Goal: Information Seeking & Learning: Learn about a topic

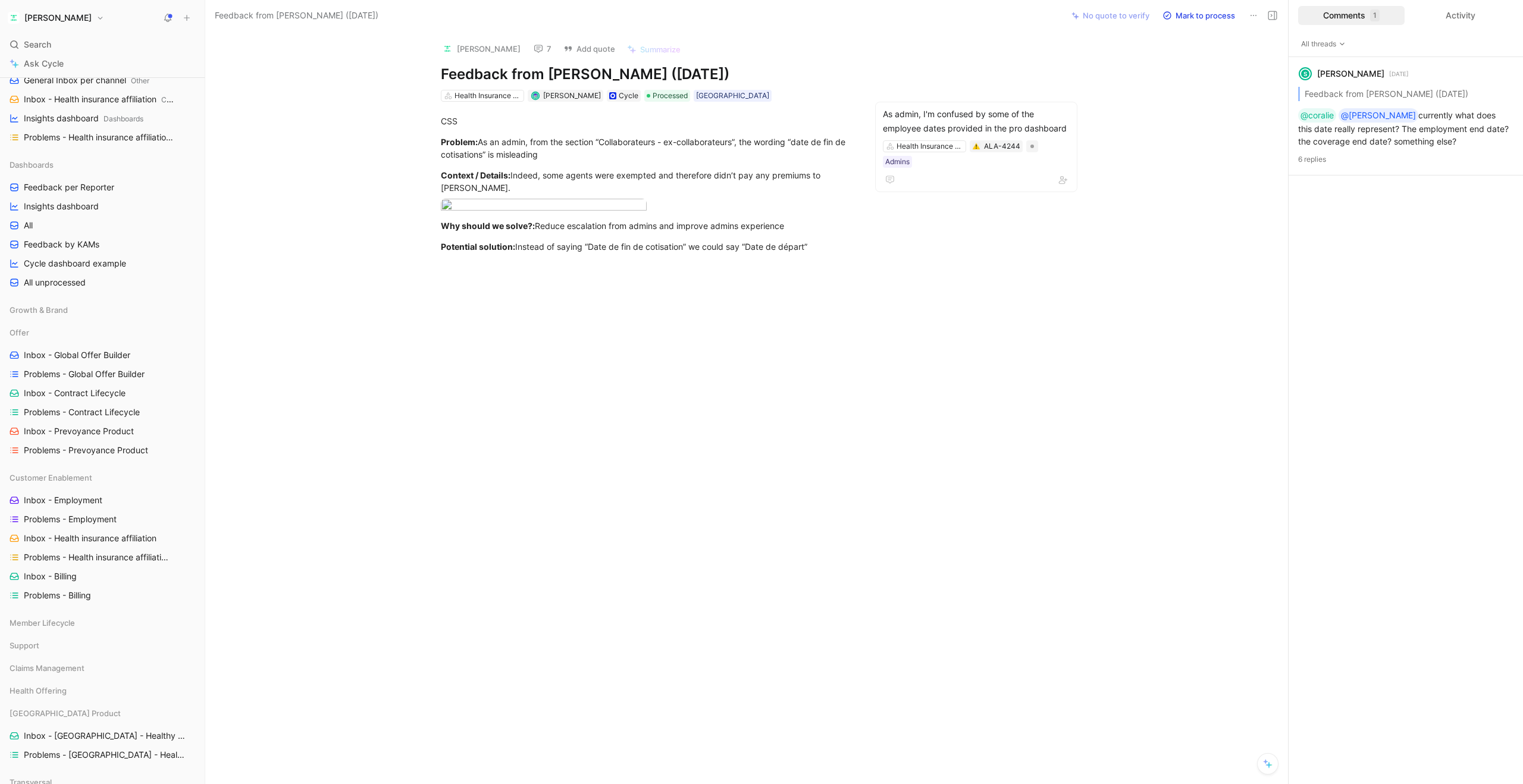
scroll to position [257, 0]
click at [112, 352] on span "Inbox - Global Offer Builder" at bounding box center [77, 349] width 106 height 12
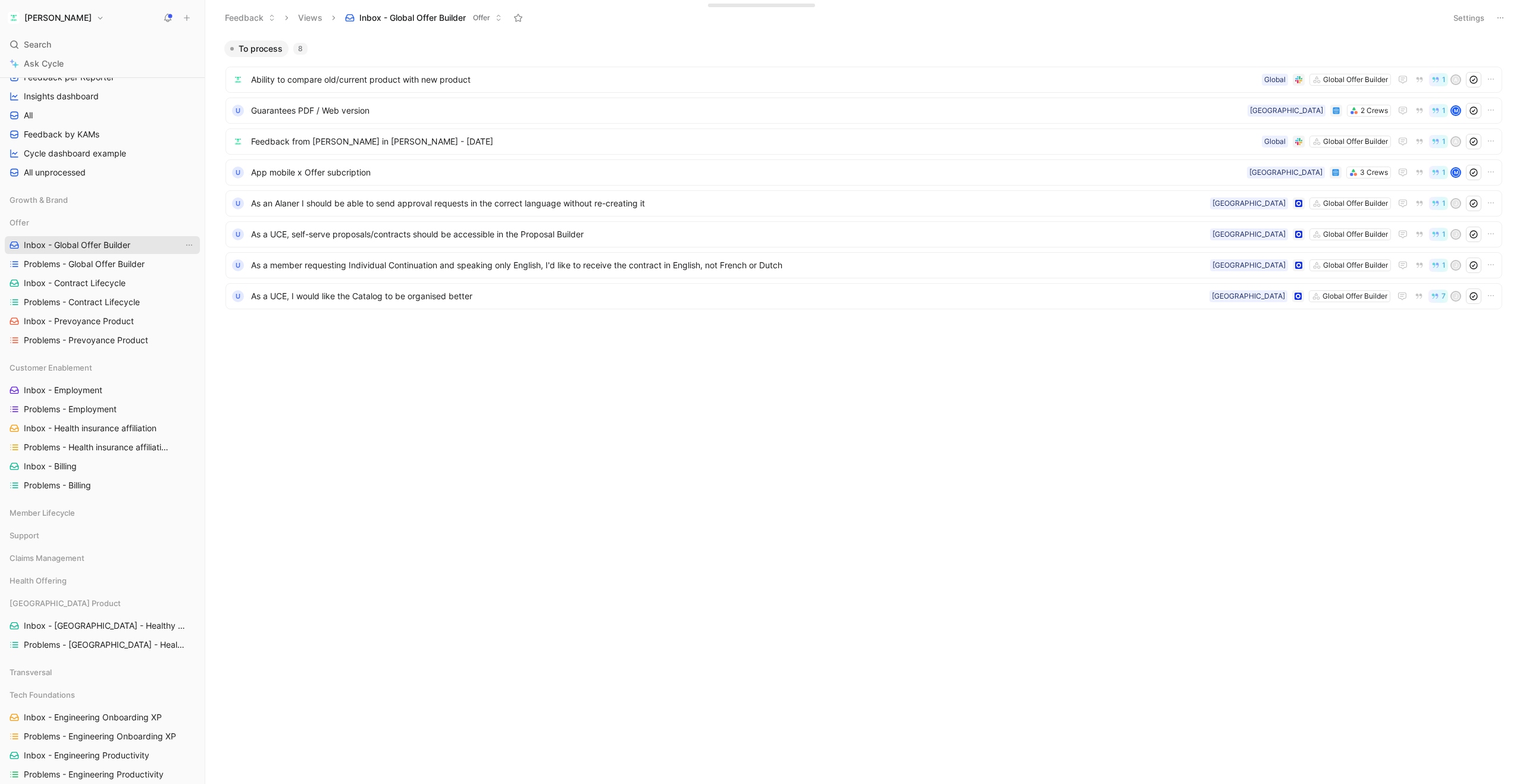
scroll to position [368, 0]
click at [100, 256] on span "Problems - Global Offer Builder" at bounding box center [84, 258] width 121 height 12
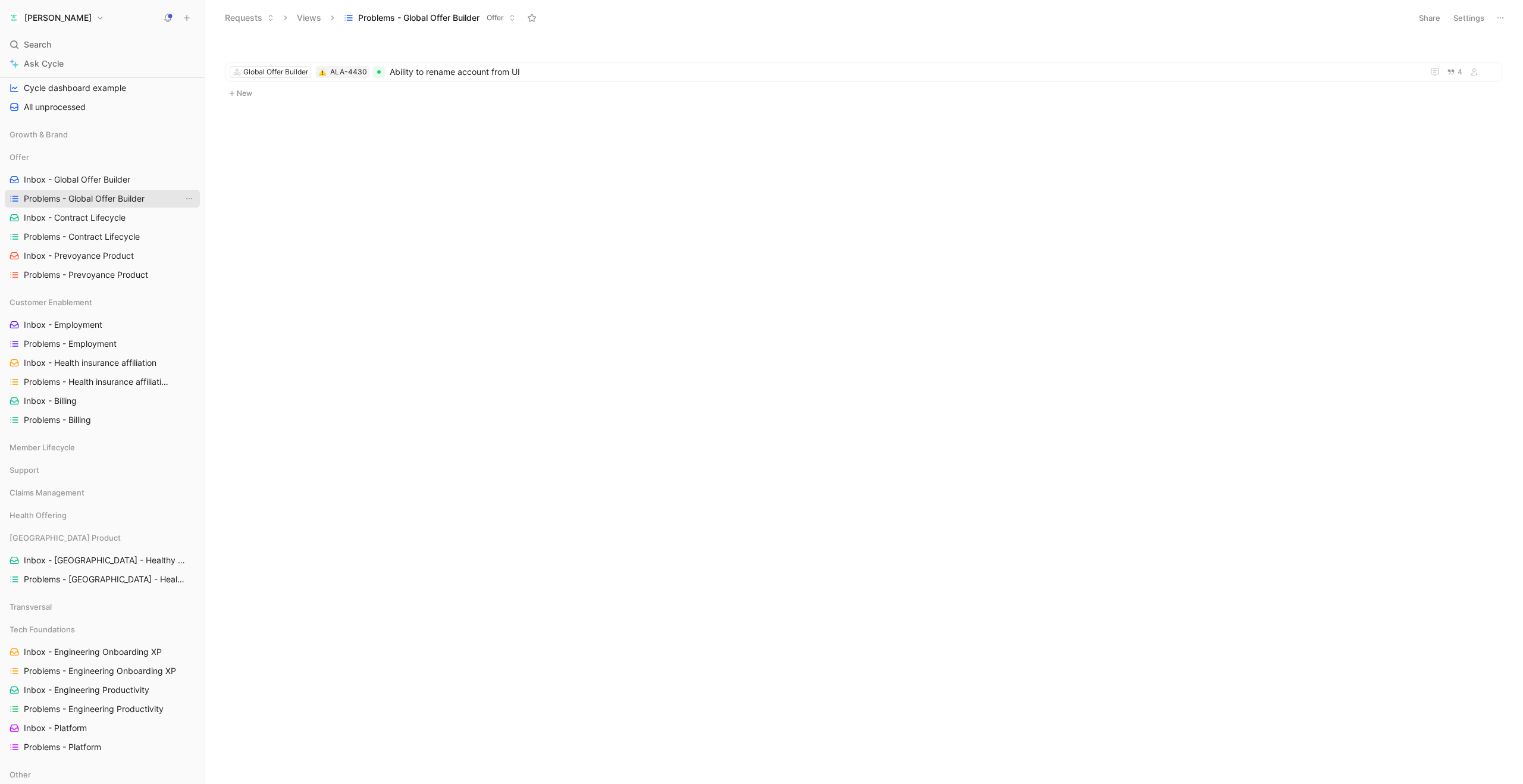
scroll to position [429, 0]
click at [94, 217] on span "Inbox - Contract Lifecycle" at bounding box center [75, 217] width 102 height 12
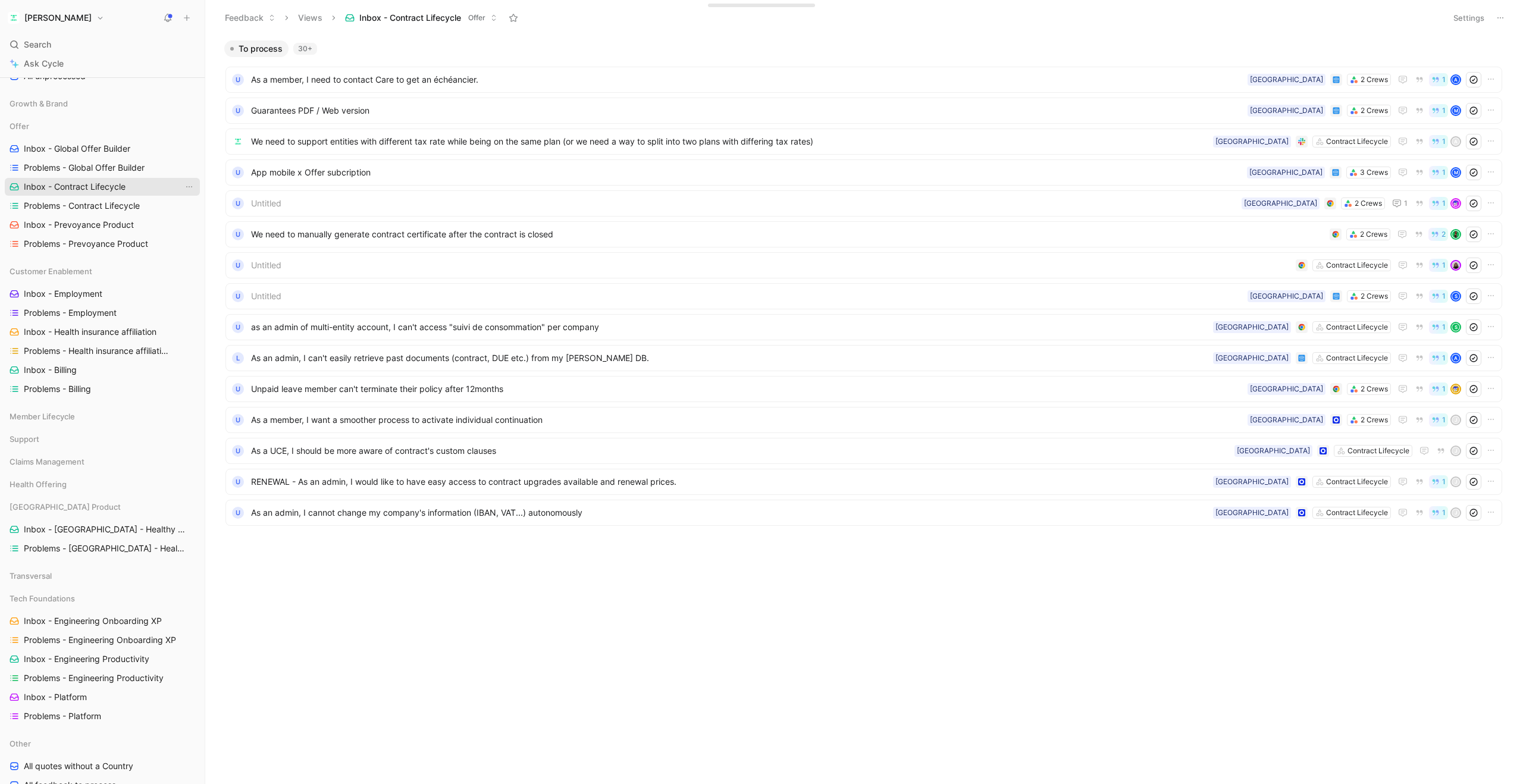
scroll to position [464, 0]
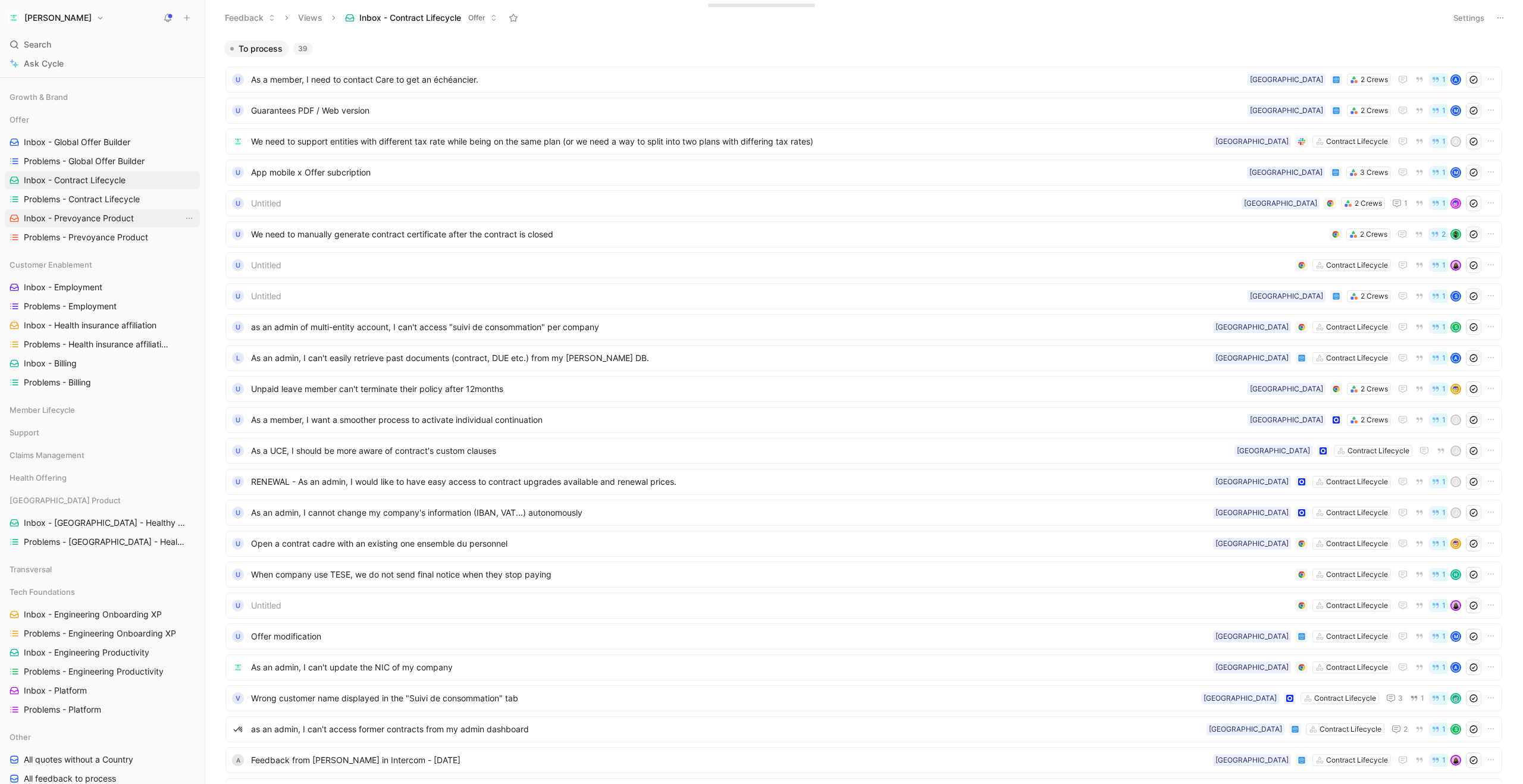
click at [92, 217] on span "Inbox - Prevoyance Product" at bounding box center [78, 219] width 110 height 12
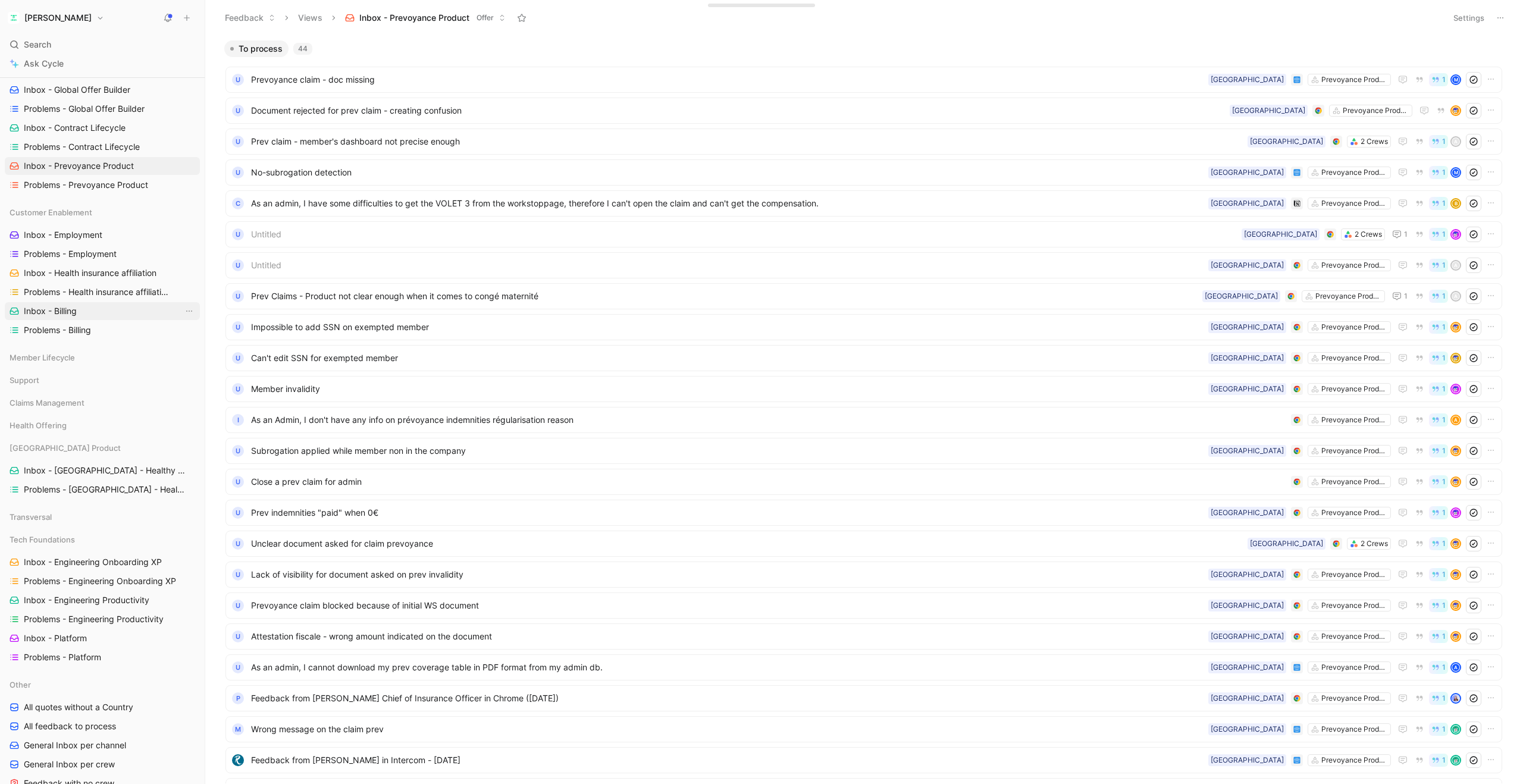
scroll to position [520, 0]
click at [93, 231] on span "Inbox - Employment" at bounding box center [63, 232] width 78 height 12
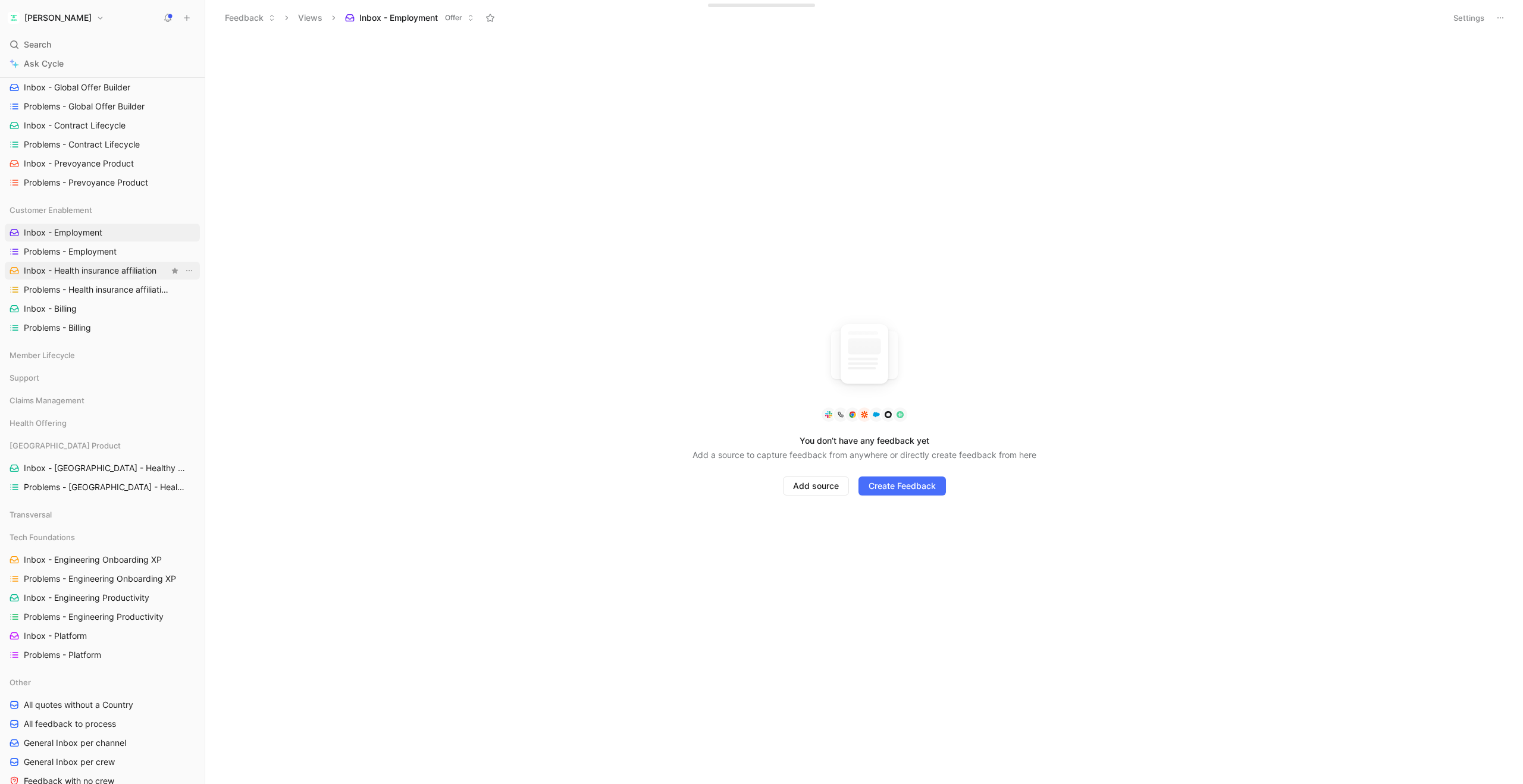
click at [85, 270] on span "Inbox - Health insurance affiliation" at bounding box center [90, 270] width 133 height 12
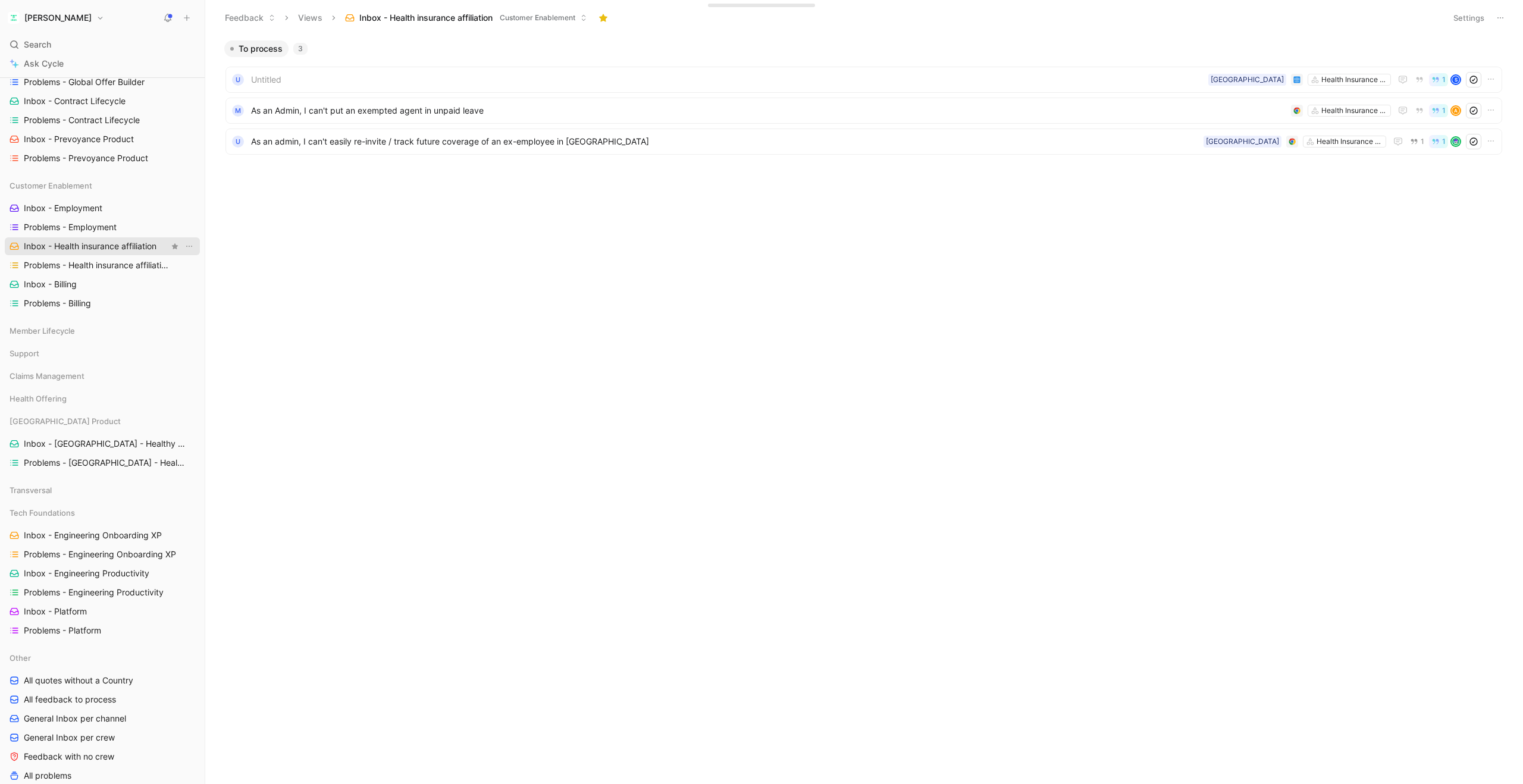
scroll to position [554, 0]
click at [96, 271] on link "Inbox - Billing" at bounding box center [102, 273] width 195 height 18
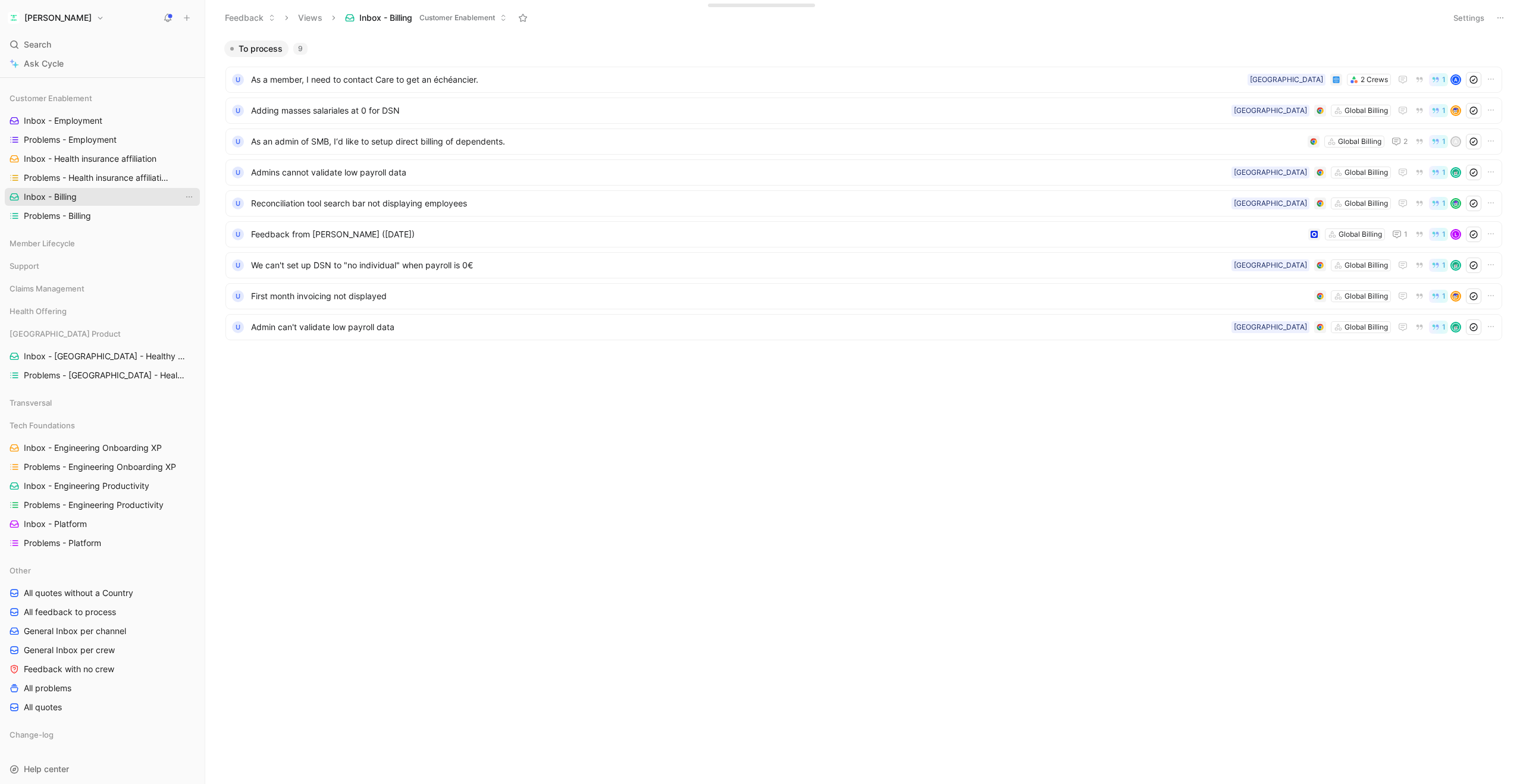
scroll to position [632, 0]
click at [74, 244] on span "Member Lifecycle" at bounding box center [42, 242] width 66 height 12
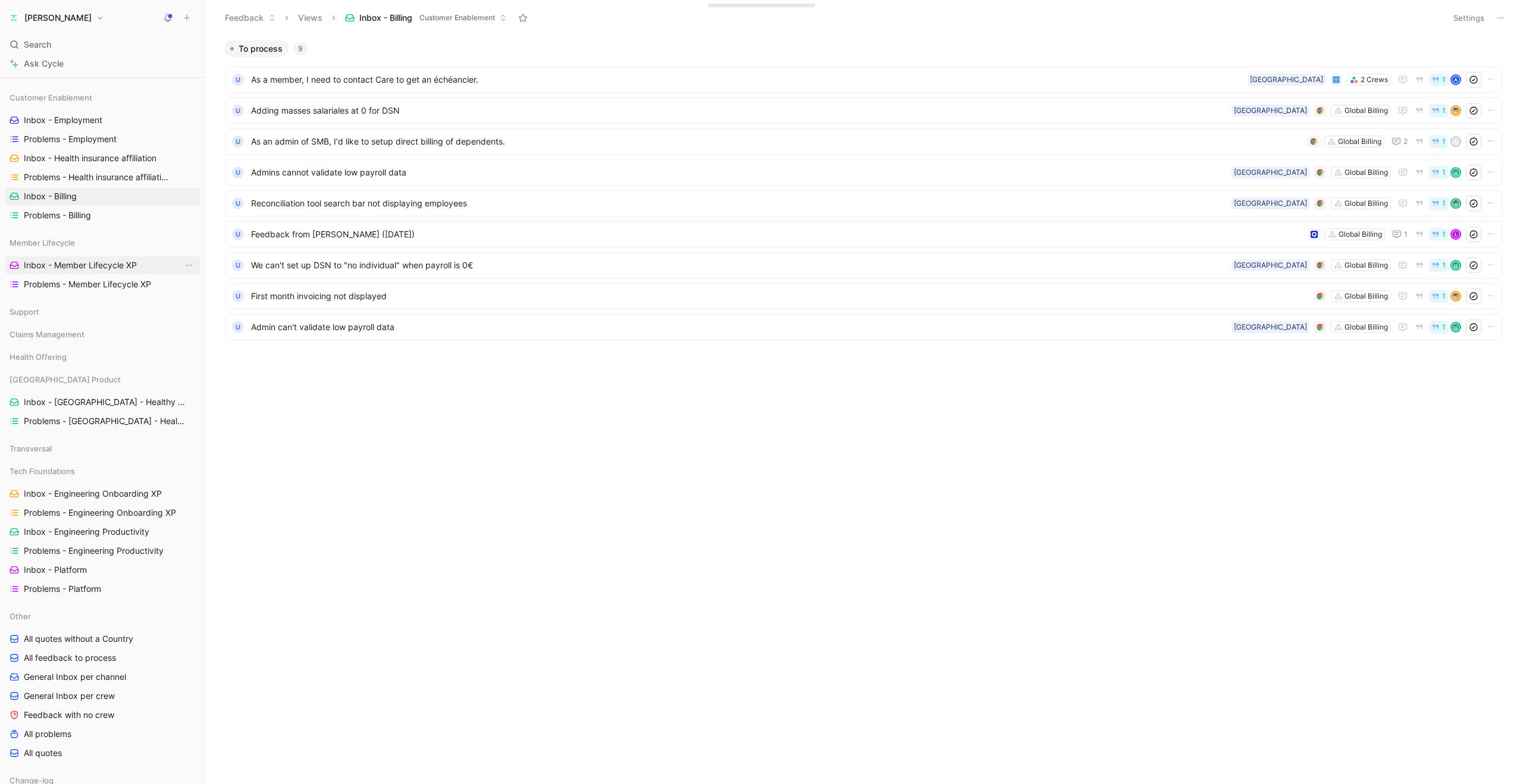
click at [68, 264] on span "Inbox - Member Lifecycle XP" at bounding box center [80, 265] width 113 height 12
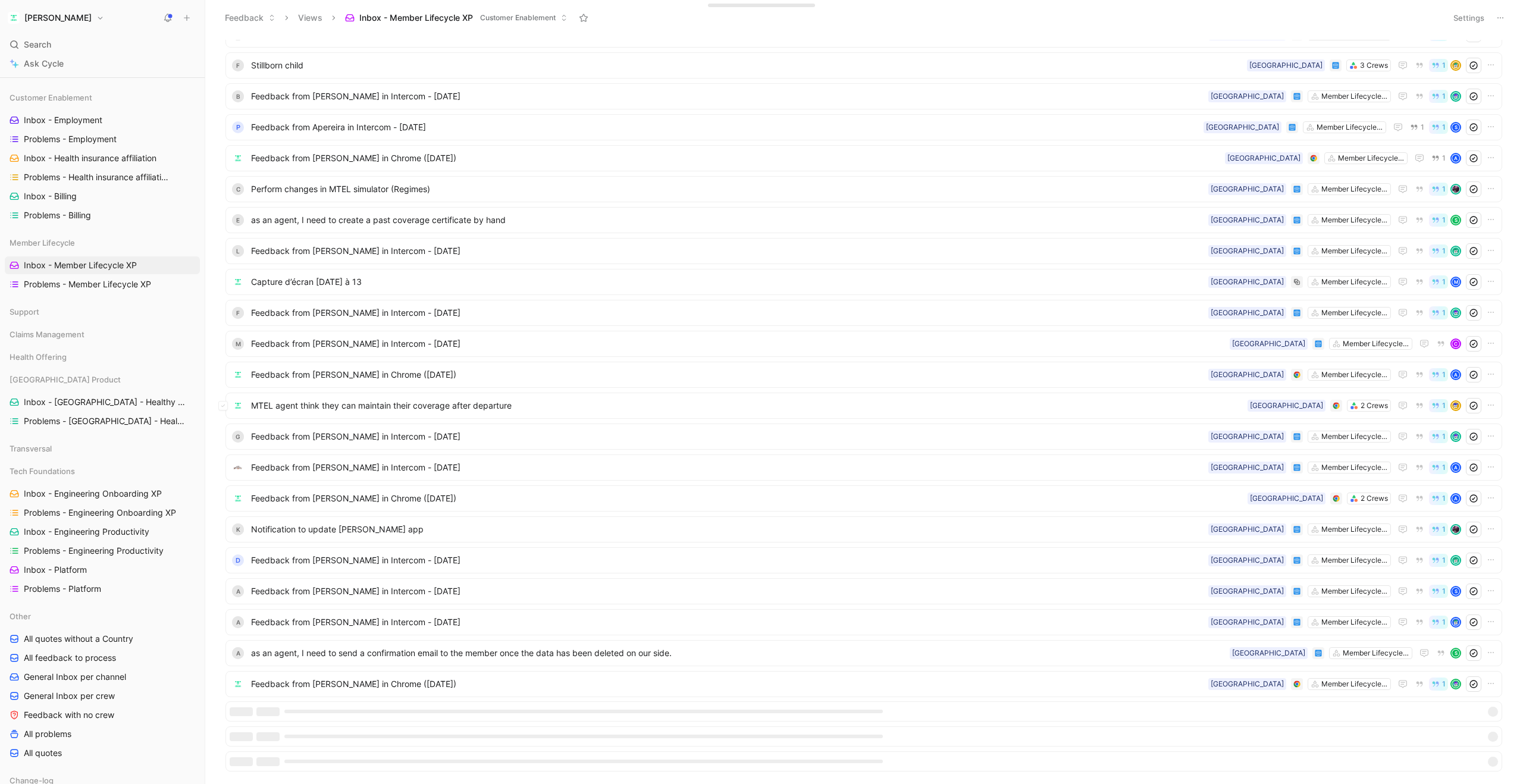
scroll to position [2909, 0]
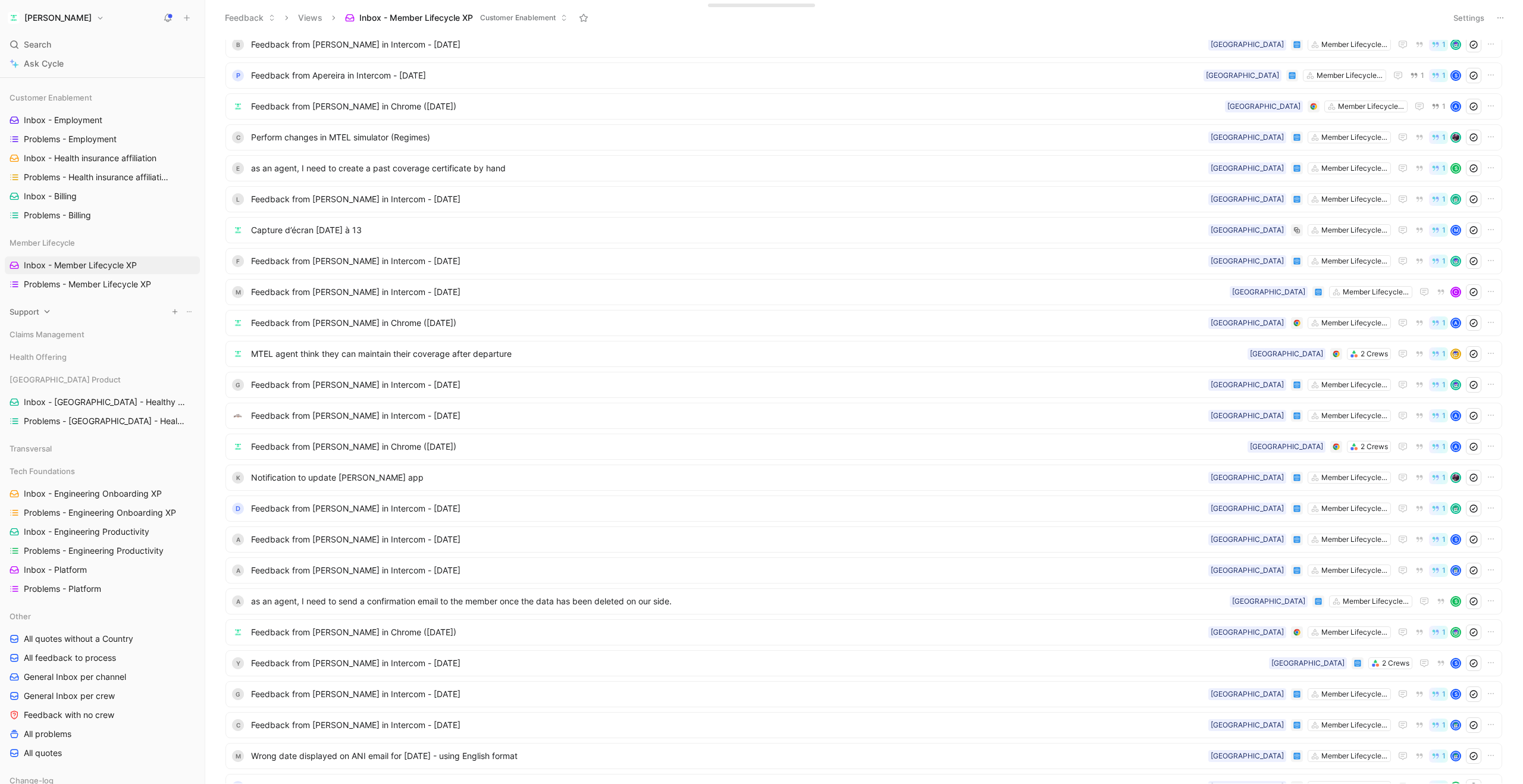
click at [47, 310] on icon at bounding box center [47, 312] width 9 height 9
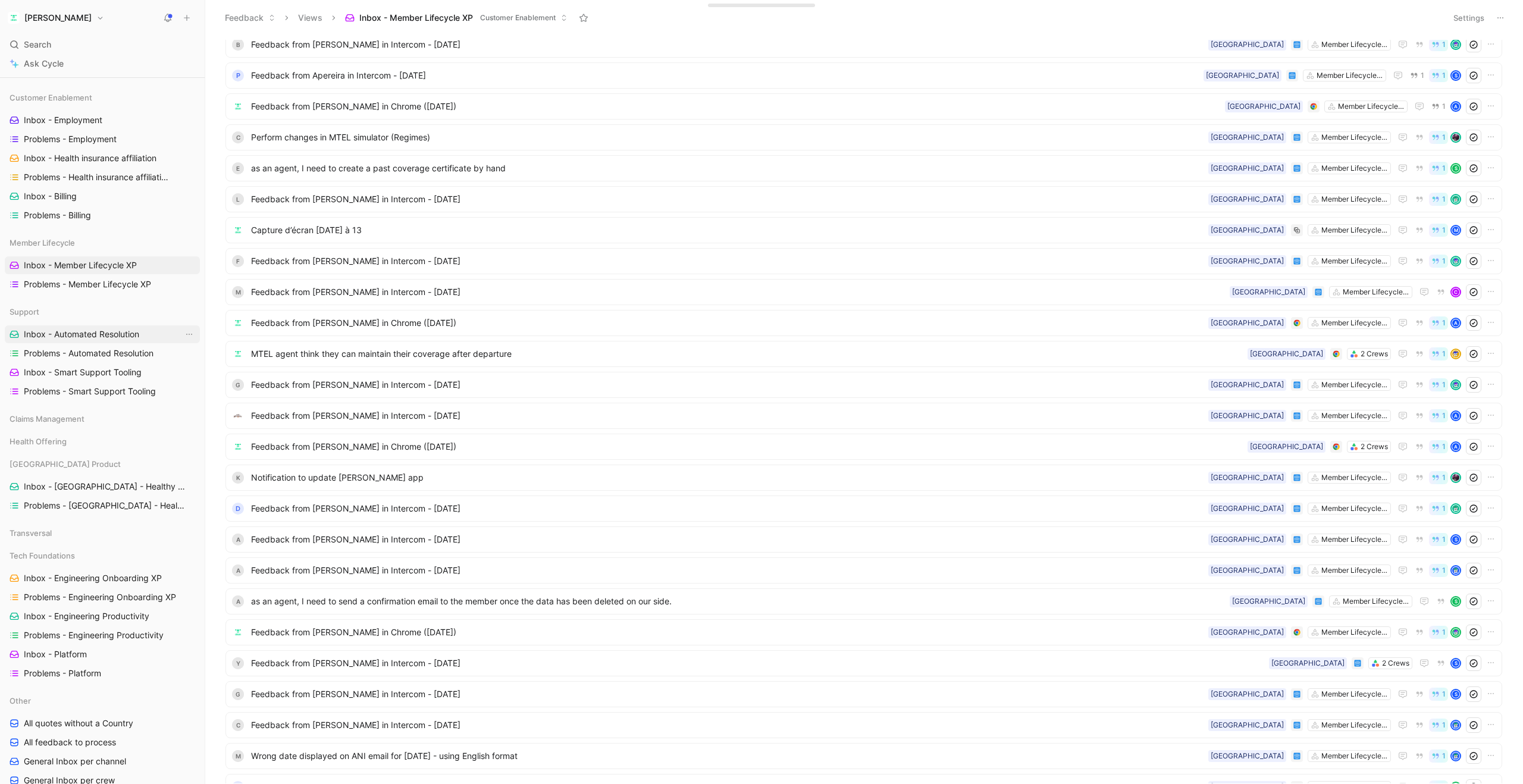
click at [48, 332] on span "Inbox - Automated Resolution" at bounding box center [82, 334] width 116 height 12
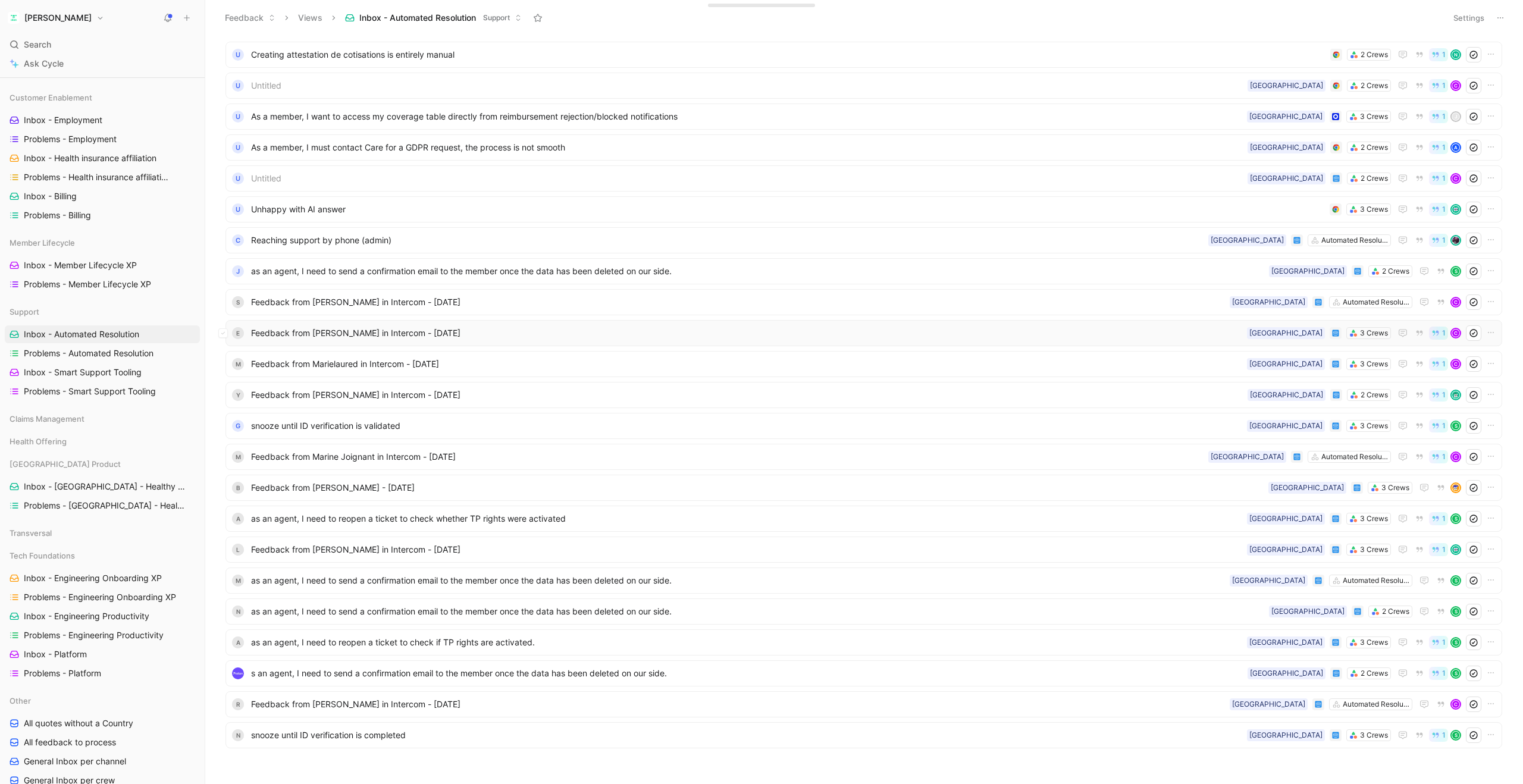
scroll to position [208, 0]
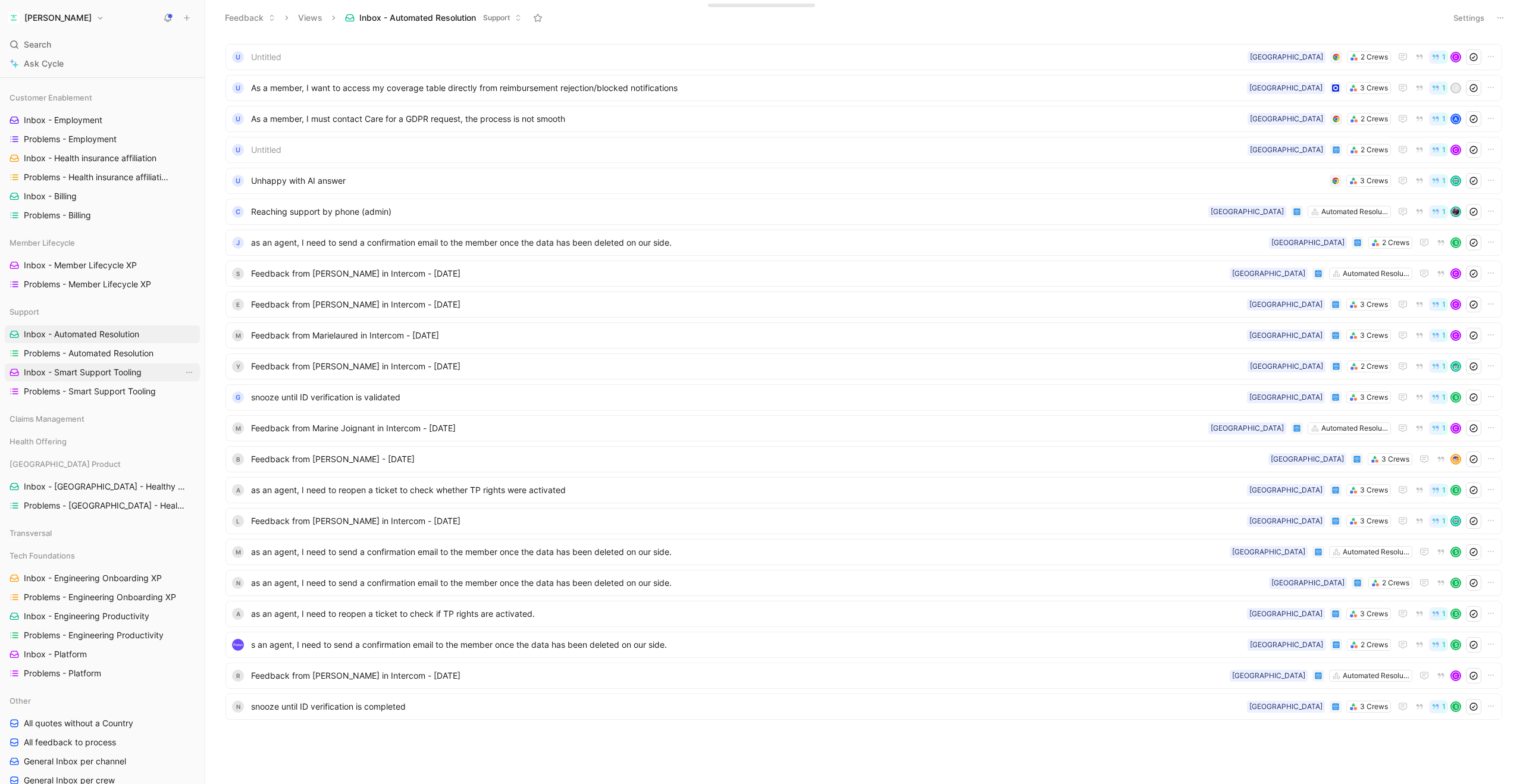
click at [117, 375] on span "Inbox - Smart Support Tooling" at bounding box center [83, 372] width 117 height 12
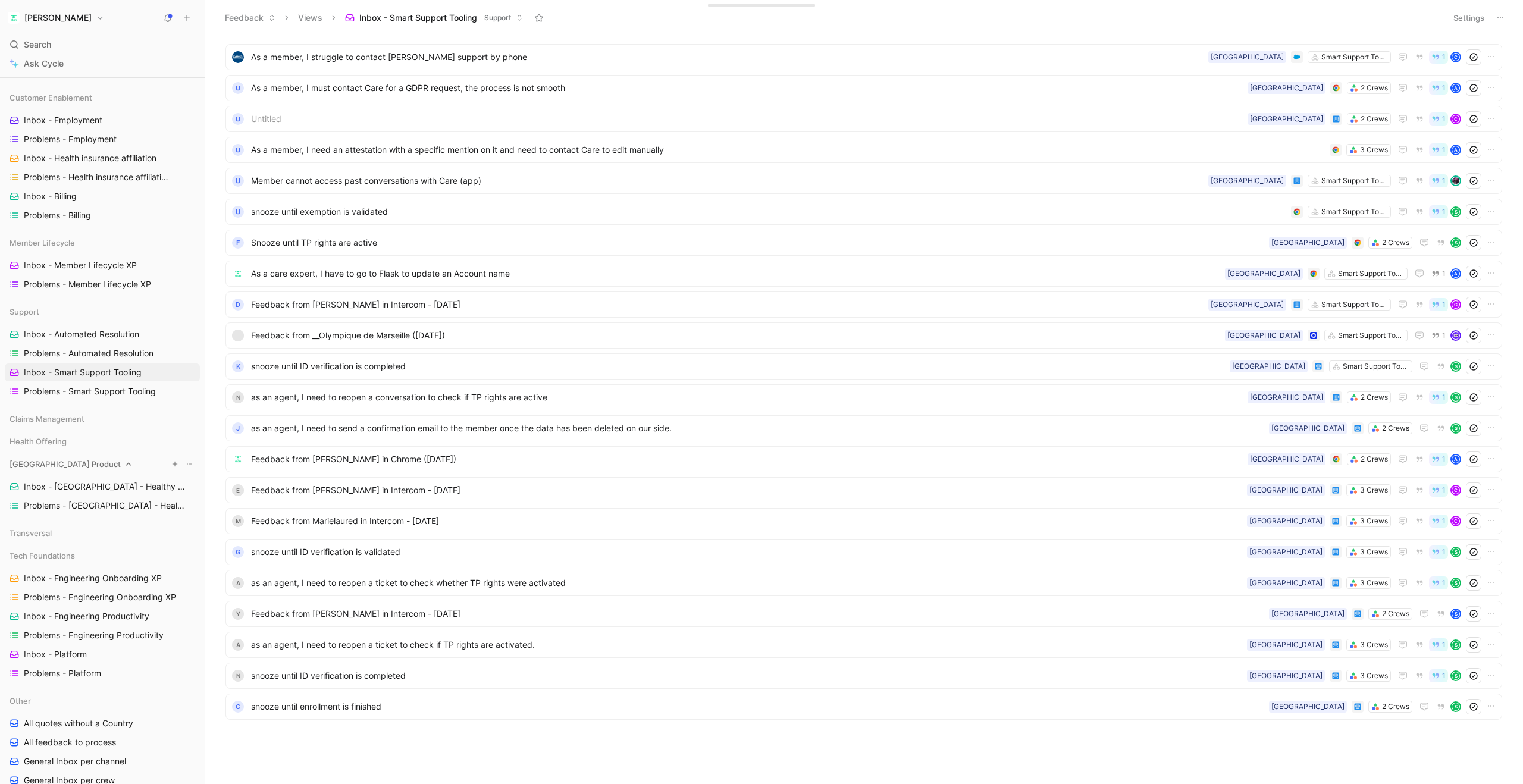
scroll to position [757, 0]
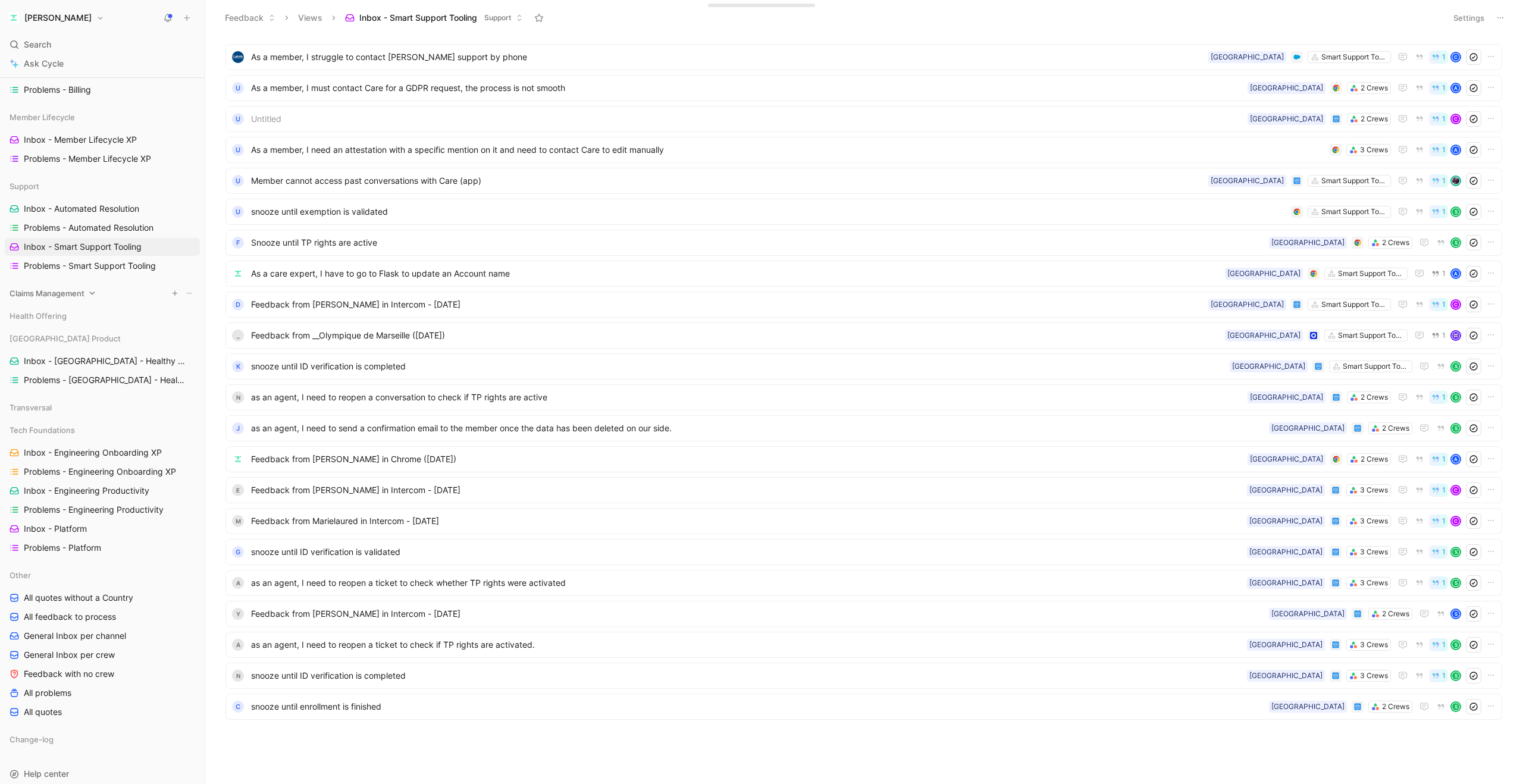
click at [84, 295] on span "Claims Management" at bounding box center [47, 293] width 75 height 12
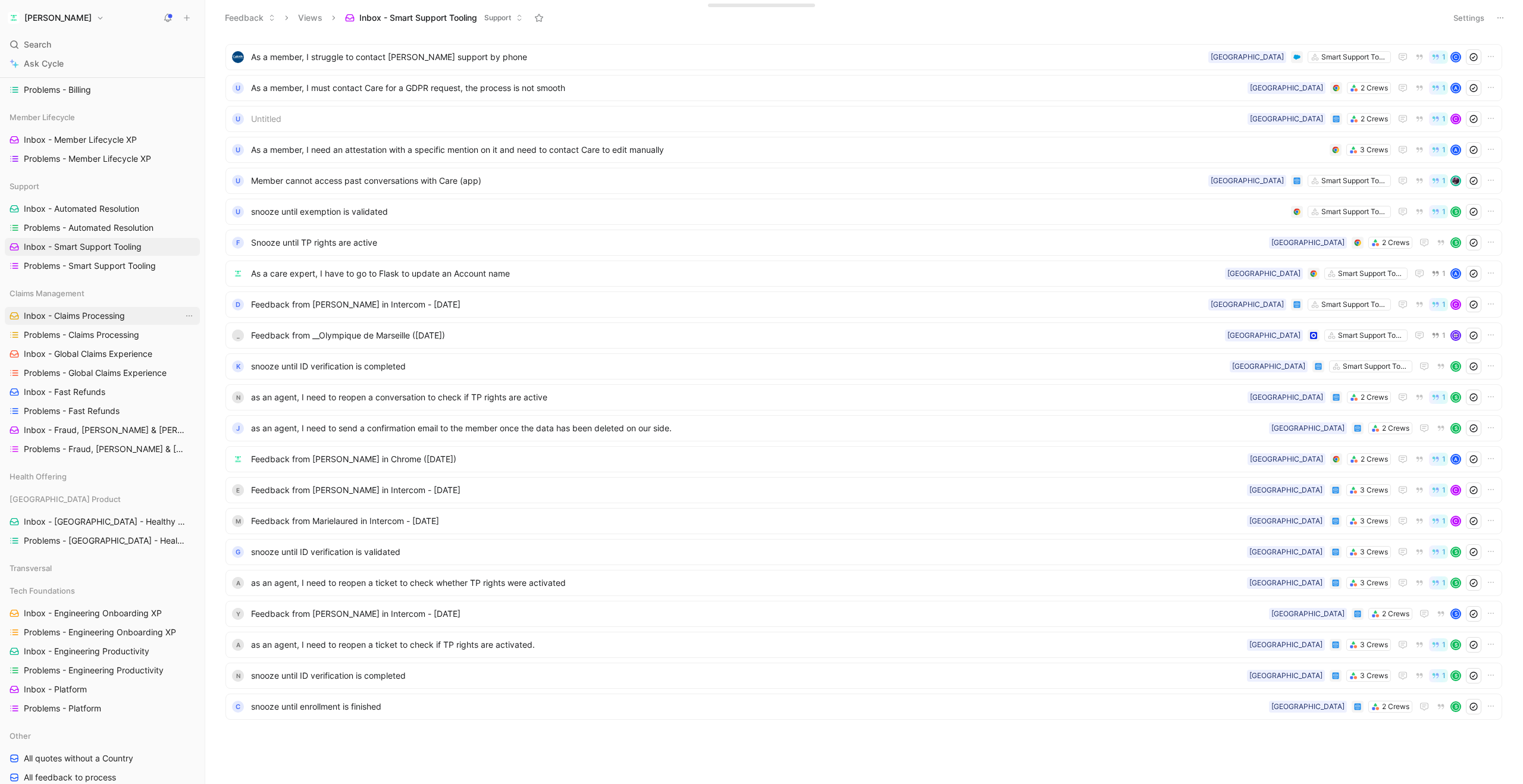
click at [71, 315] on span "Inbox - Claims Processing" at bounding box center [74, 315] width 101 height 12
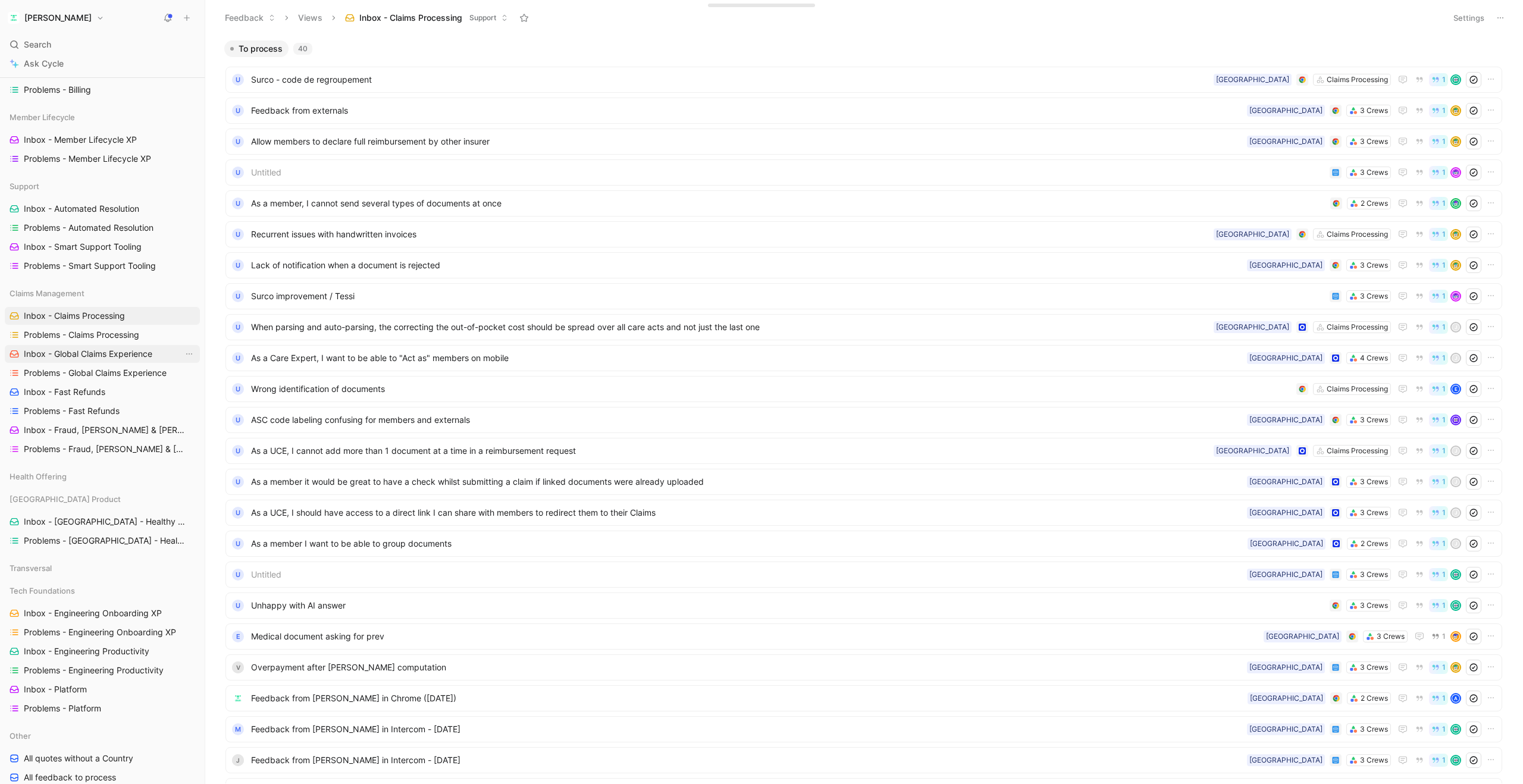
click at [40, 352] on span "Inbox - Global Claims Experience" at bounding box center [88, 354] width 128 height 12
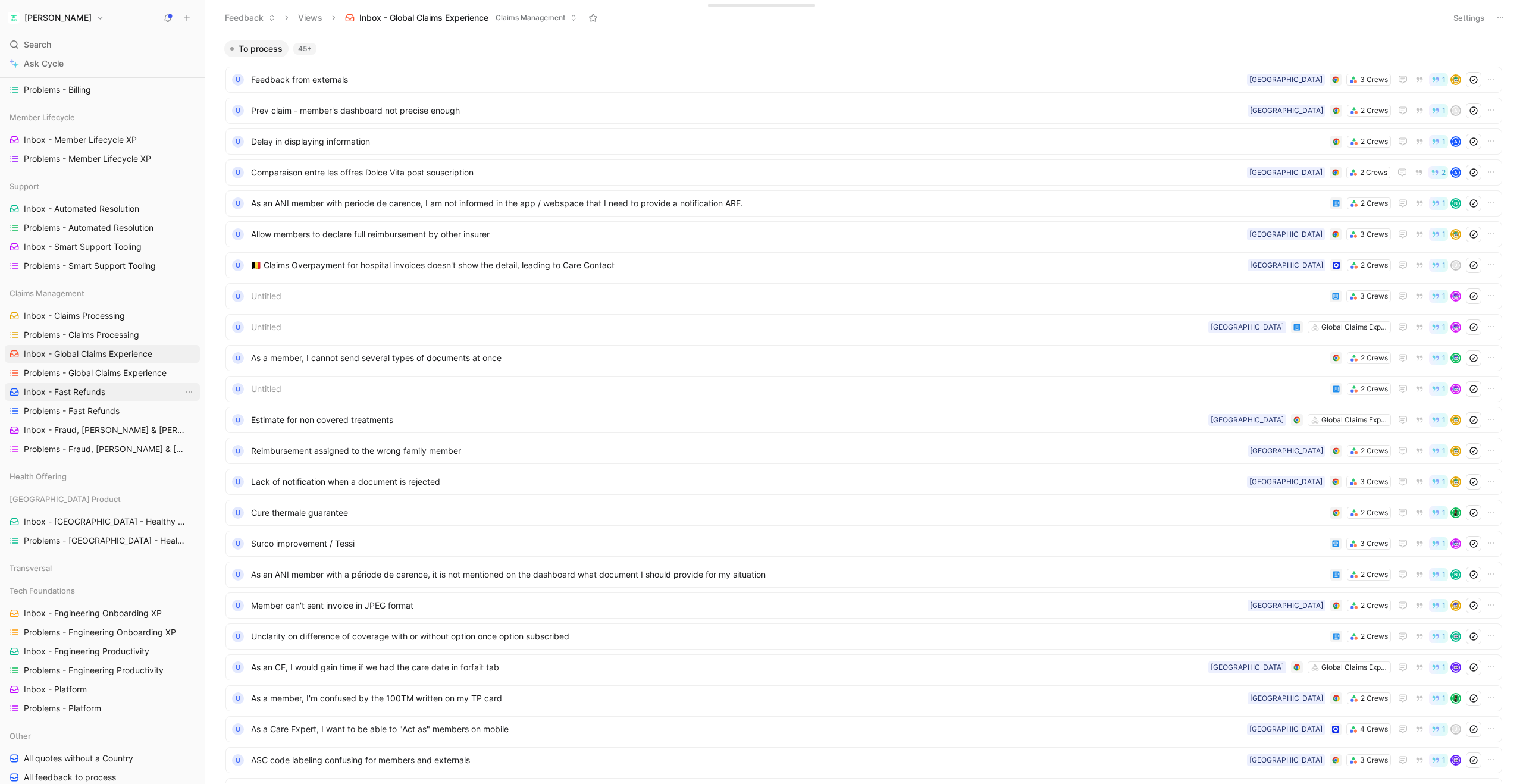
click at [46, 390] on span "Inbox - Fast Refunds" at bounding box center [65, 392] width 82 height 12
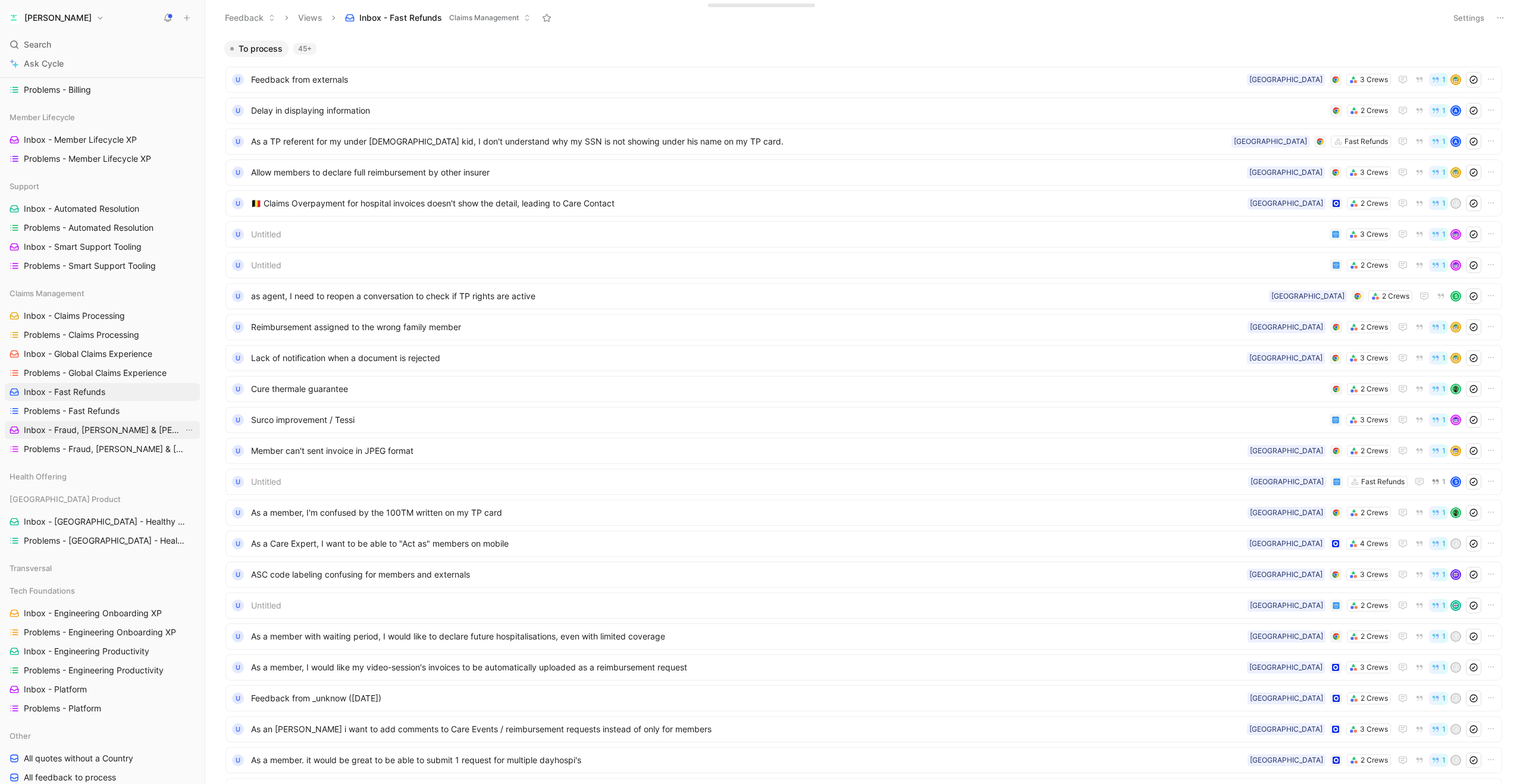
click at [92, 431] on span "Inbox - Fraud, [PERSON_NAME] & [PERSON_NAME]" at bounding box center [103, 430] width 159 height 12
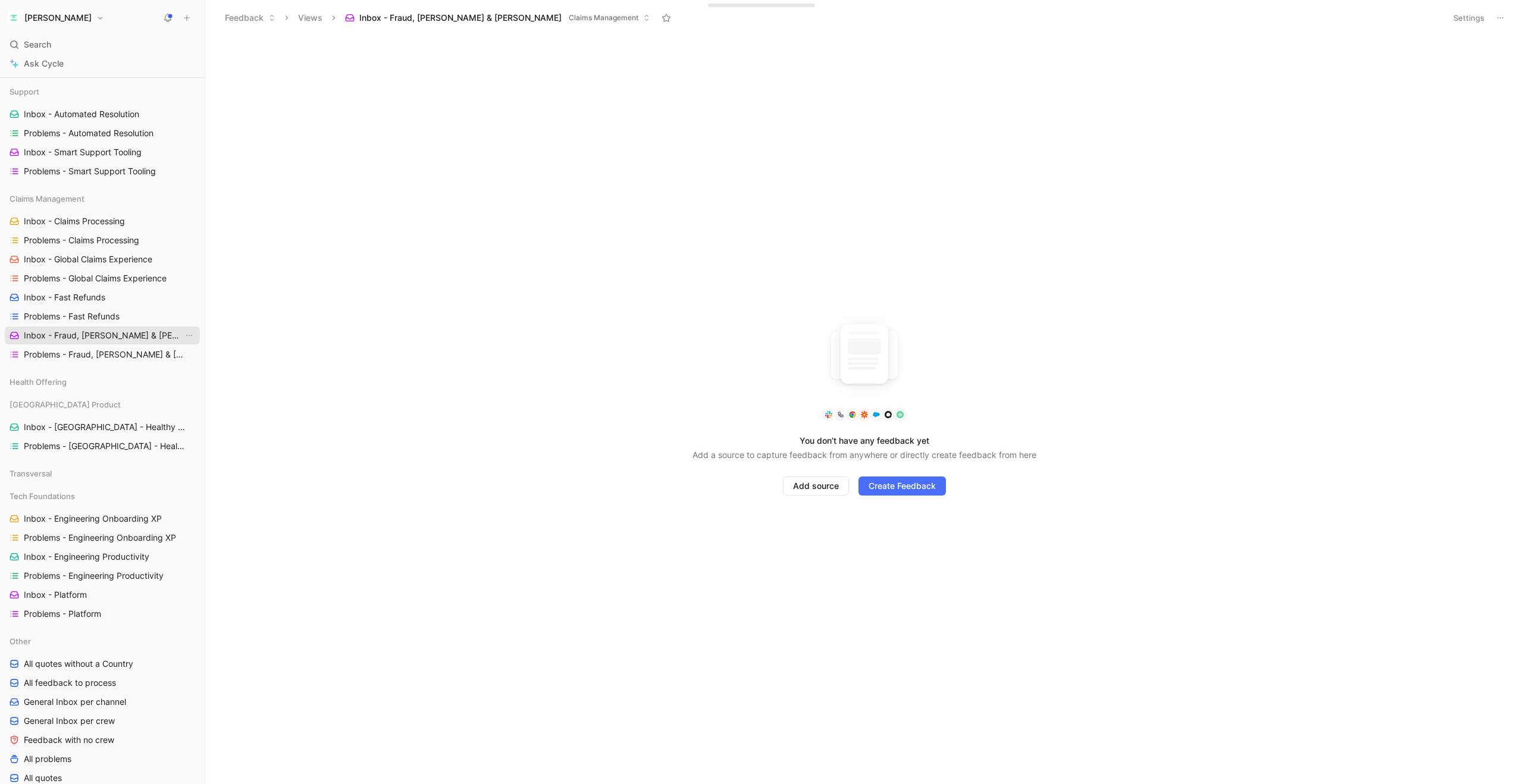
scroll to position [874, 0]
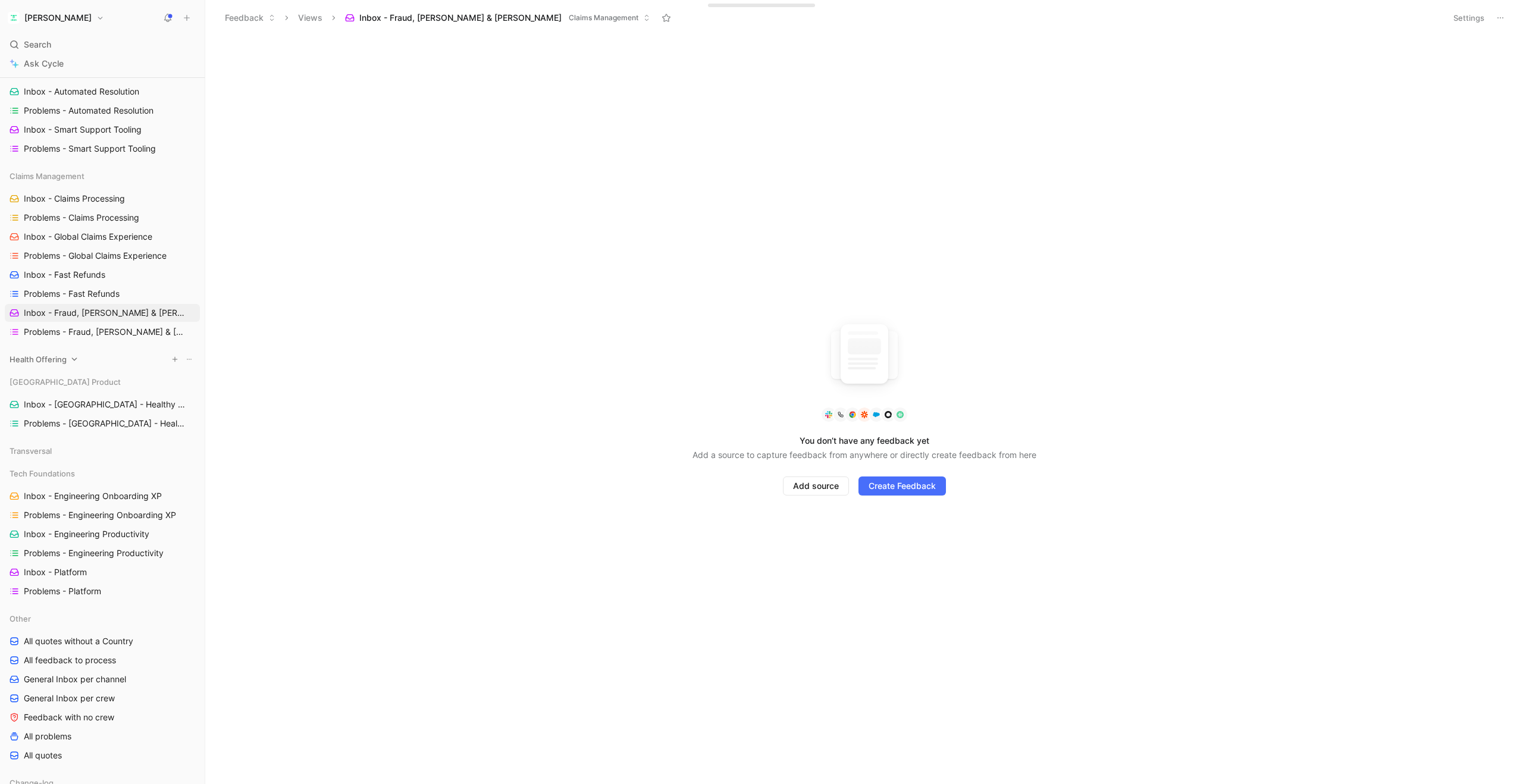
click at [71, 364] on div "Health Offering" at bounding box center [102, 359] width 195 height 18
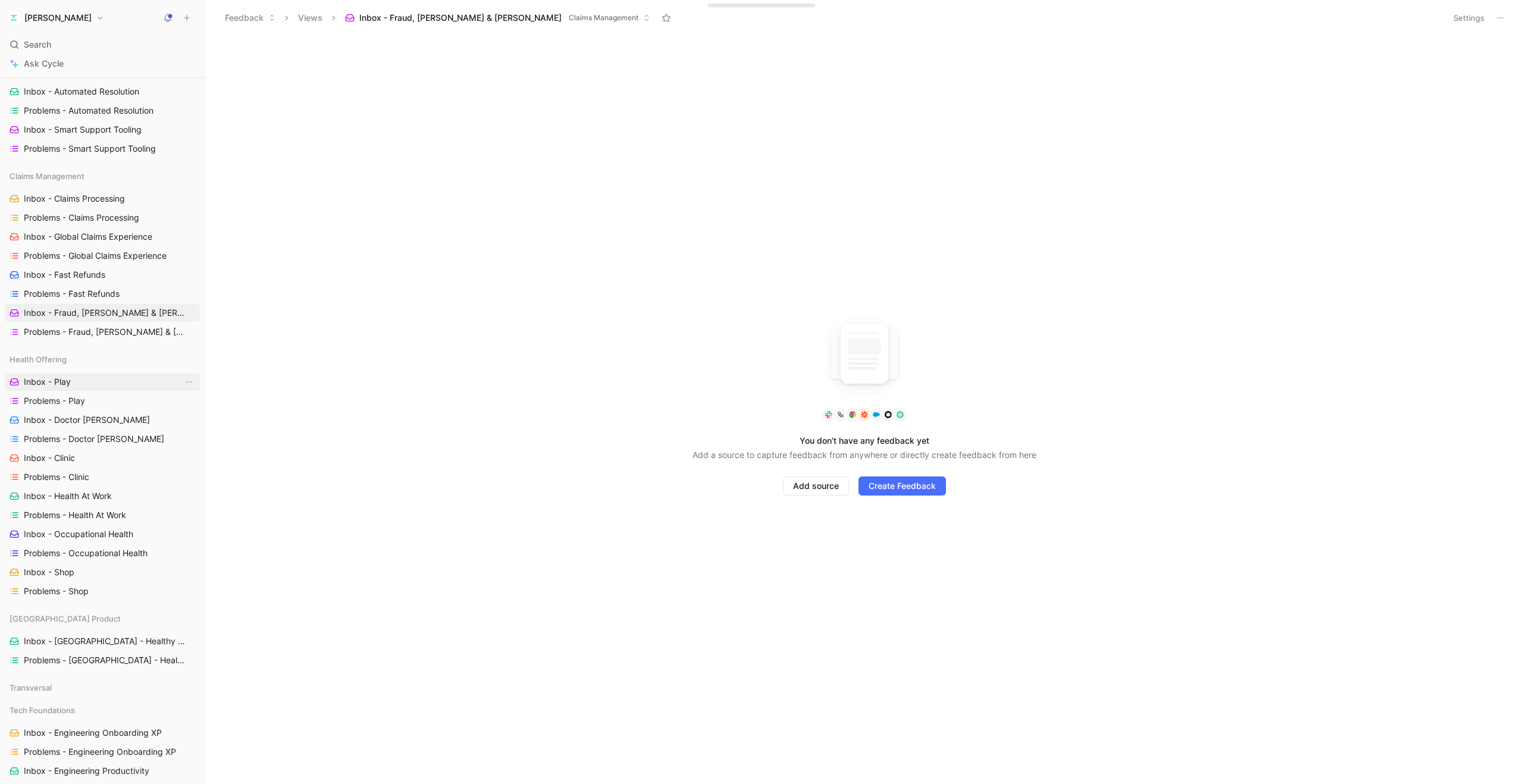
click at [66, 384] on span "Inbox - Play" at bounding box center [47, 382] width 47 height 12
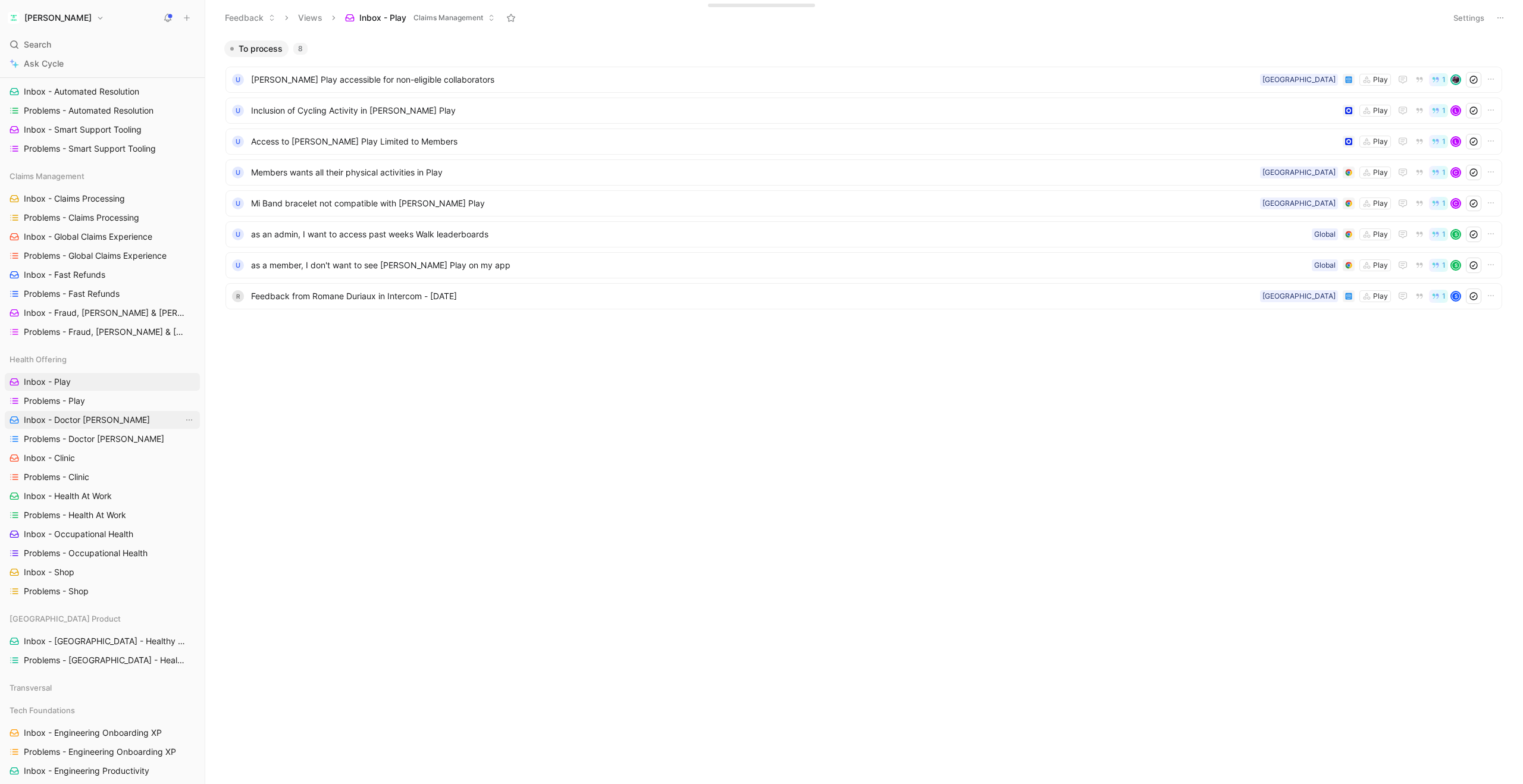
click at [68, 416] on span "Inbox - Doctor [PERSON_NAME]" at bounding box center [87, 420] width 126 height 12
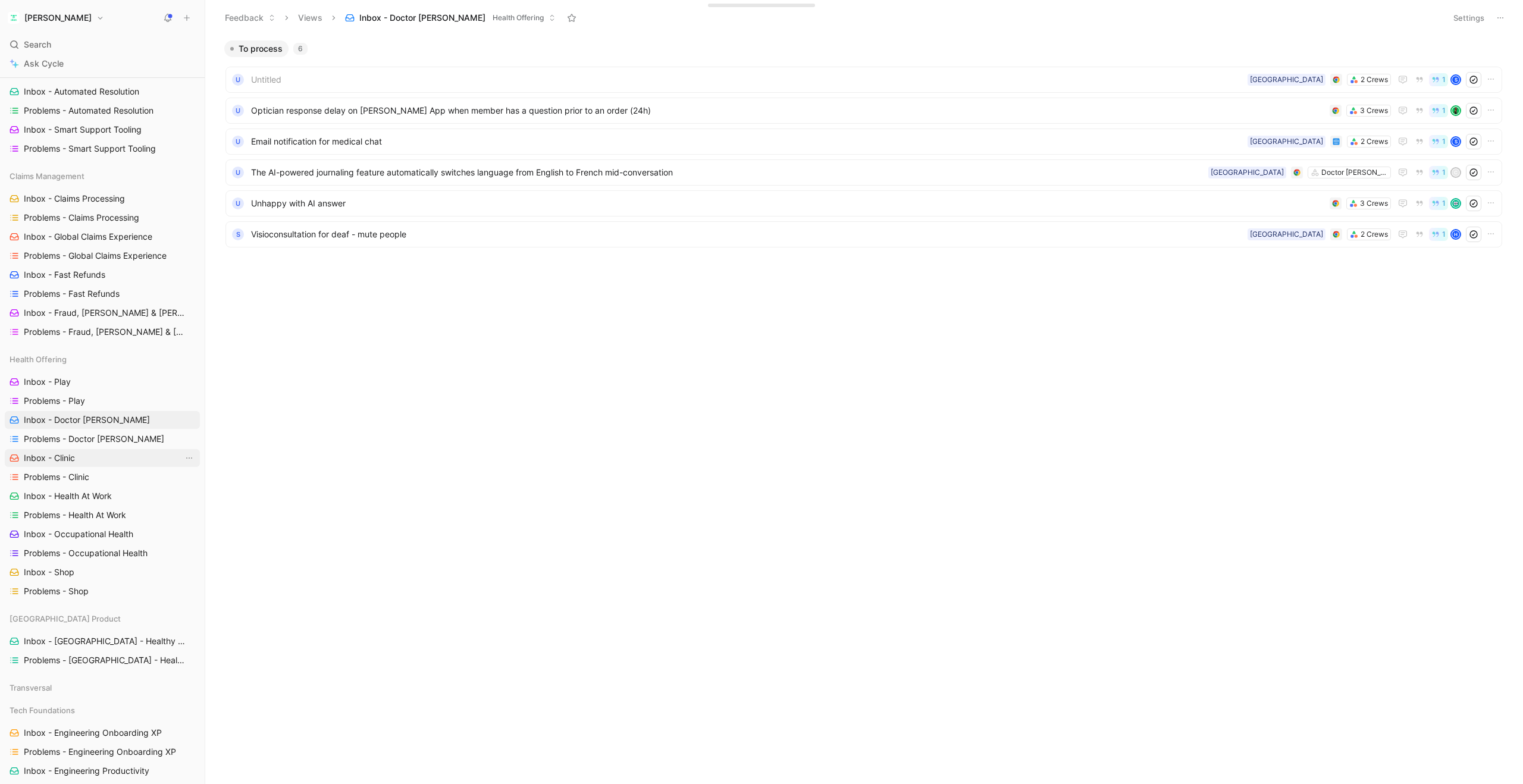
click at [63, 457] on span "Inbox - Clinic" at bounding box center [49, 458] width 51 height 12
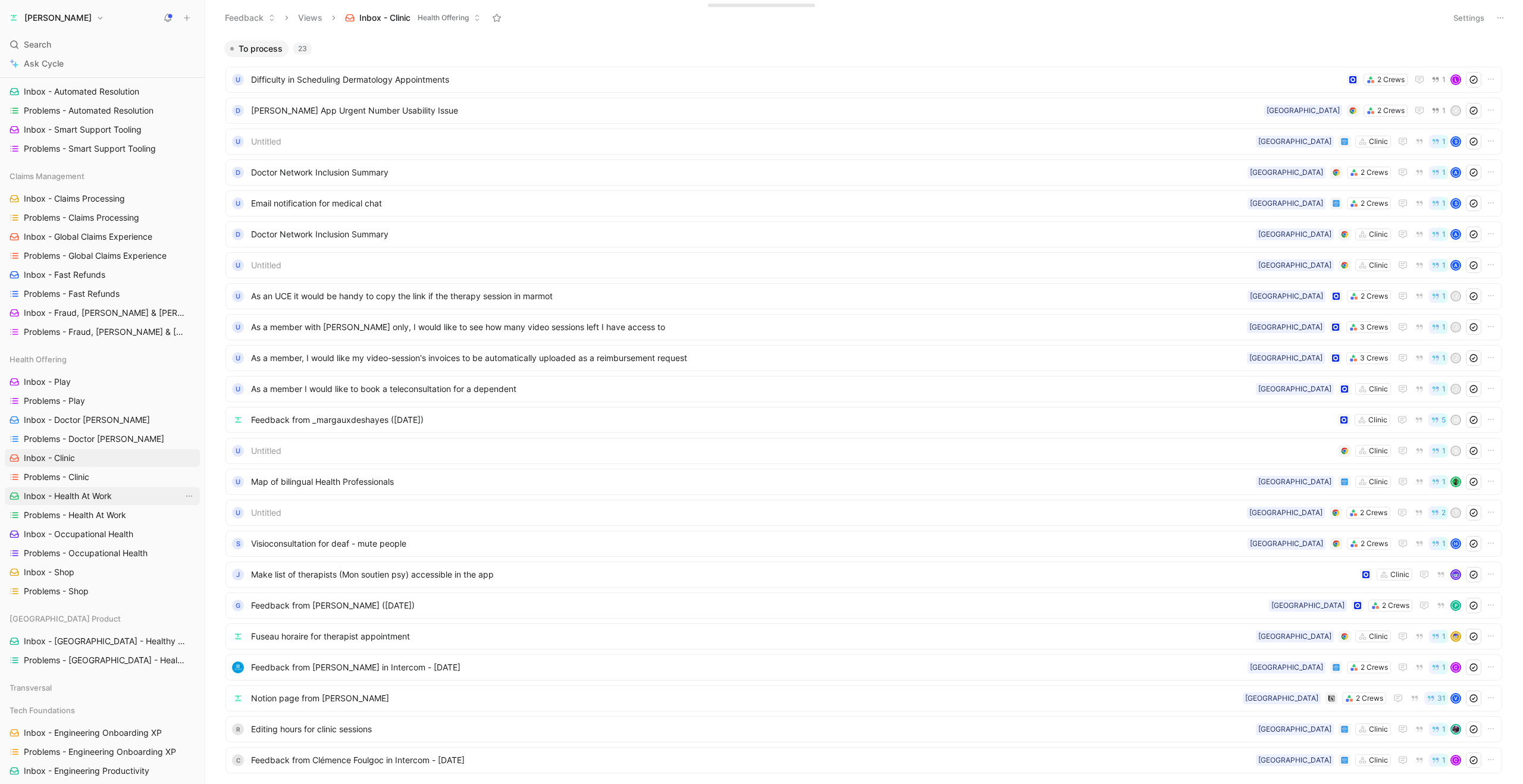
click at [61, 495] on span "Inbox - Health At Work" at bounding box center [68, 496] width 88 height 12
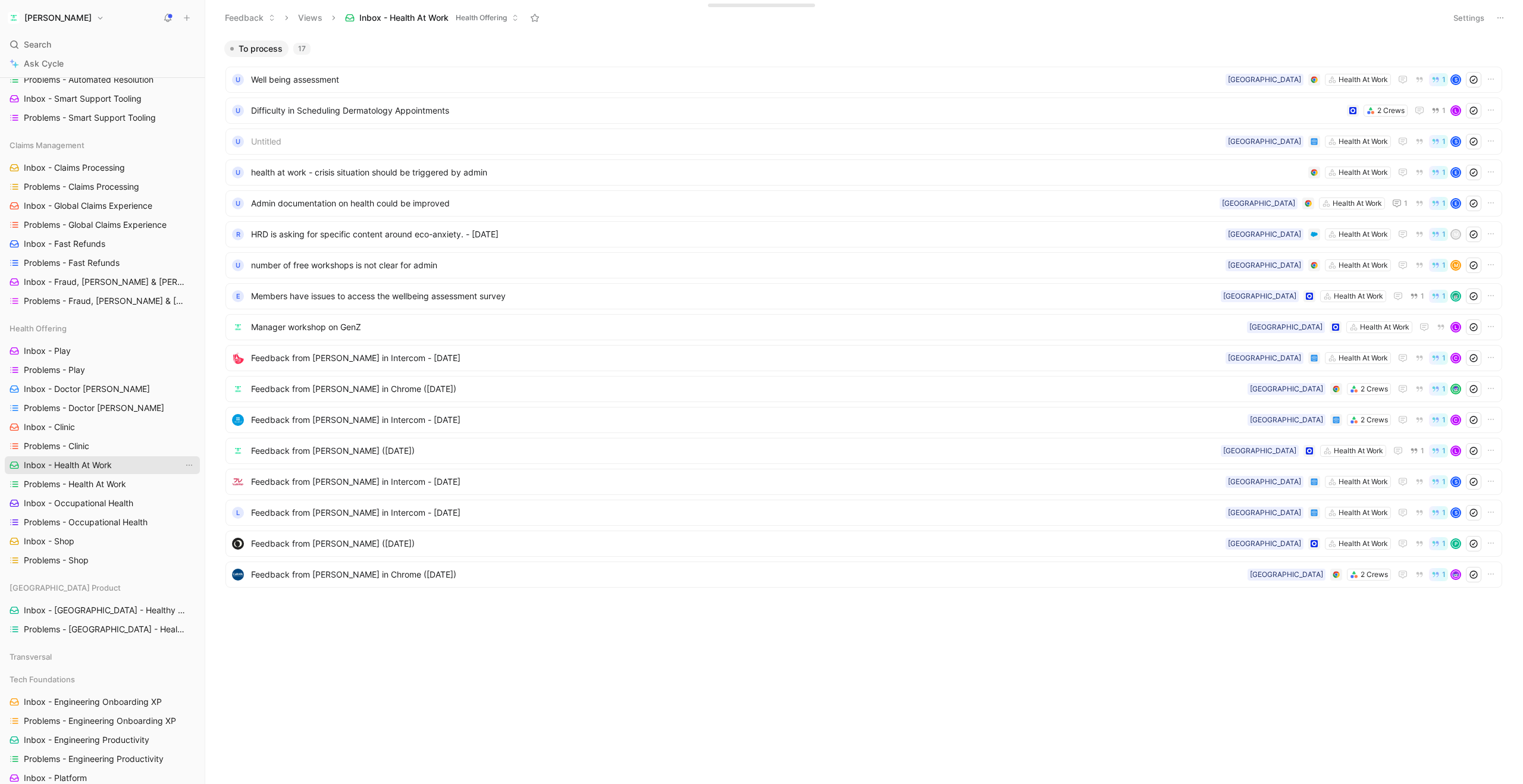
scroll to position [931, 0]
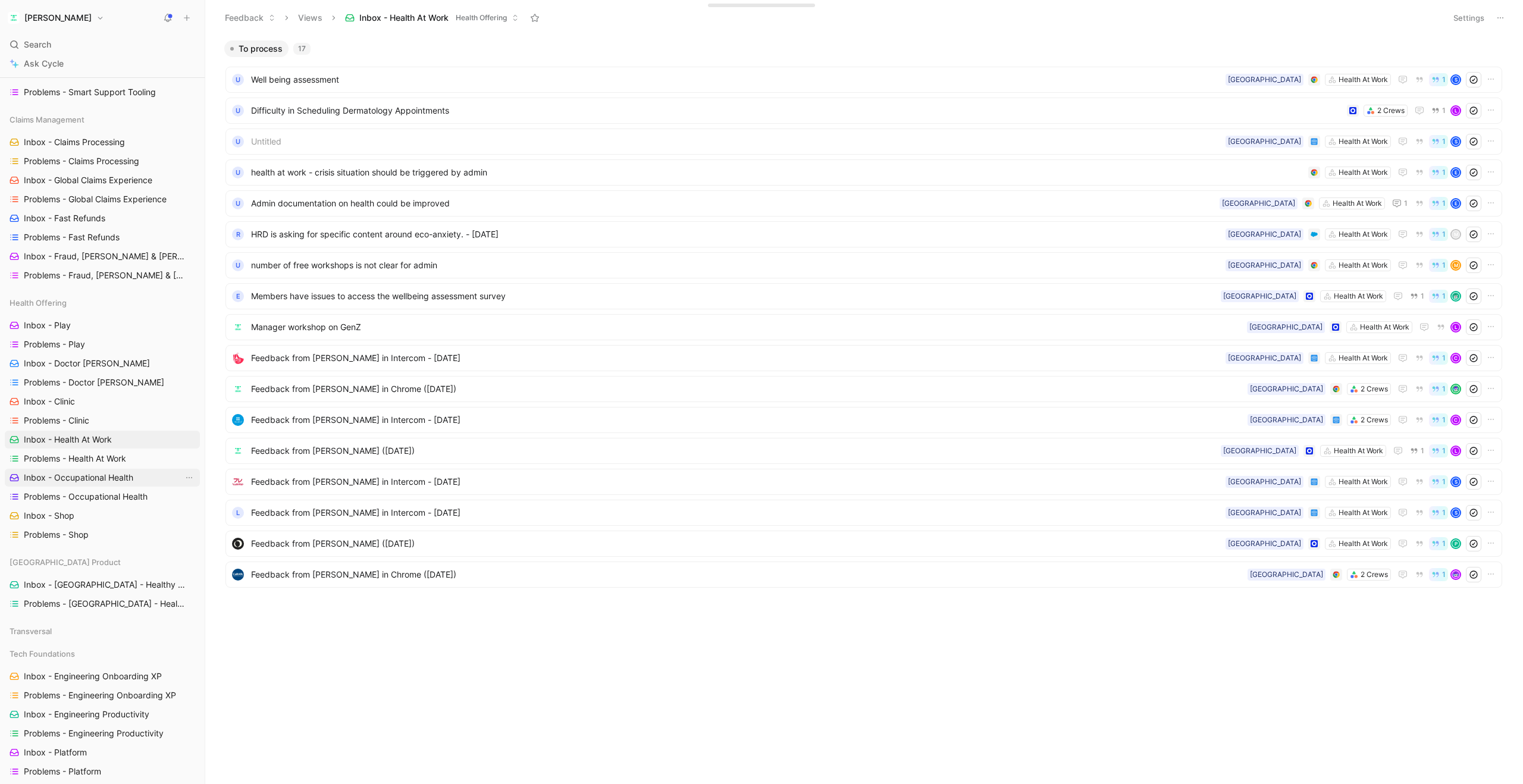
click at [116, 474] on span "Inbox - Occupational Health" at bounding box center [78, 478] width 110 height 12
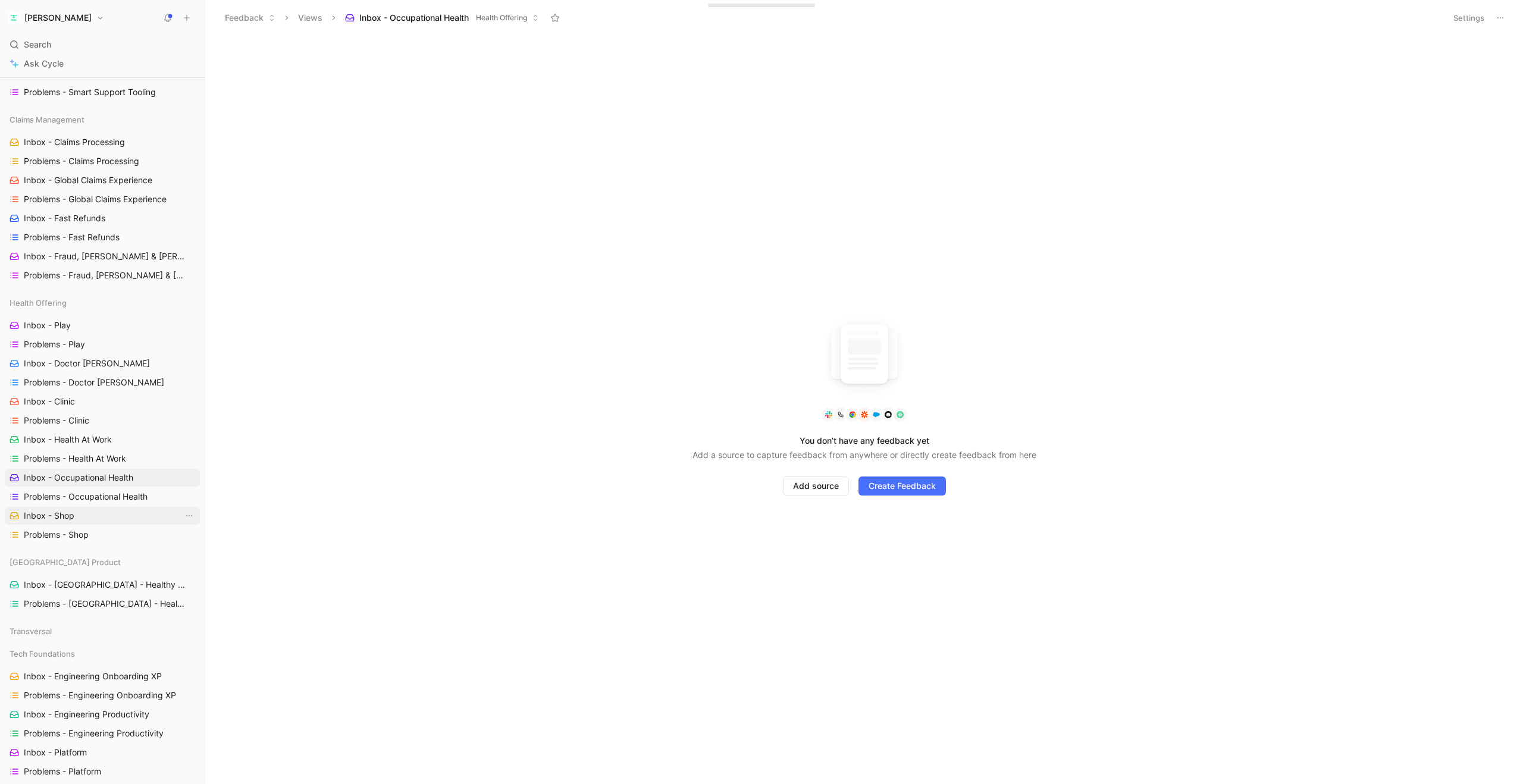
click at [107, 509] on link "Inbox - Shop" at bounding box center [102, 515] width 195 height 18
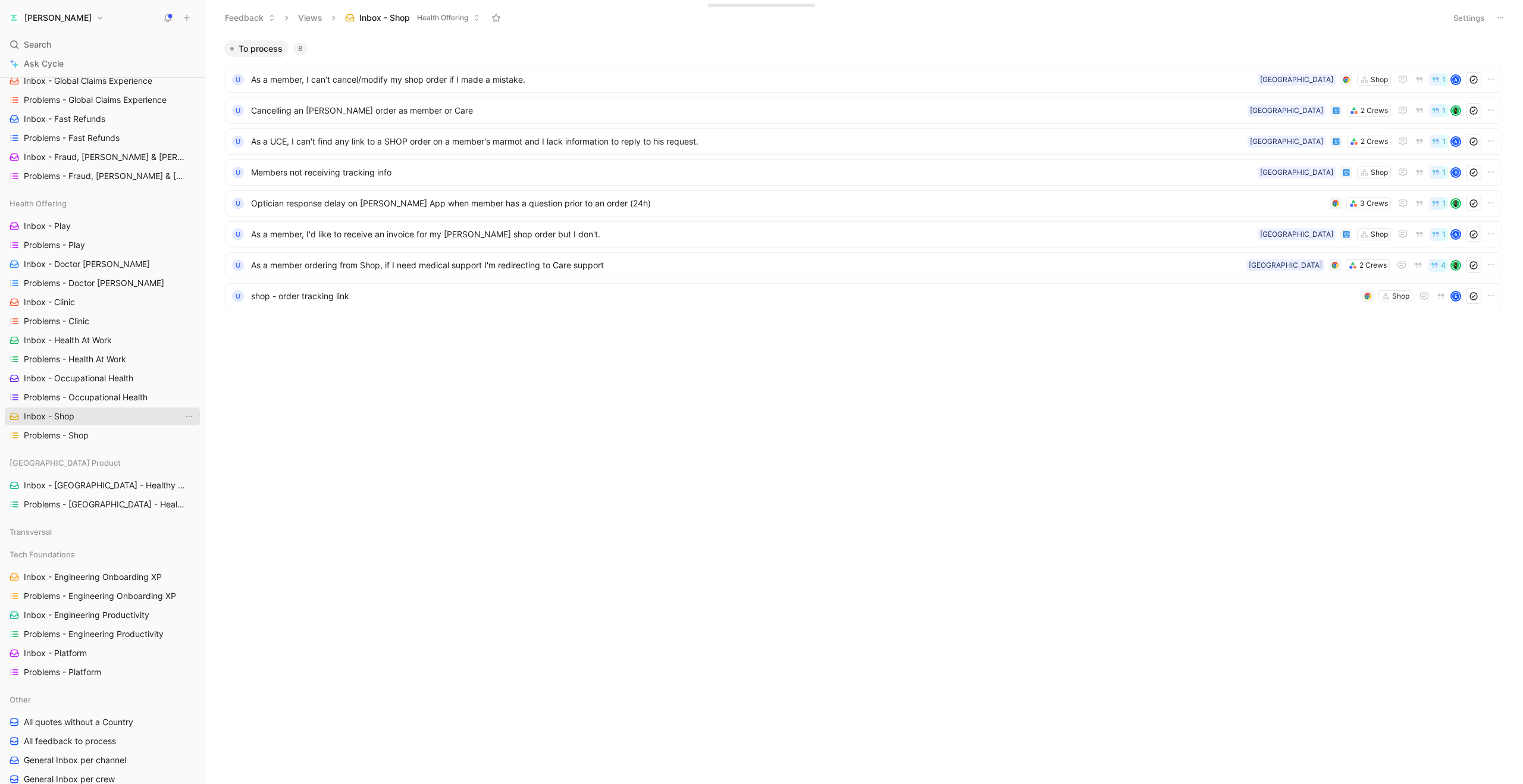
scroll to position [1033, 0]
click at [104, 482] on span "Inbox - [GEOGRAPHIC_DATA] - Healthy Benefits & Margin" at bounding box center [103, 482] width 159 height 12
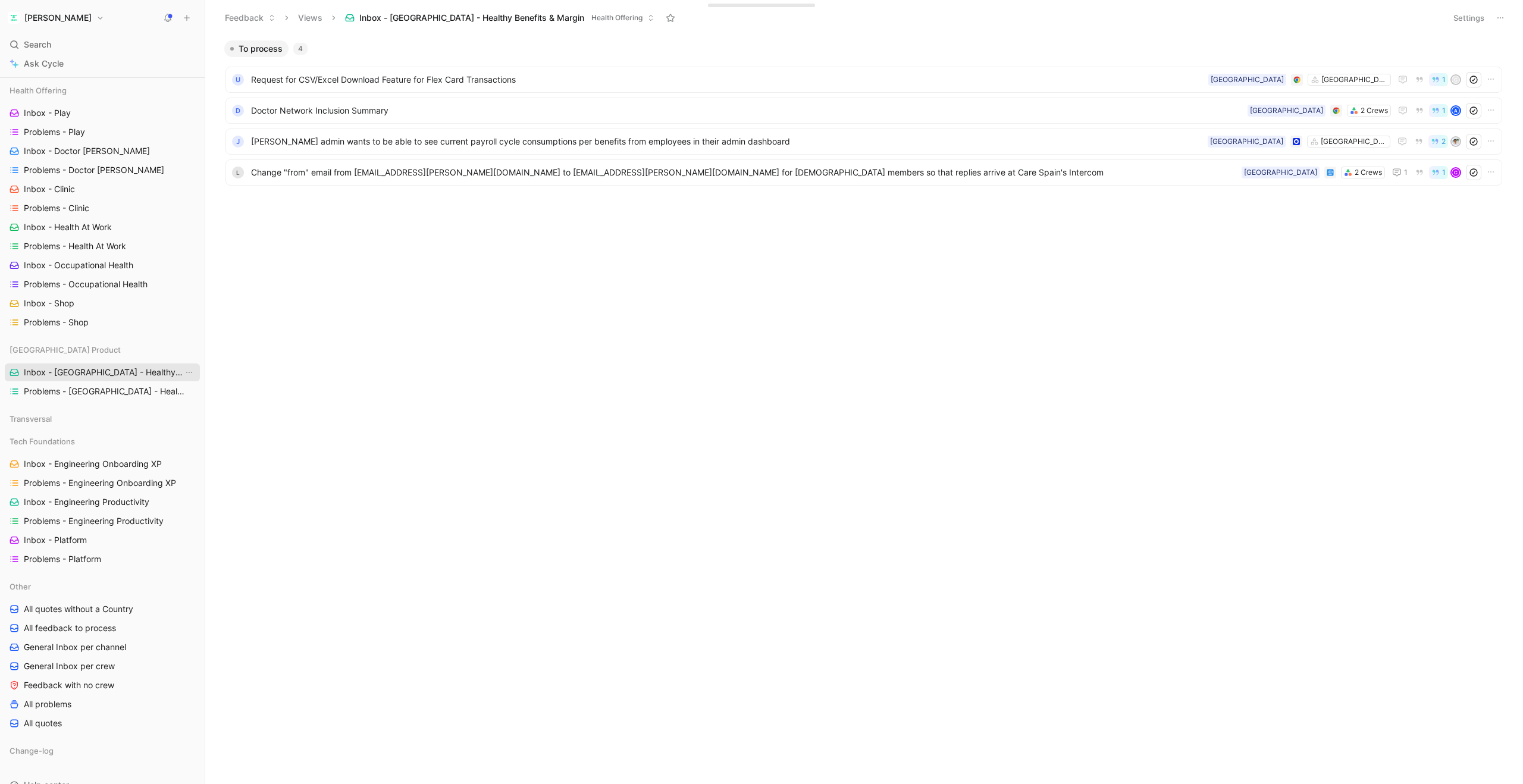
scroll to position [1144, 0]
click at [60, 415] on icon at bounding box center [60, 418] width 9 height 9
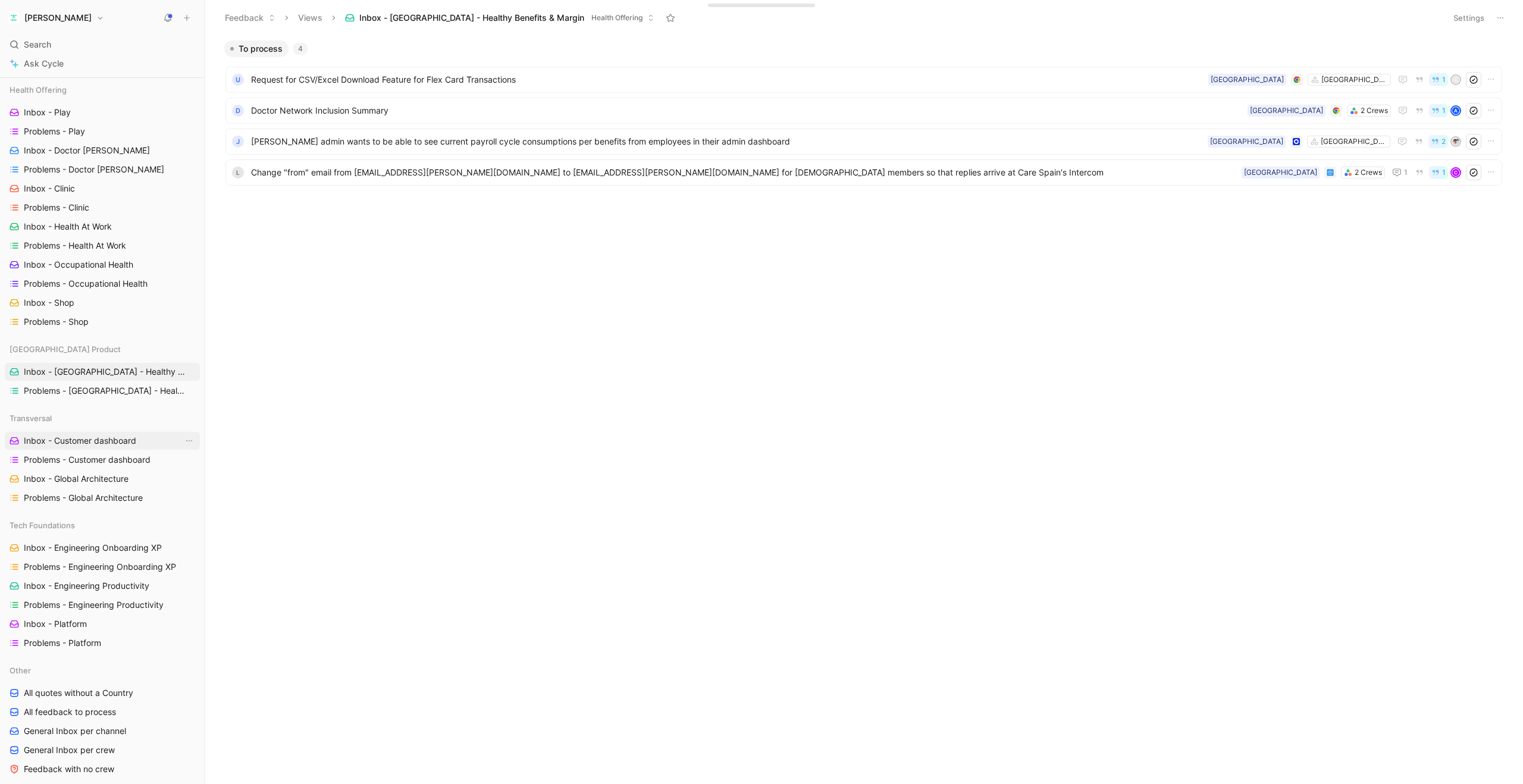
click at [66, 435] on span "Inbox - Customer dashboard" at bounding box center [80, 440] width 112 height 12
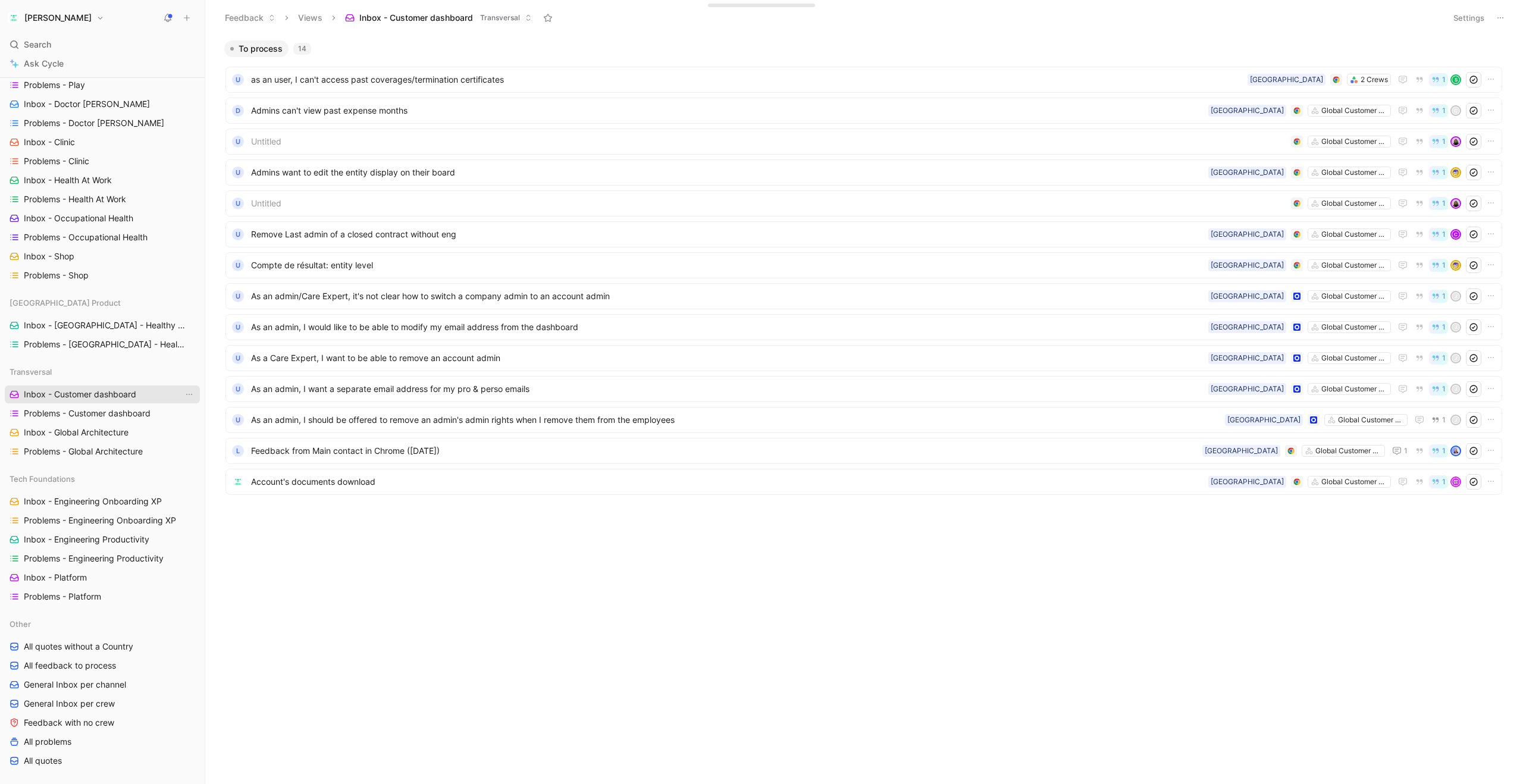
scroll to position [1196, 0]
click at [72, 428] on span "Inbox - Global Architecture" at bounding box center [76, 426] width 105 height 12
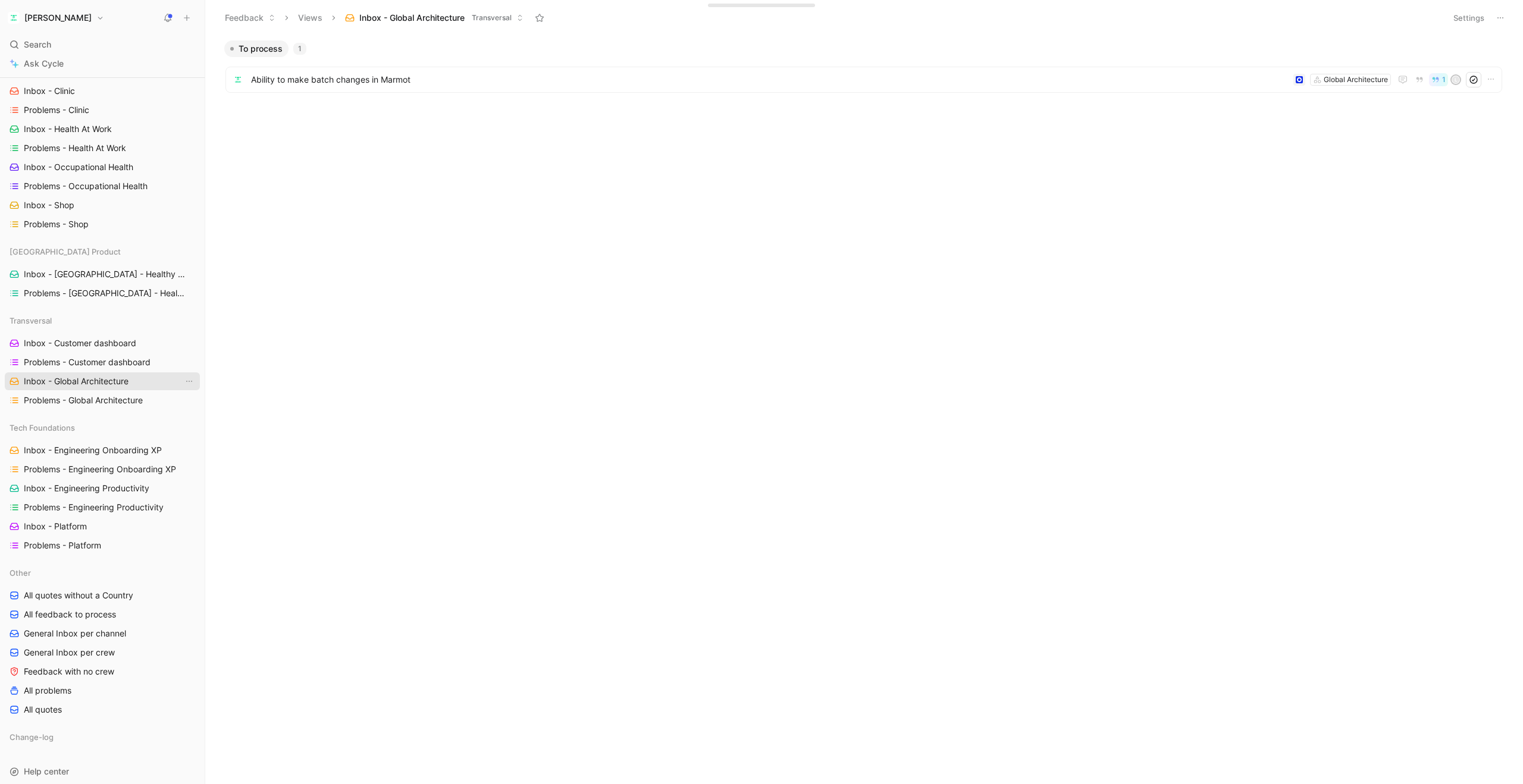
scroll to position [1253, 0]
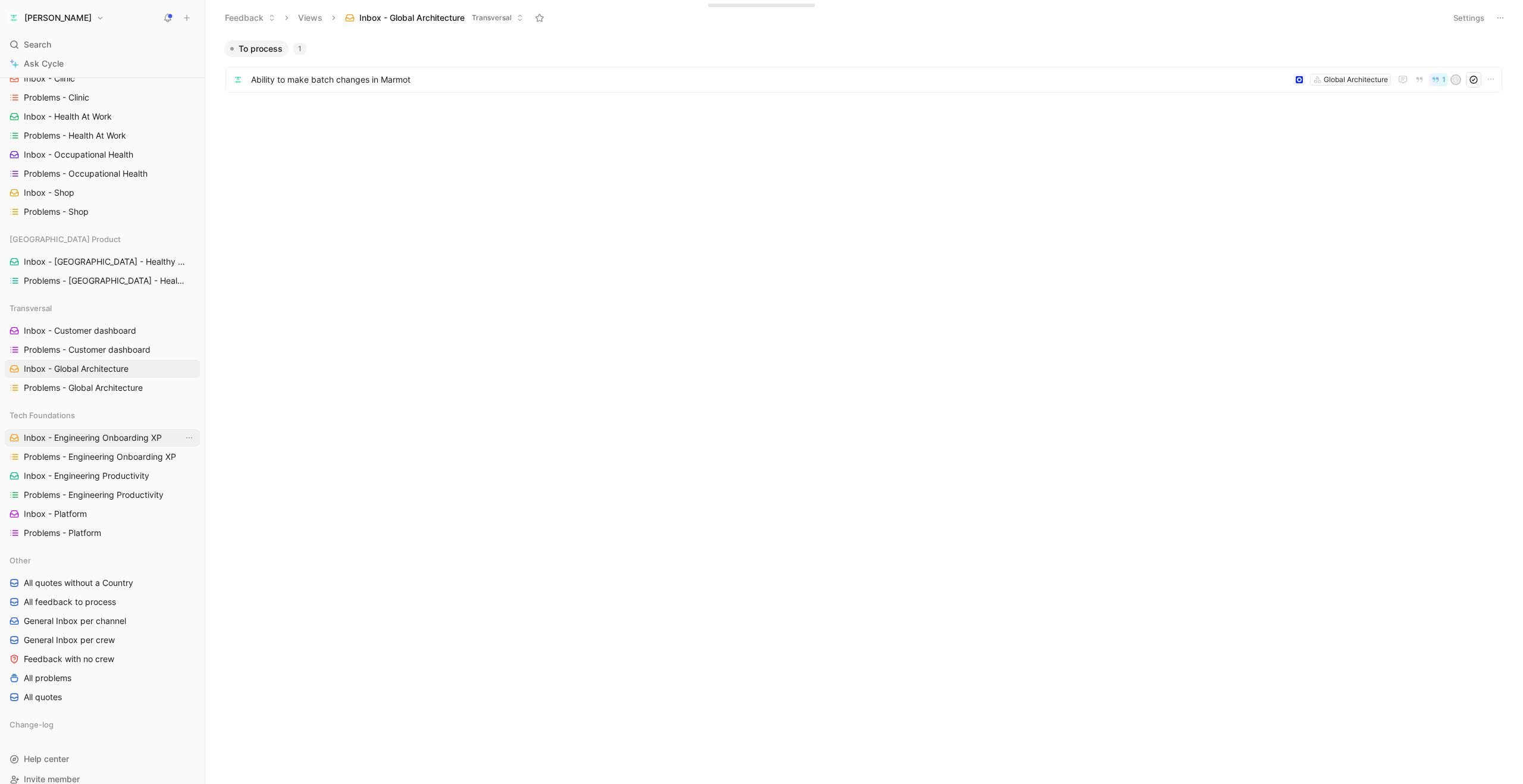
click at [77, 438] on span "Inbox - Engineering Onboarding XP" at bounding box center [93, 438] width 138 height 12
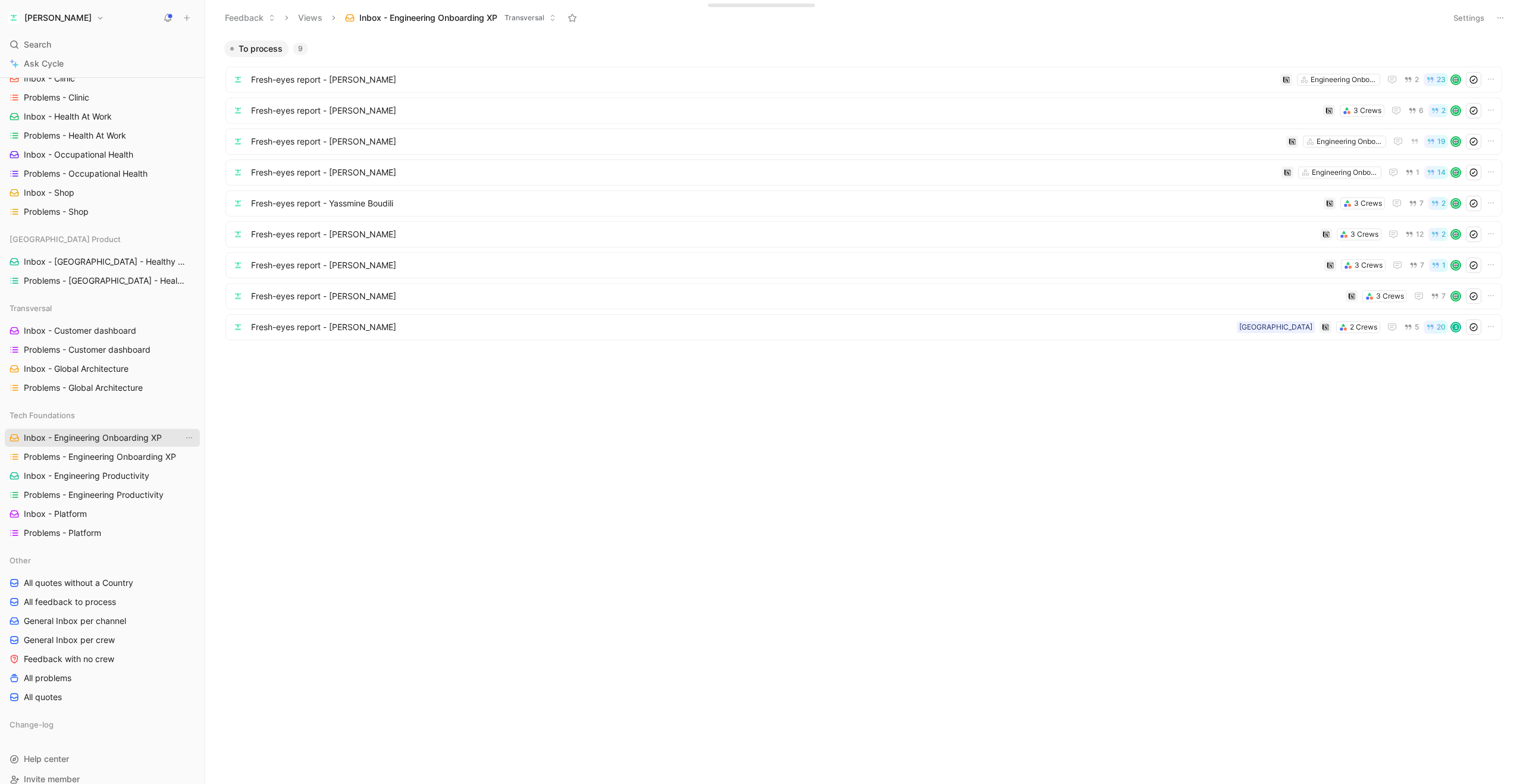
scroll to position [1267, 0]
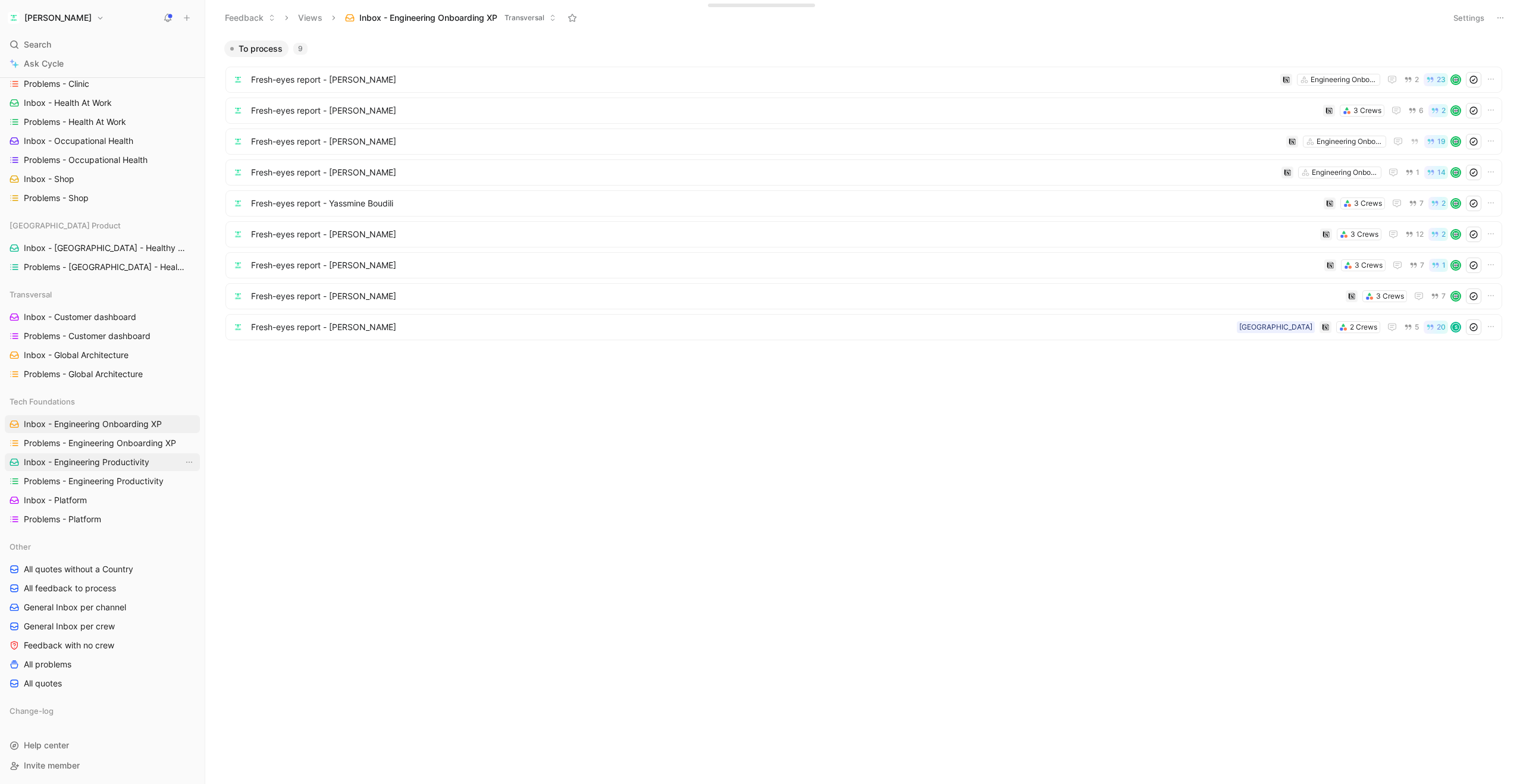
click at [81, 460] on span "Inbox - Engineering Productivity" at bounding box center [87, 462] width 126 height 12
click at [71, 496] on span "Inbox - Platform" at bounding box center [55, 500] width 63 height 12
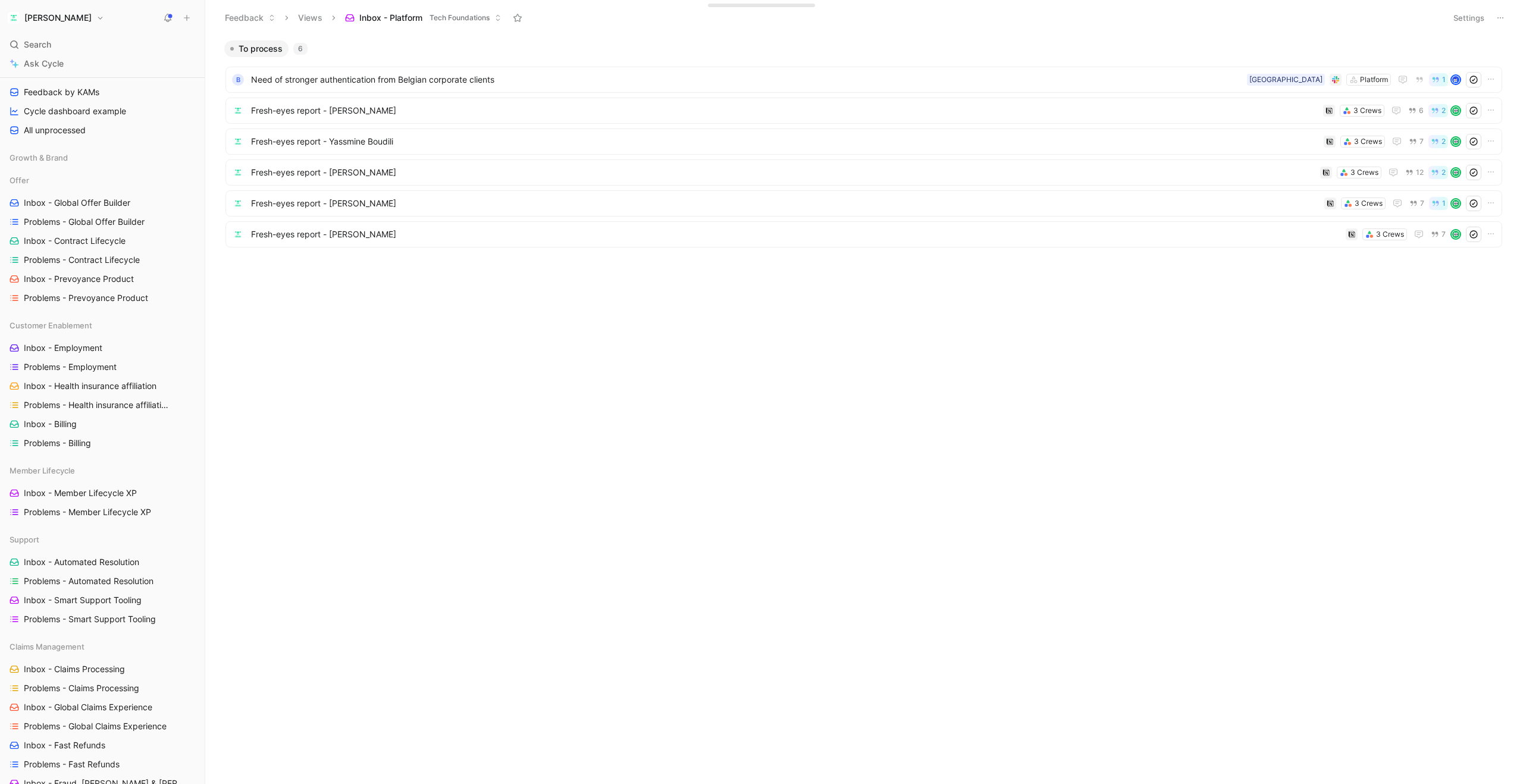
scroll to position [400, 0]
click at [88, 390] on span "Inbox - Health insurance affiliation" at bounding box center [90, 390] width 133 height 12
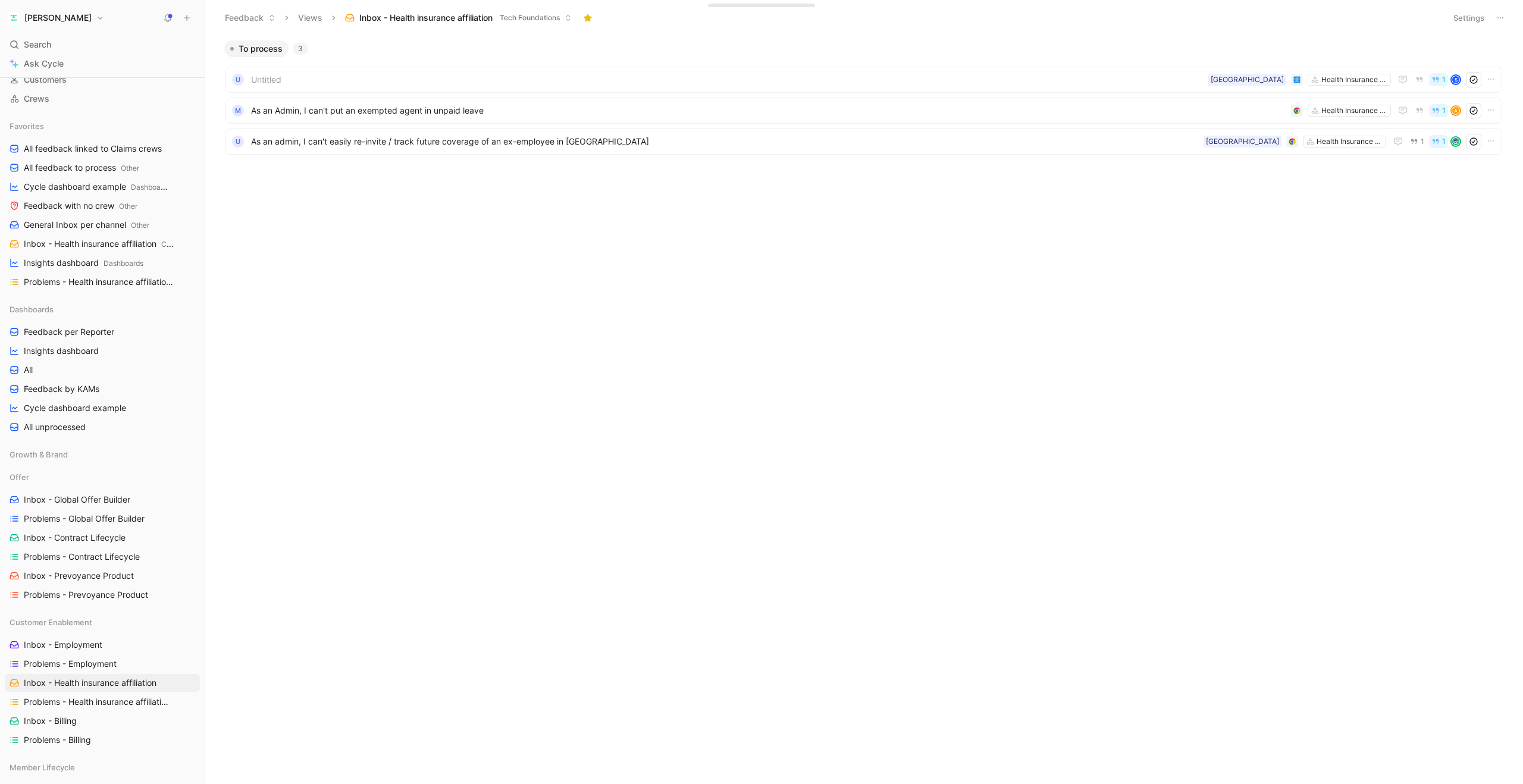
scroll to position [98, 0]
drag, startPoint x: 66, startPoint y: 357, endPoint x: 67, endPoint y: 339, distance: 18.0
click at [66, 339] on span "Insights dashboard" at bounding box center [61, 341] width 75 height 12
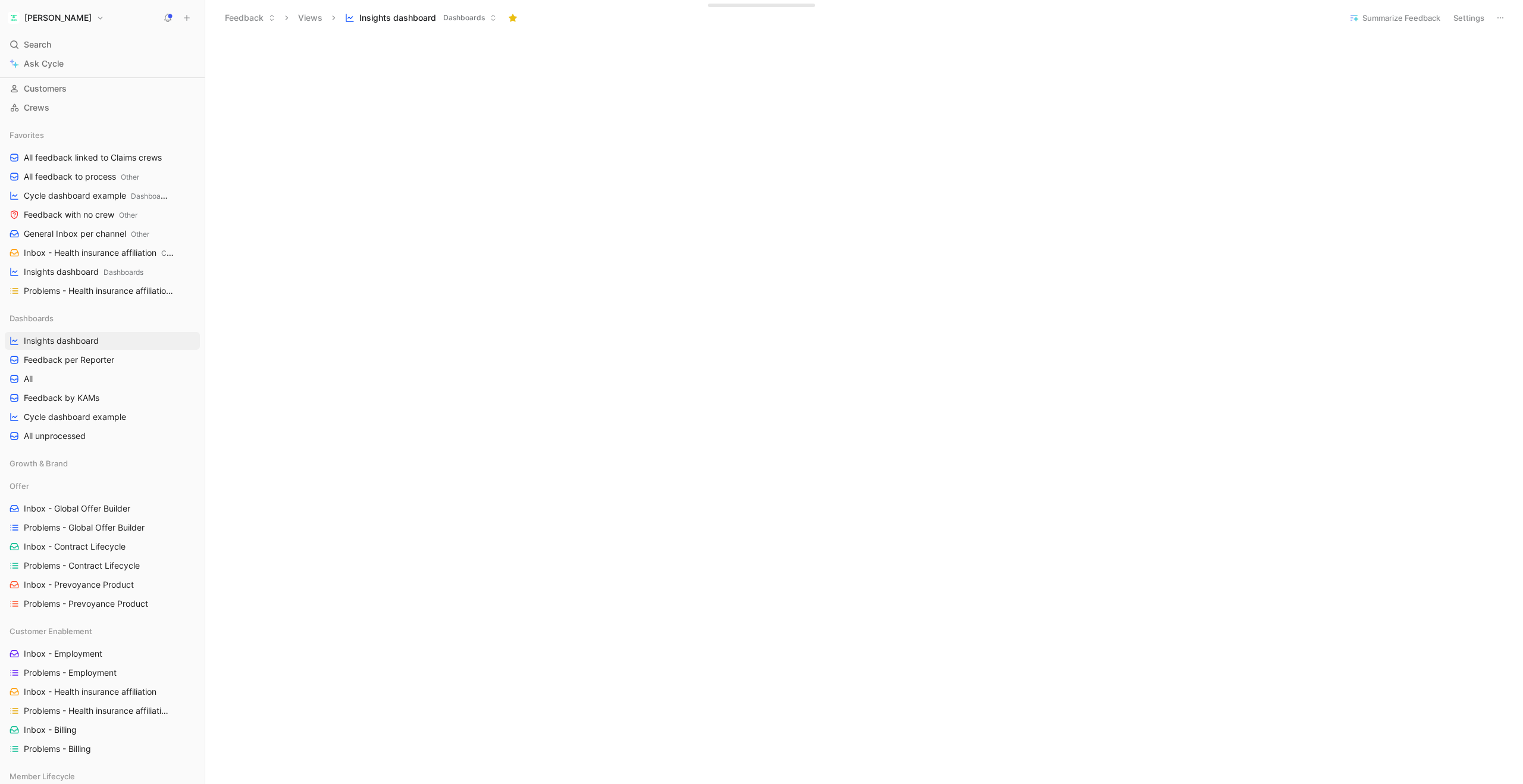
scroll to position [236, 0]
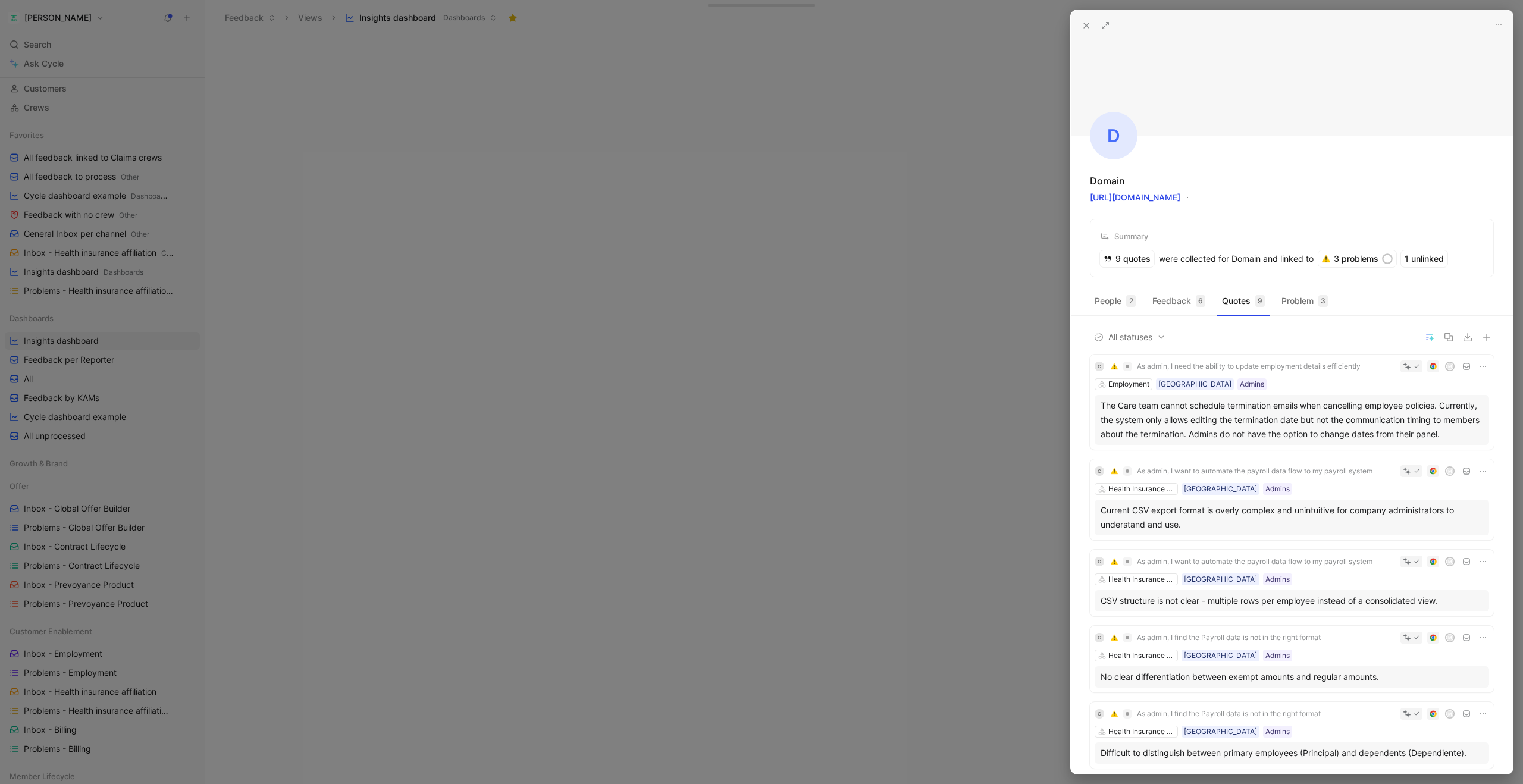
click at [1085, 26] on icon at bounding box center [1086, 25] width 9 height 9
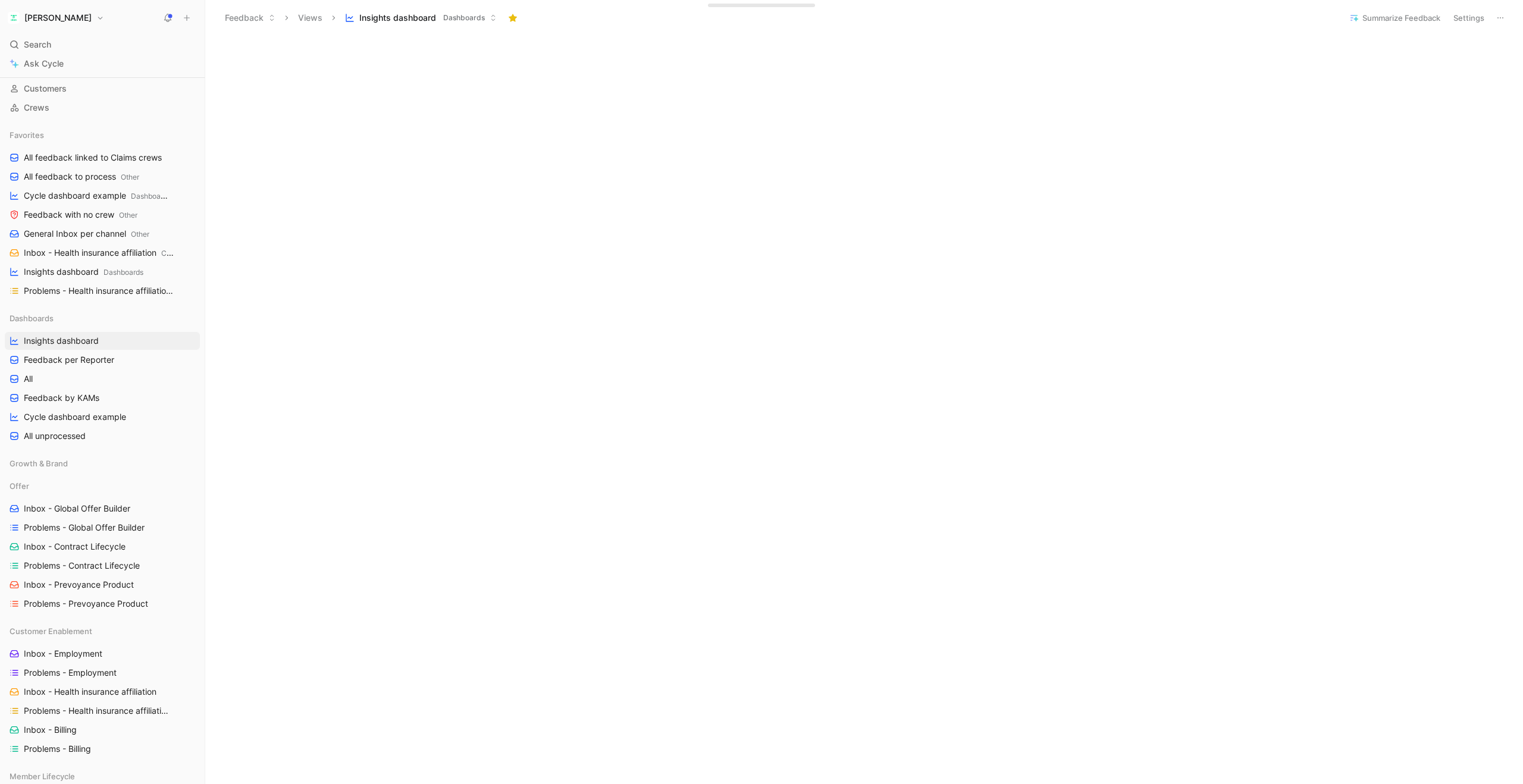
scroll to position [1147, 0]
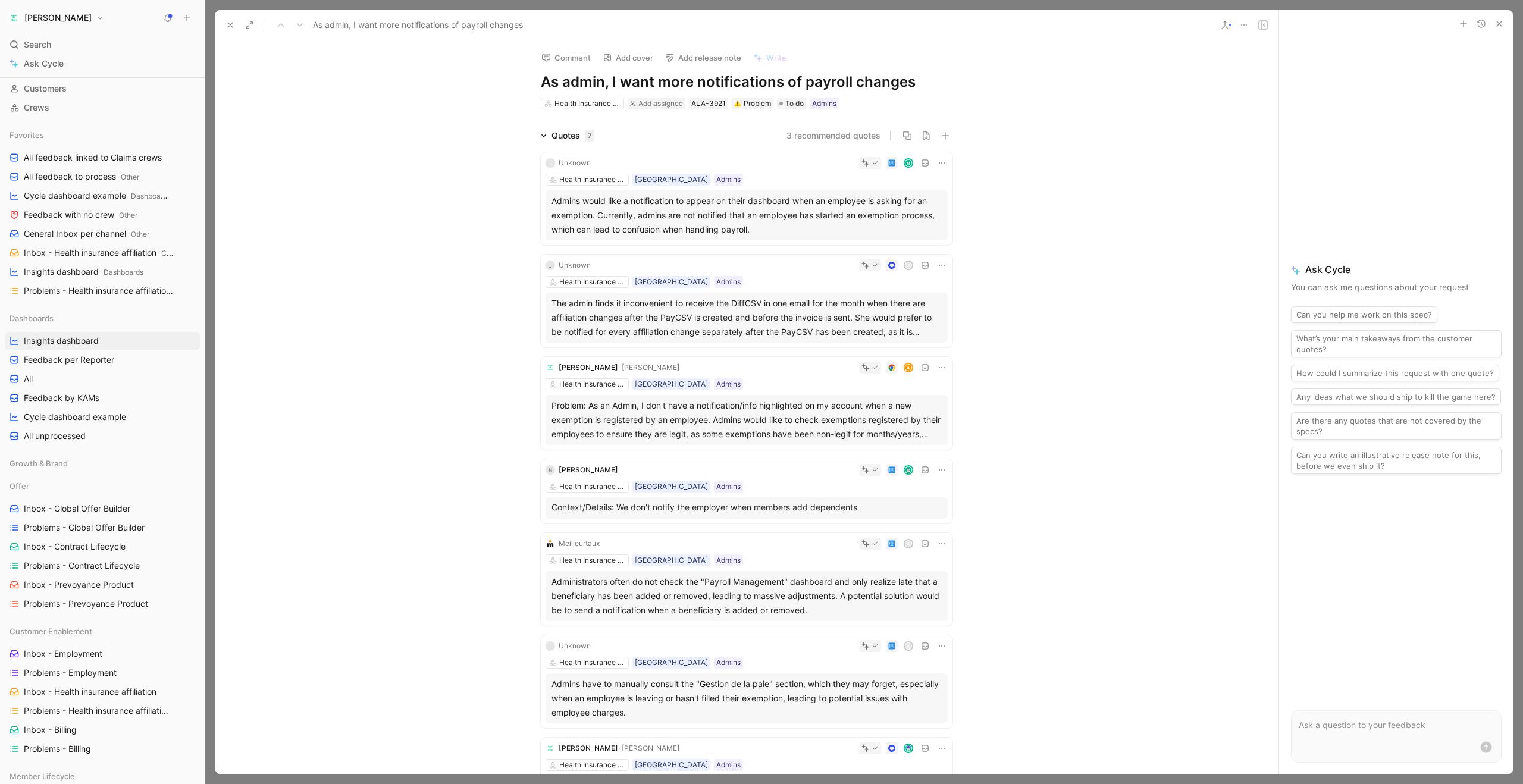
click at [231, 29] on icon at bounding box center [230, 25] width 9 height 9
click at [1355, 373] on button "How could I summarize this request with one quote?" at bounding box center [1395, 373] width 208 height 17
click at [1484, 748] on use "submit" at bounding box center [1486, 747] width 11 height 11
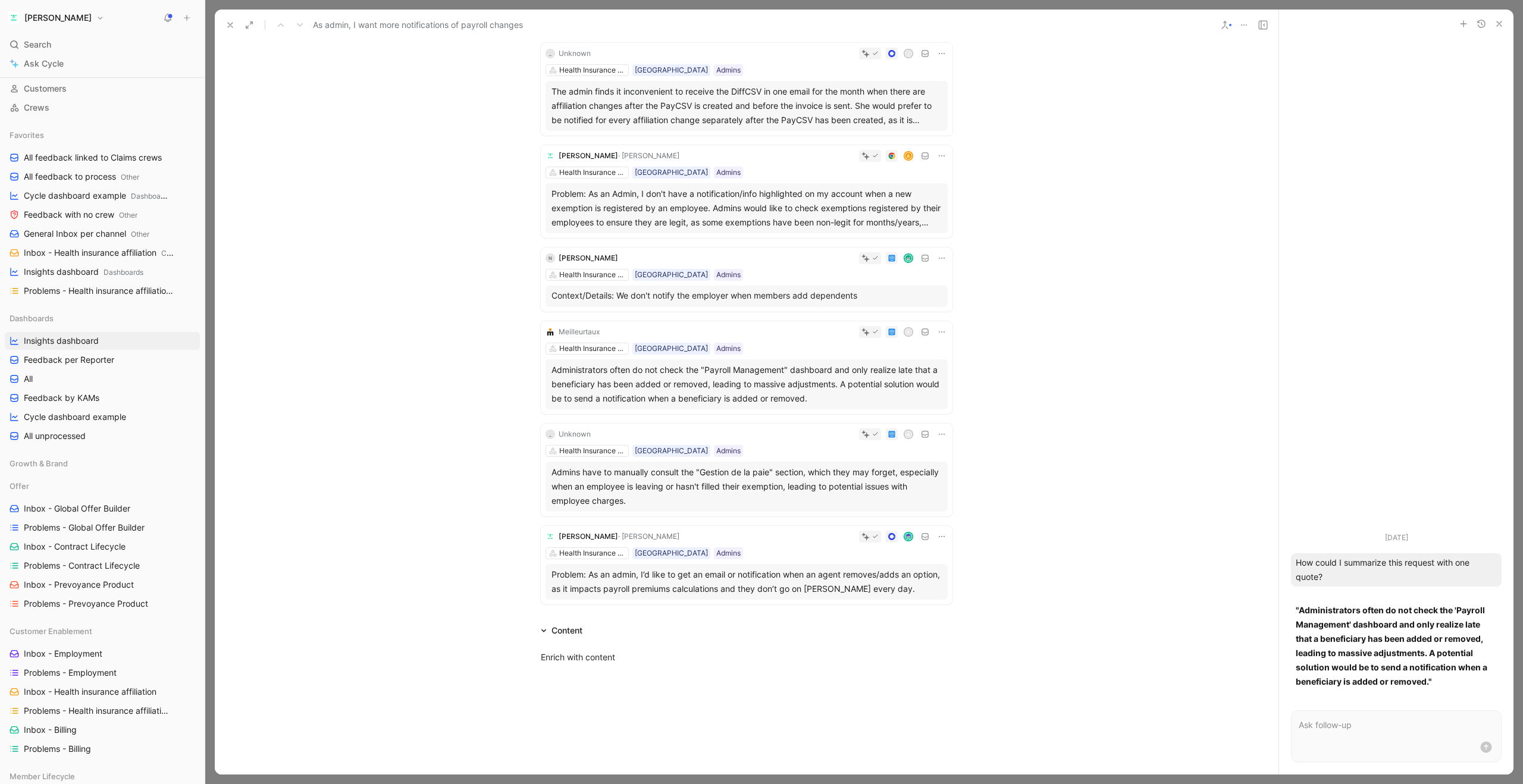
scroll to position [141, 0]
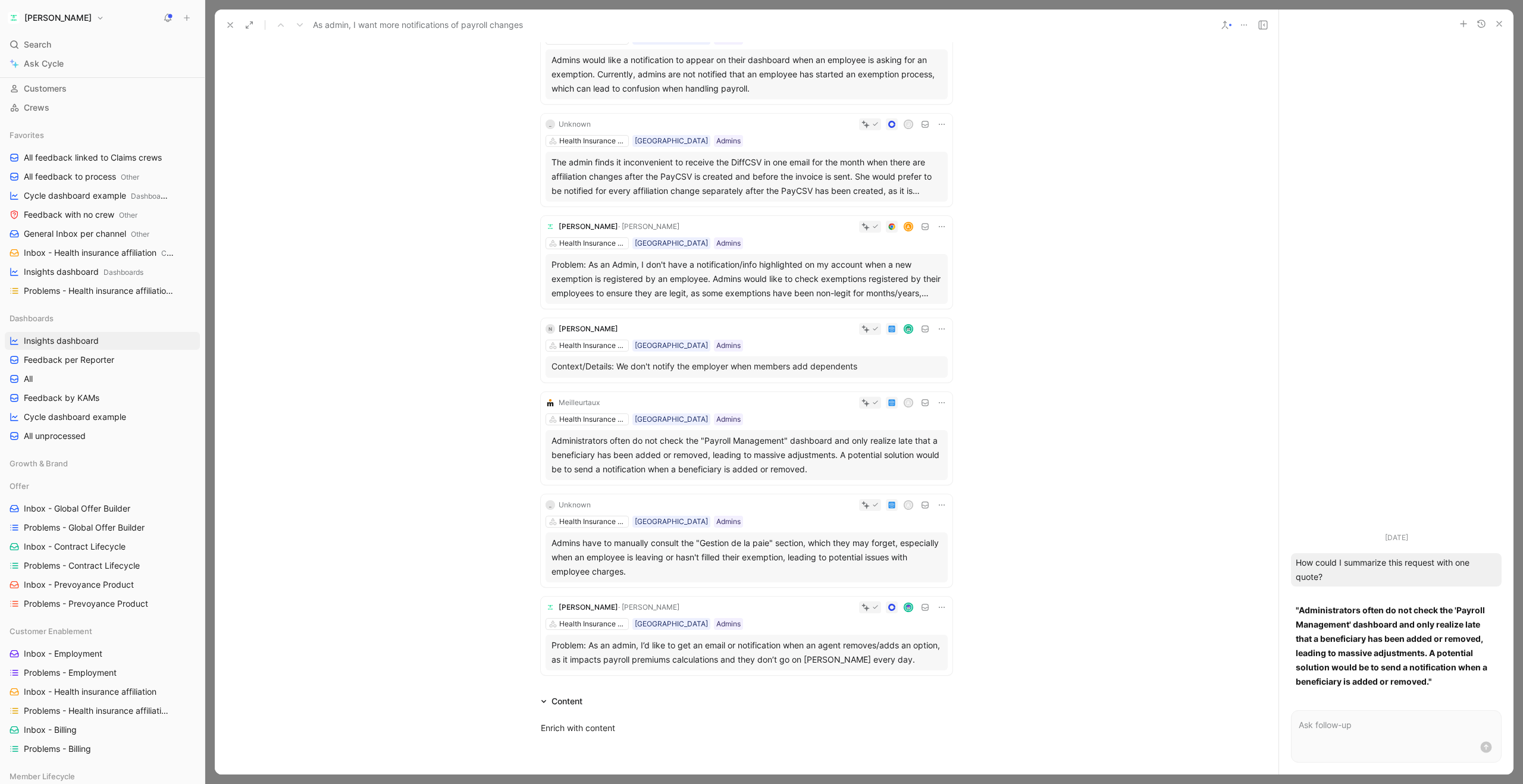
click at [755, 170] on div "The admin finds it inconvenient to receive the DiffCSV in one email for the mon…" at bounding box center [746, 177] width 391 height 43
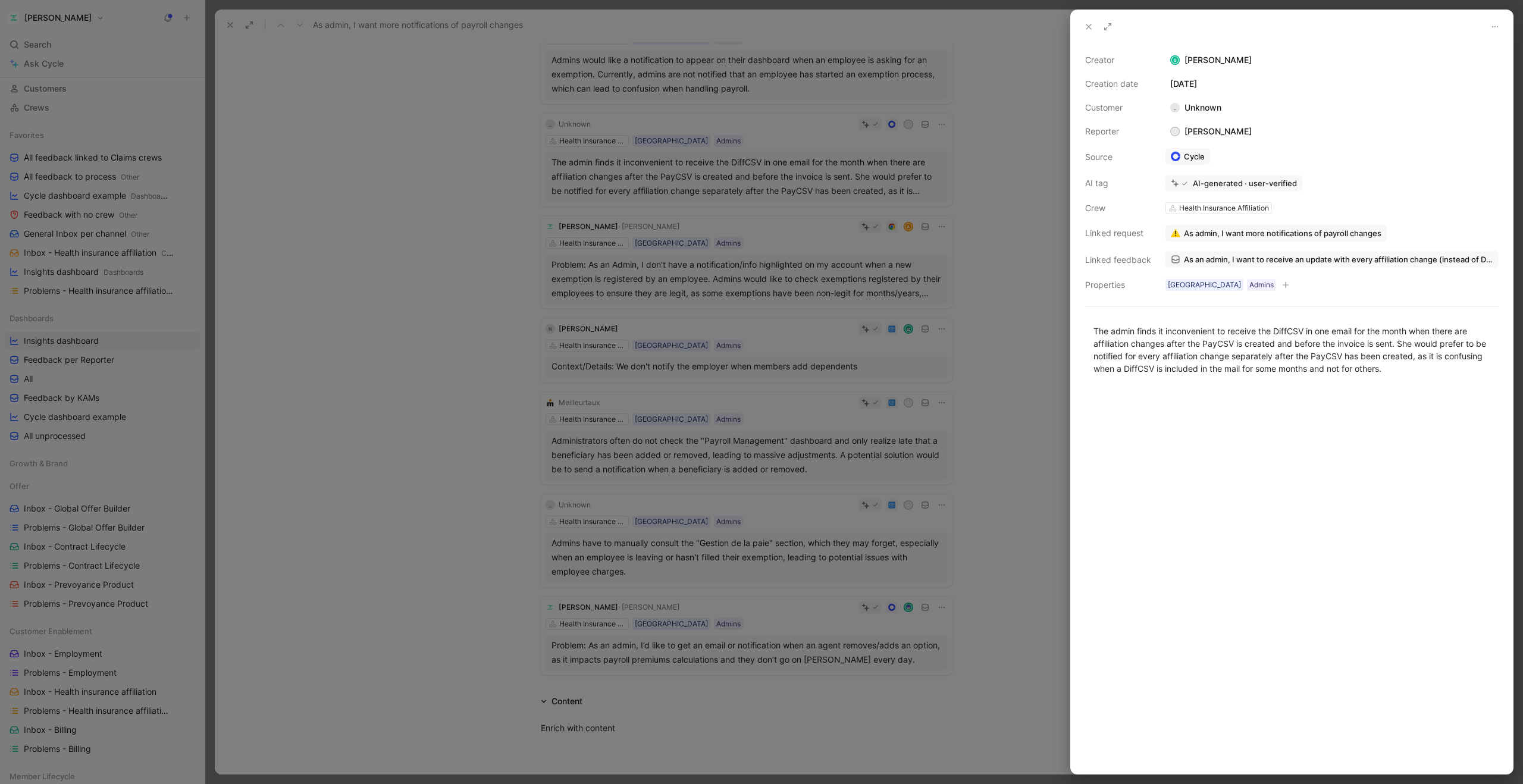
click at [1086, 29] on icon at bounding box center [1088, 26] width 9 height 9
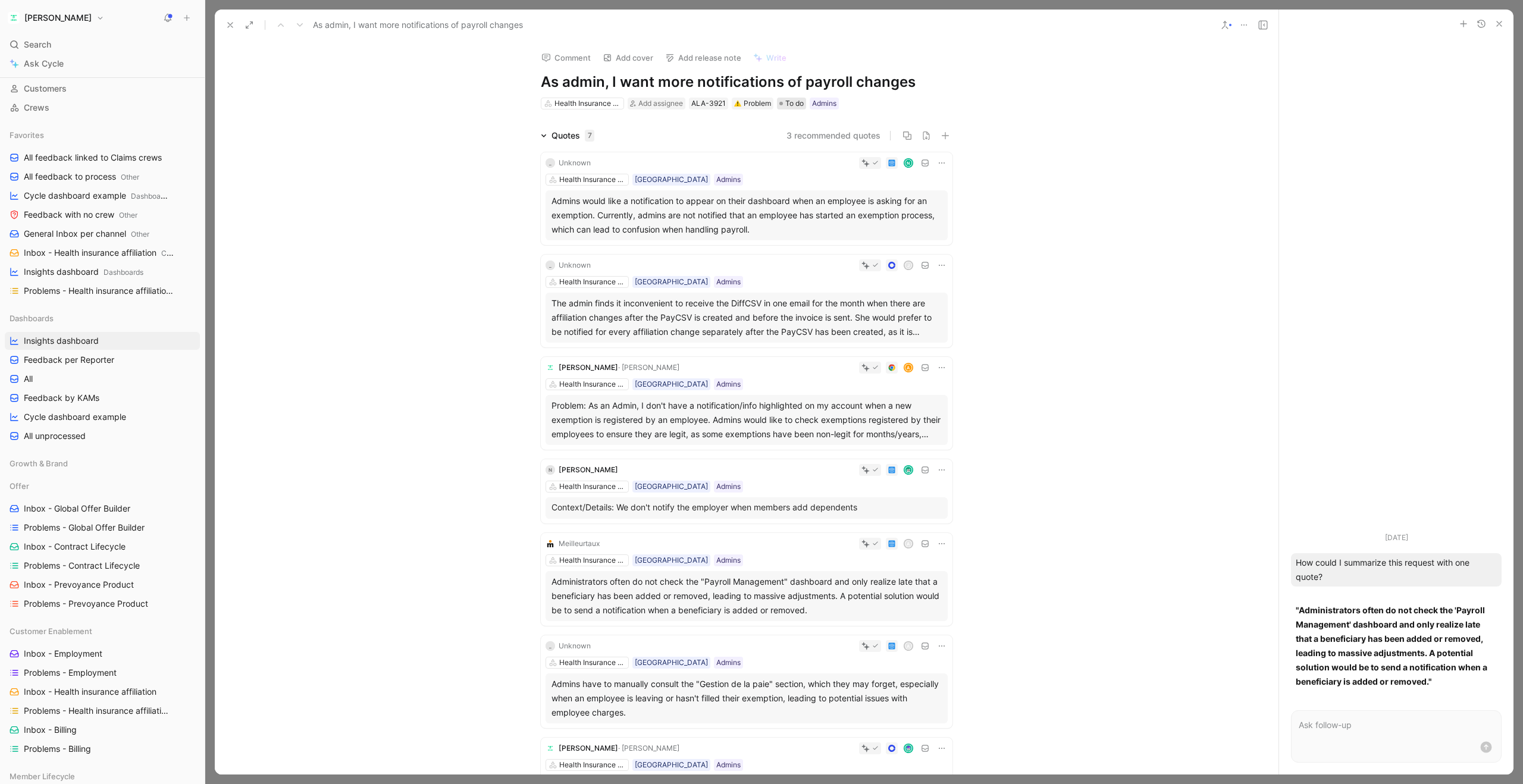
click at [799, 104] on span "To do" at bounding box center [795, 104] width 19 height 12
click at [235, 28] on button at bounding box center [231, 26] width 17 height 17
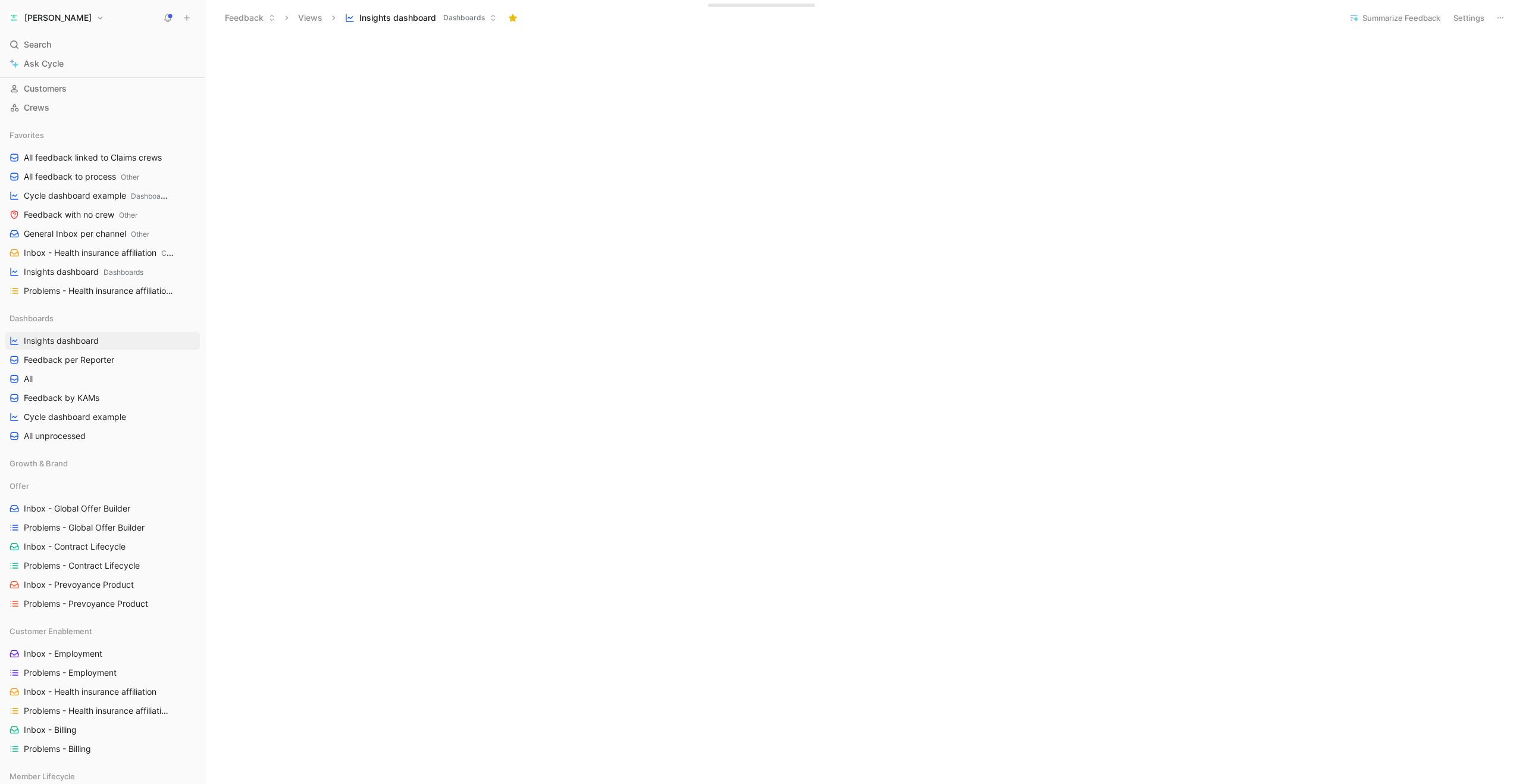
scroll to position [1111, 0]
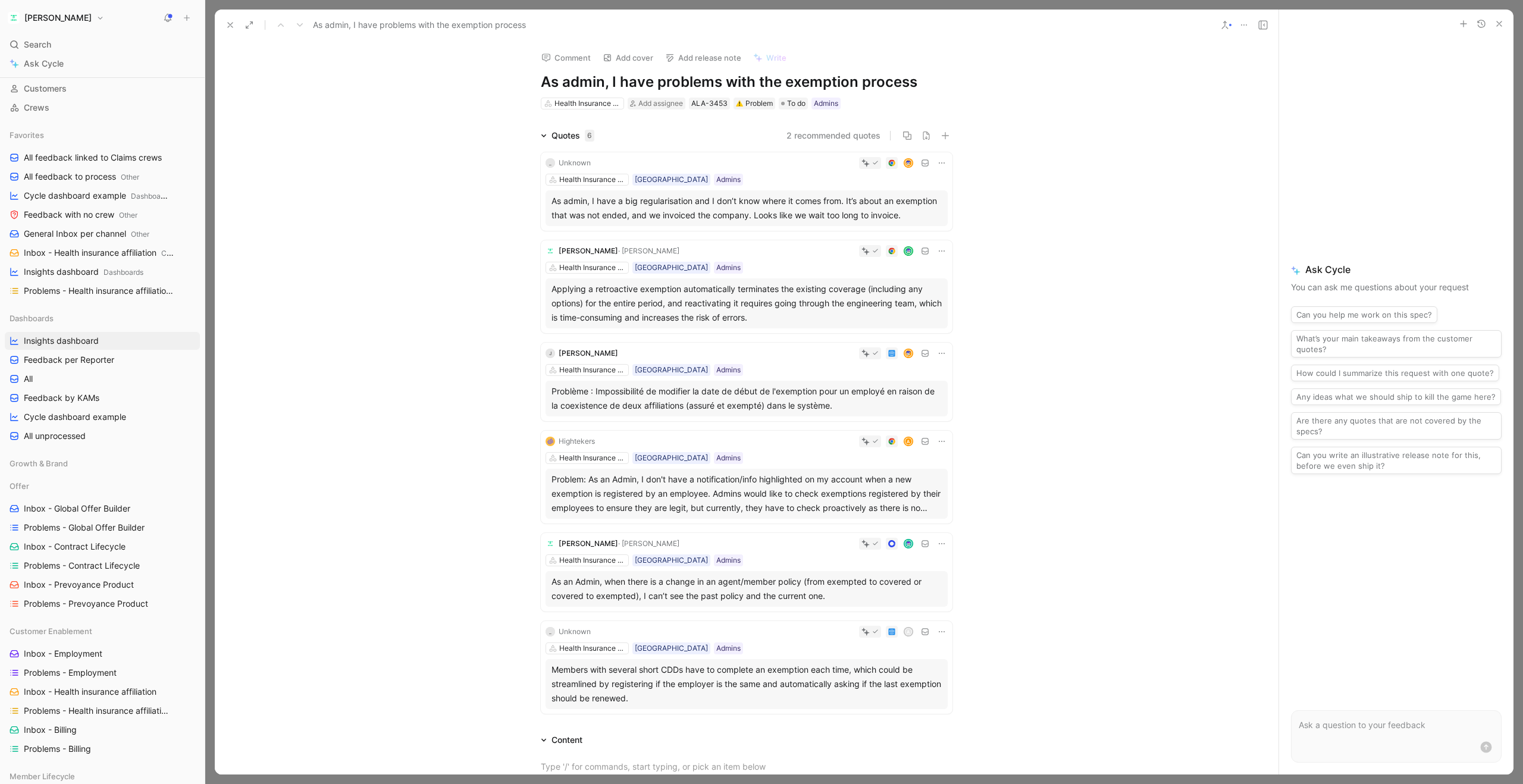
click at [1379, 450] on button "Can you write an illustrative release note for this, before we even ship it?" at bounding box center [1397, 460] width 211 height 27
click at [1486, 747] on use "submit" at bounding box center [1486, 747] width 11 height 11
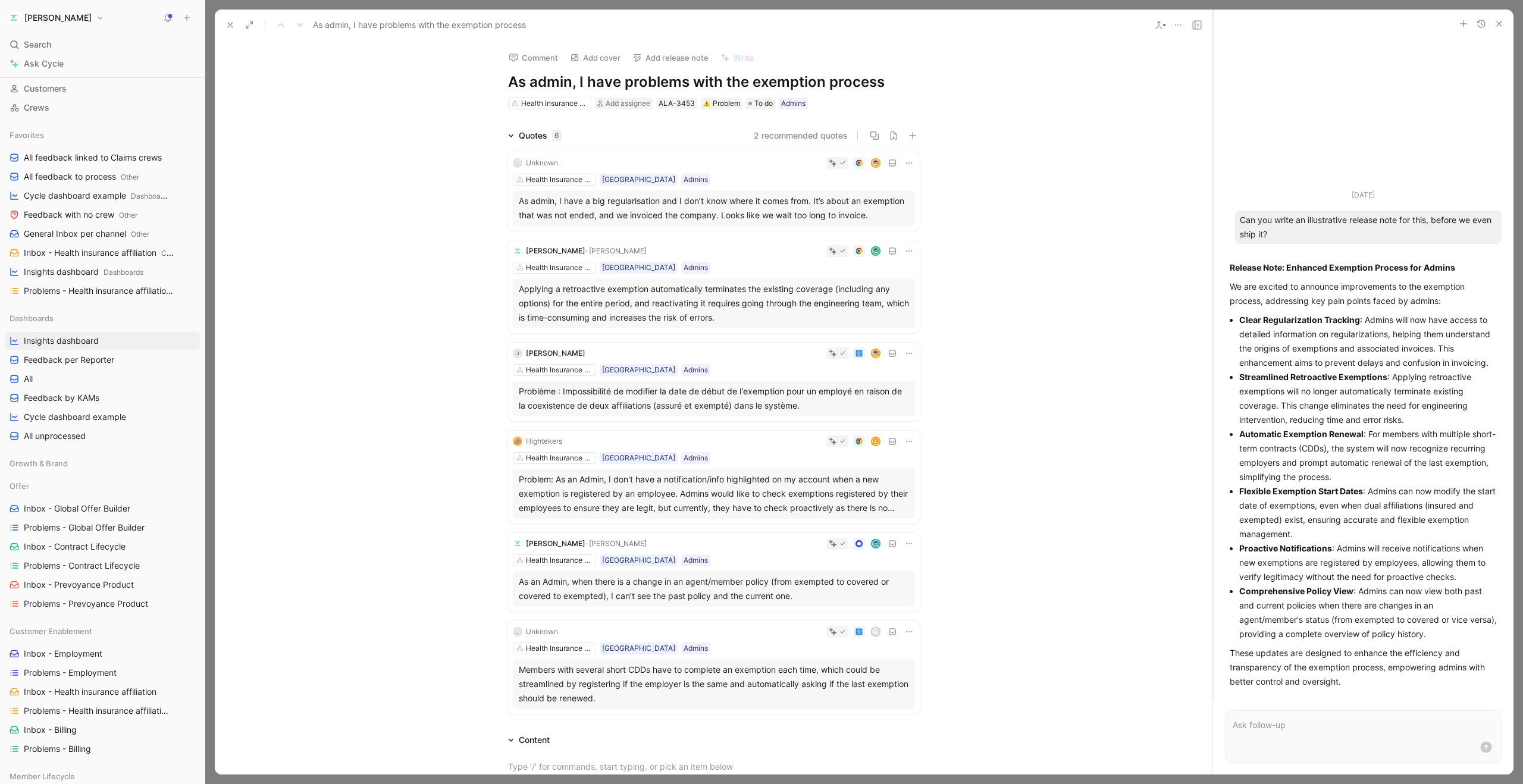
drag, startPoint x: 1278, startPoint y: 264, endPoint x: 1155, endPoint y: 270, distance: 123.1
click at [1155, 270] on div "As admin, I have problems with the exemption process Comment Add cover Add rele…" at bounding box center [864, 391] width 1299 height 764
click at [735, 213] on div "As admin, I have a big regularisation and I don’t know where it comes from. It’…" at bounding box center [714, 208] width 391 height 29
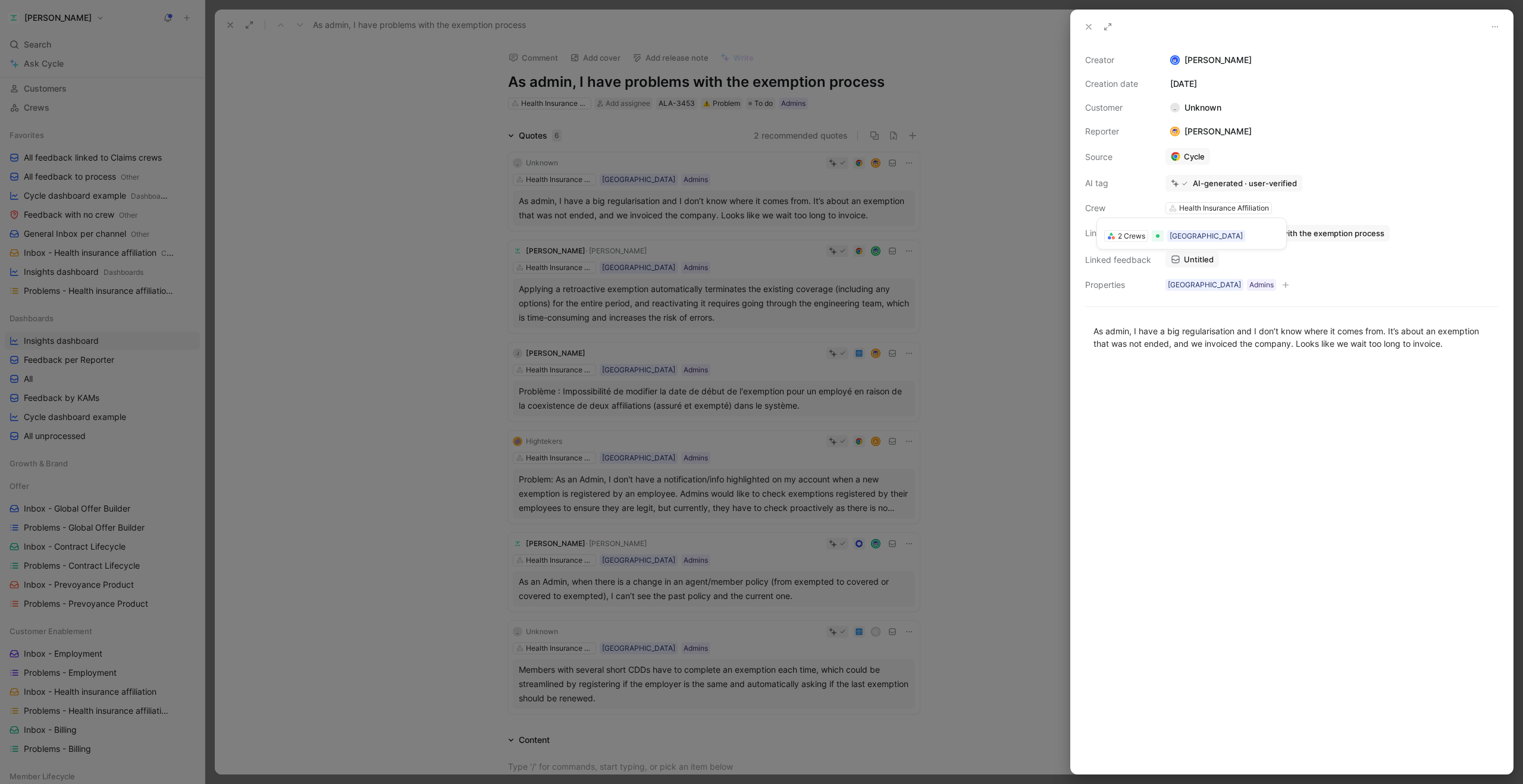
click at [1190, 258] on span "Untitled" at bounding box center [1199, 259] width 30 height 11
click at [1091, 26] on icon at bounding box center [1088, 26] width 9 height 9
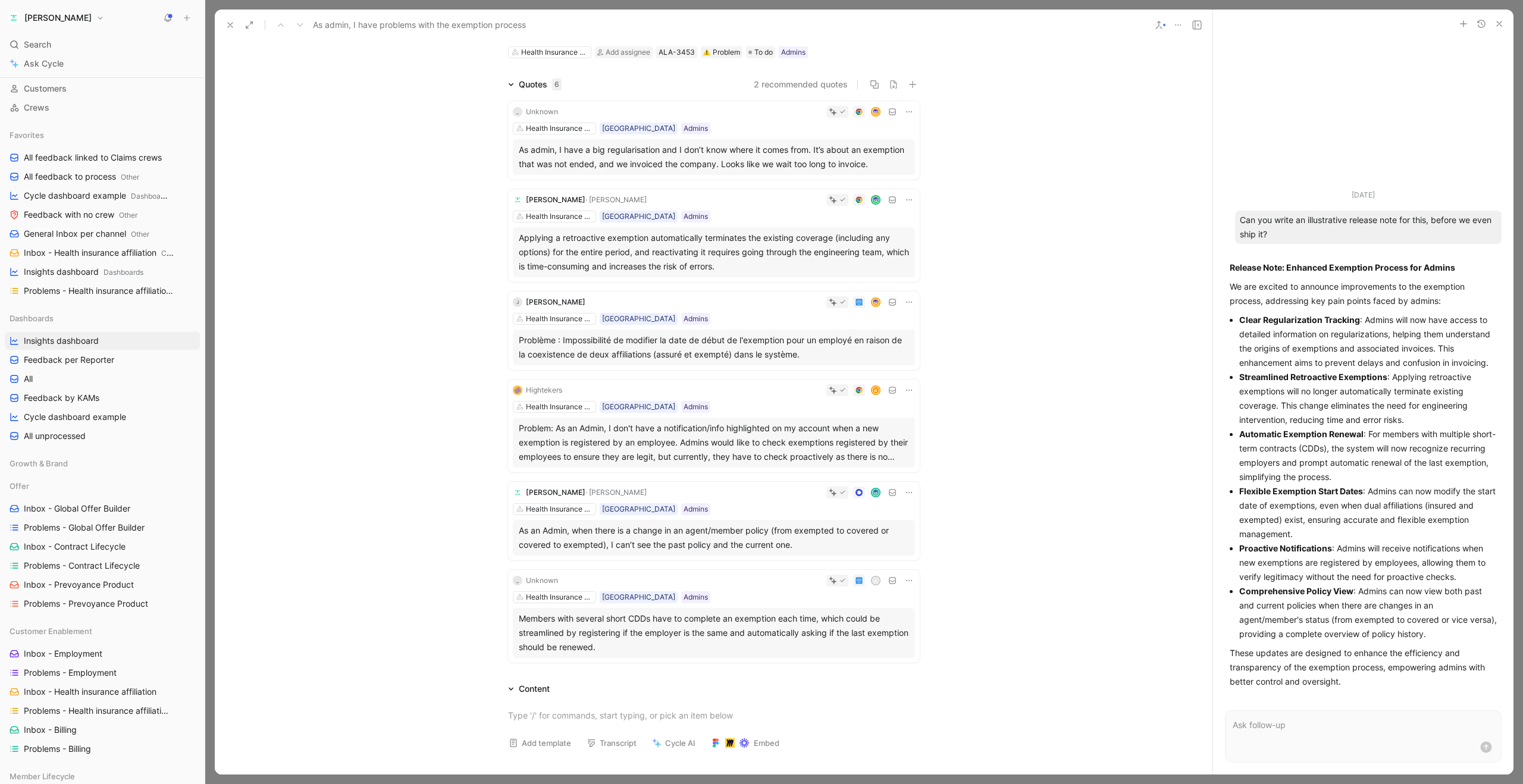
scroll to position [56, 0]
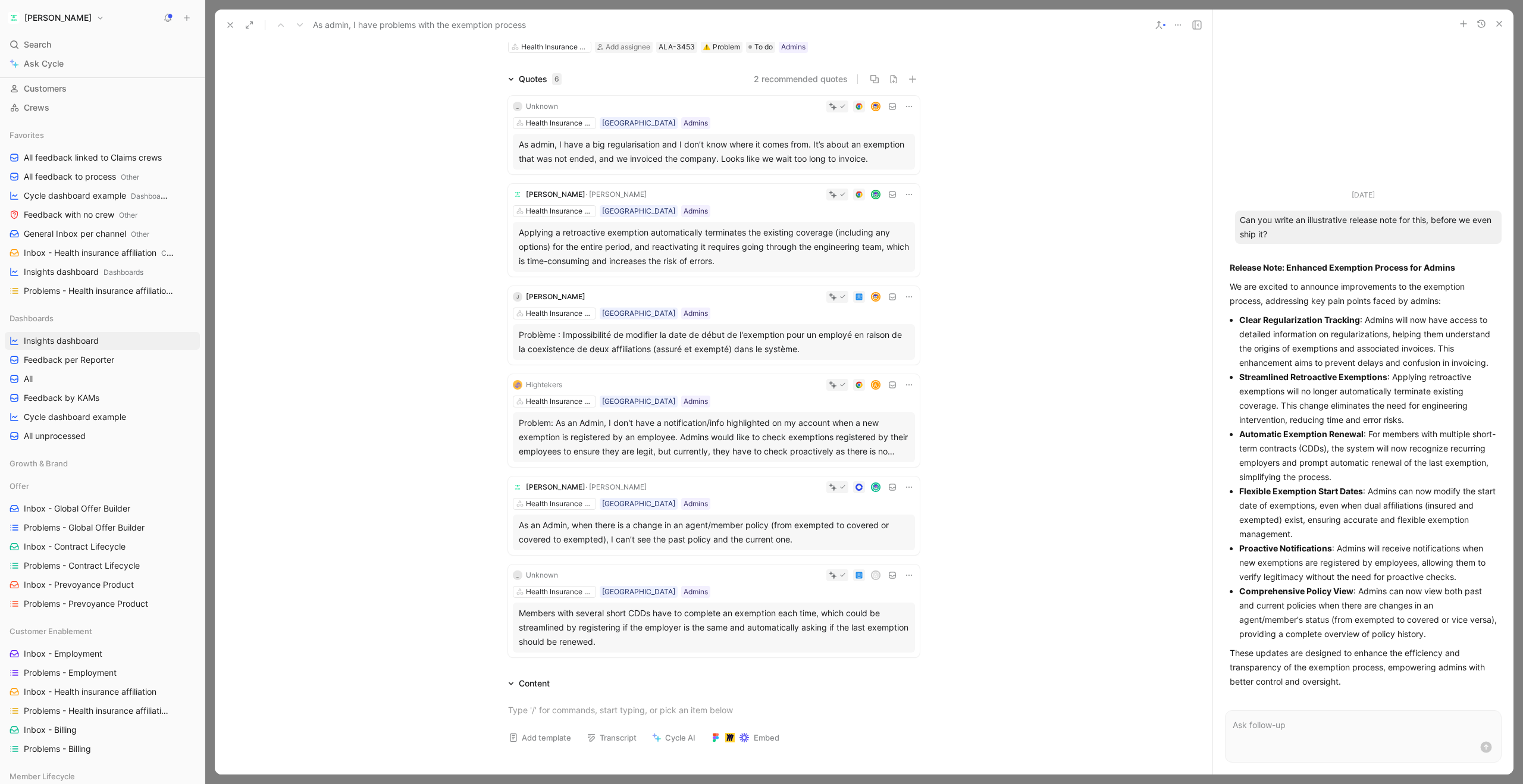
click at [735, 245] on div "Applying a retroactive exemption automatically terminates the existing coverage…" at bounding box center [714, 247] width 391 height 43
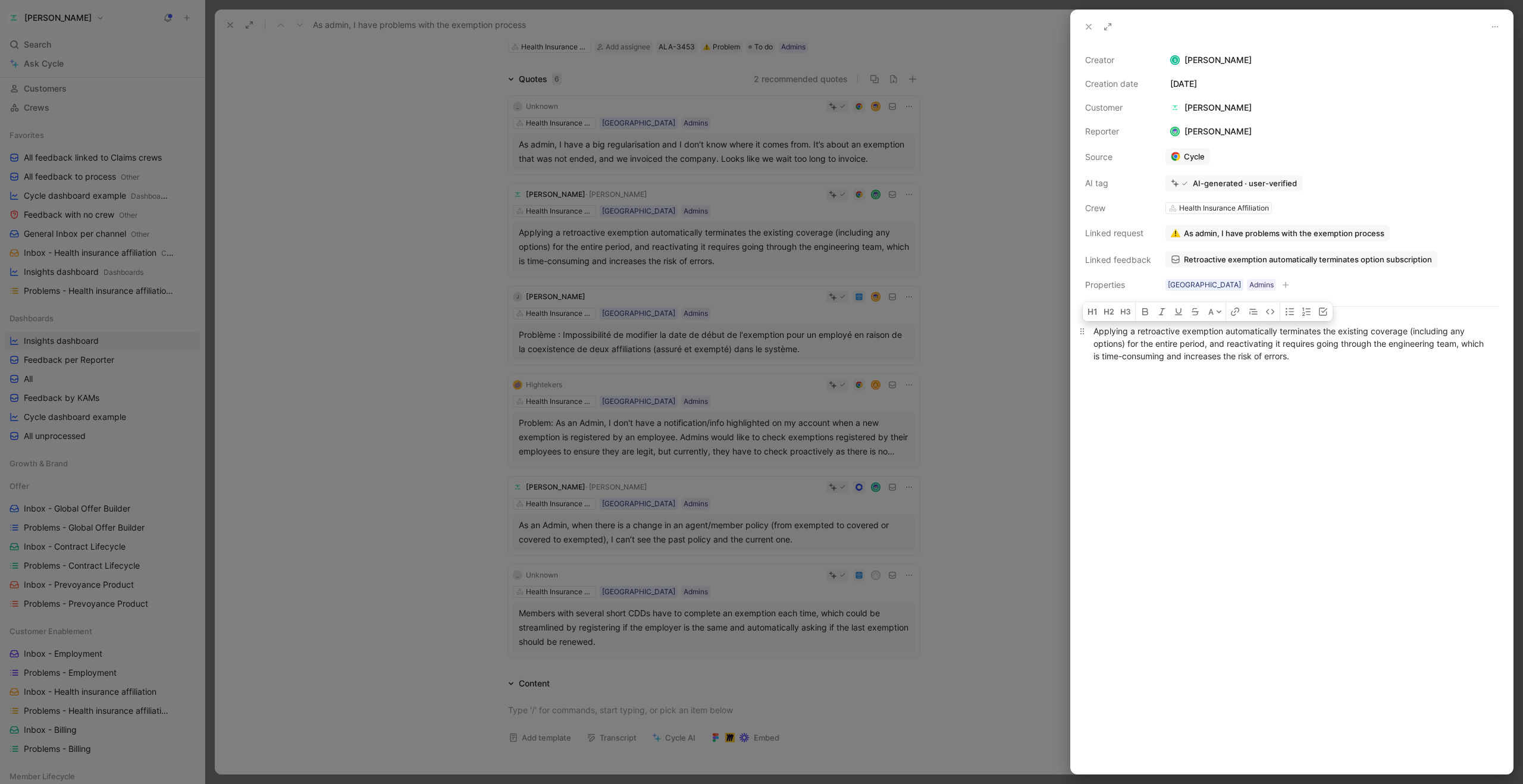
drag, startPoint x: 1322, startPoint y: 331, endPoint x: 1095, endPoint y: 327, distance: 227.0
click at [1095, 327] on div "Applying a retroactive exemption automatically terminates the existing coverage…" at bounding box center [1292, 344] width 396 height 37
copy div "Applying a retroactive exemption automatically terminates"
click at [1183, 260] on link "Retroactive exemption automatically terminates option subscription" at bounding box center [1302, 259] width 272 height 17
click at [1086, 26] on icon at bounding box center [1088, 26] width 9 height 9
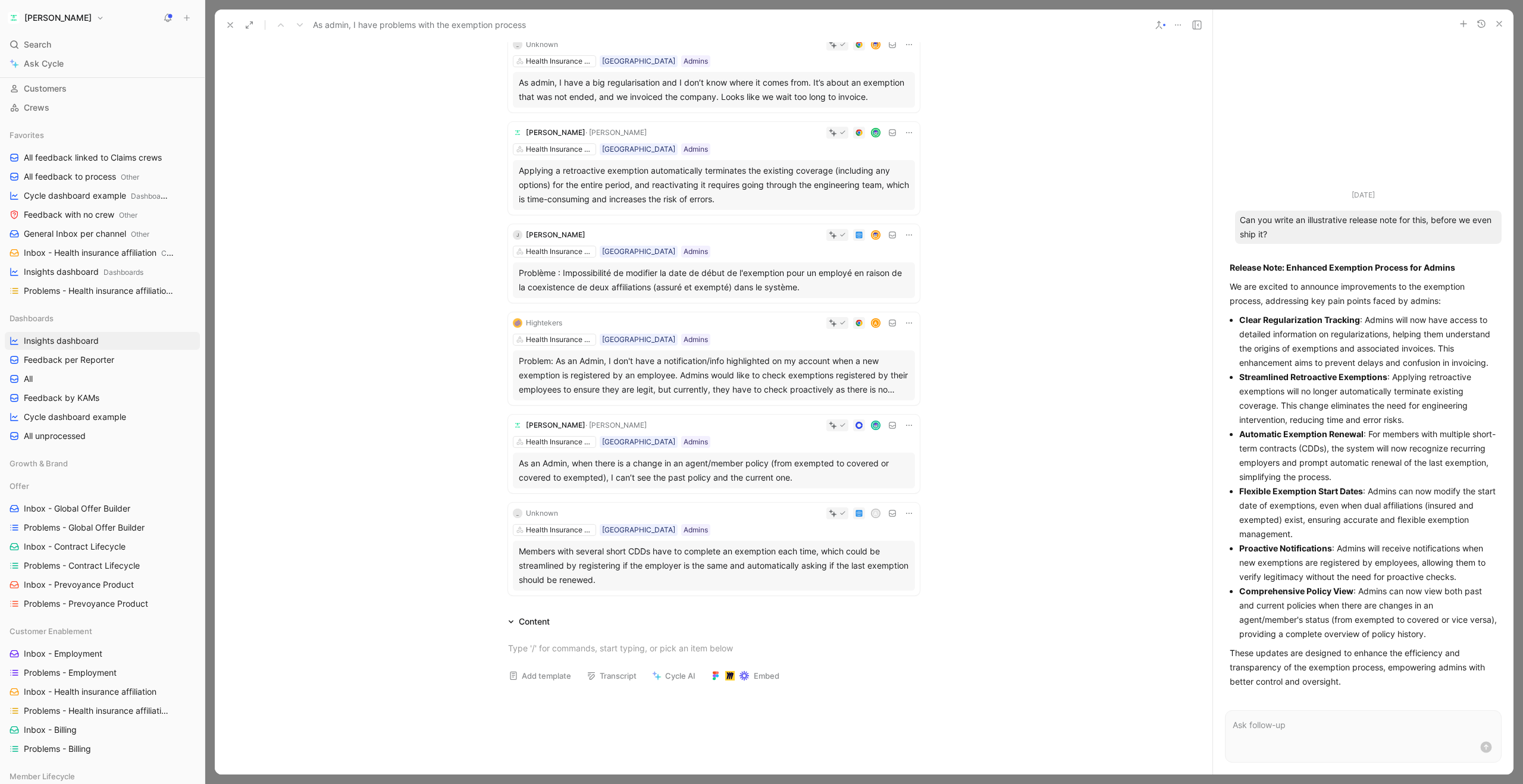
scroll to position [119, 0]
click at [687, 277] on div "Problème : Impossibilité de modifier la date de début de l'exemption pour un em…" at bounding box center [714, 280] width 391 height 29
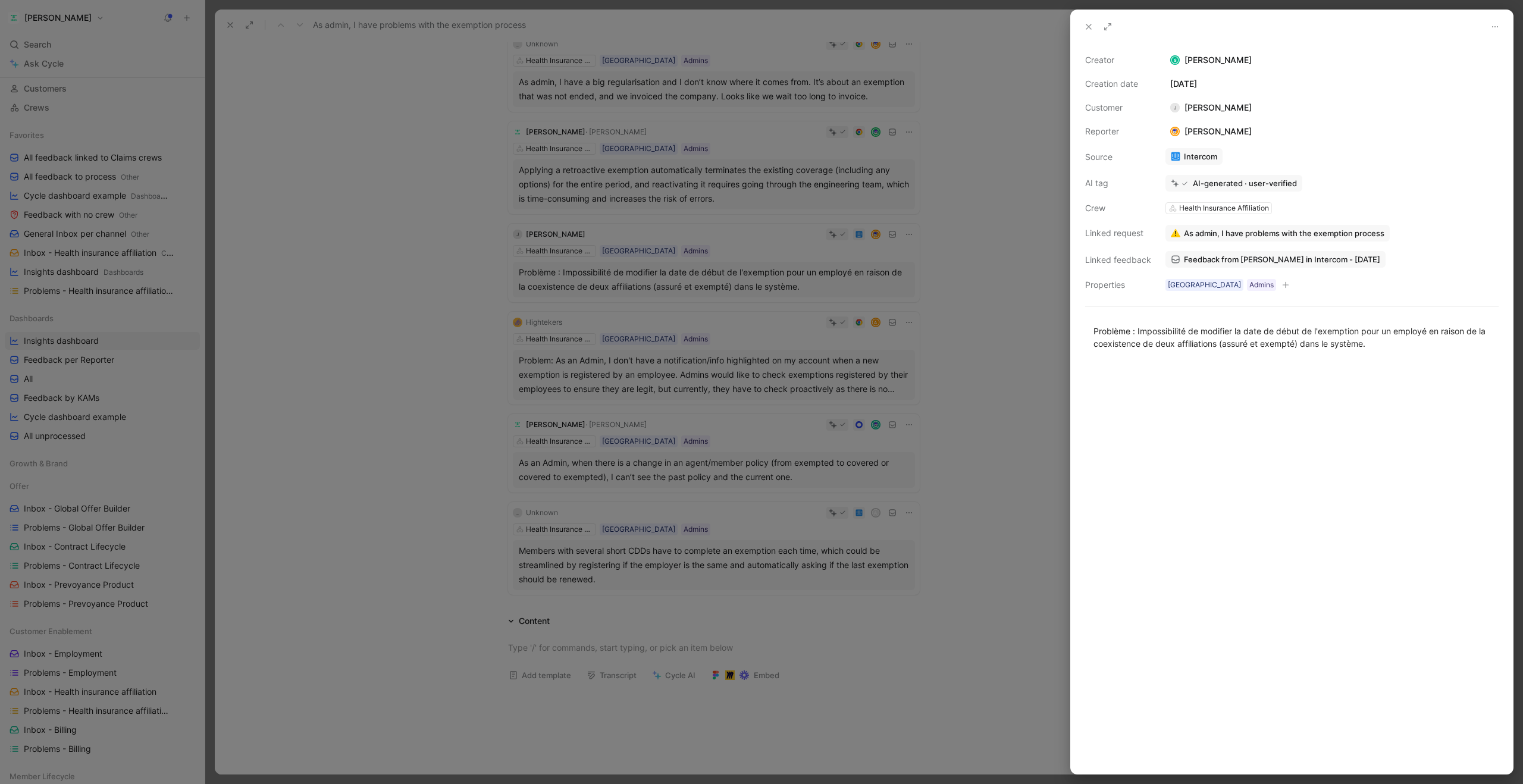
click at [1088, 26] on use at bounding box center [1089, 27] width 5 height 5
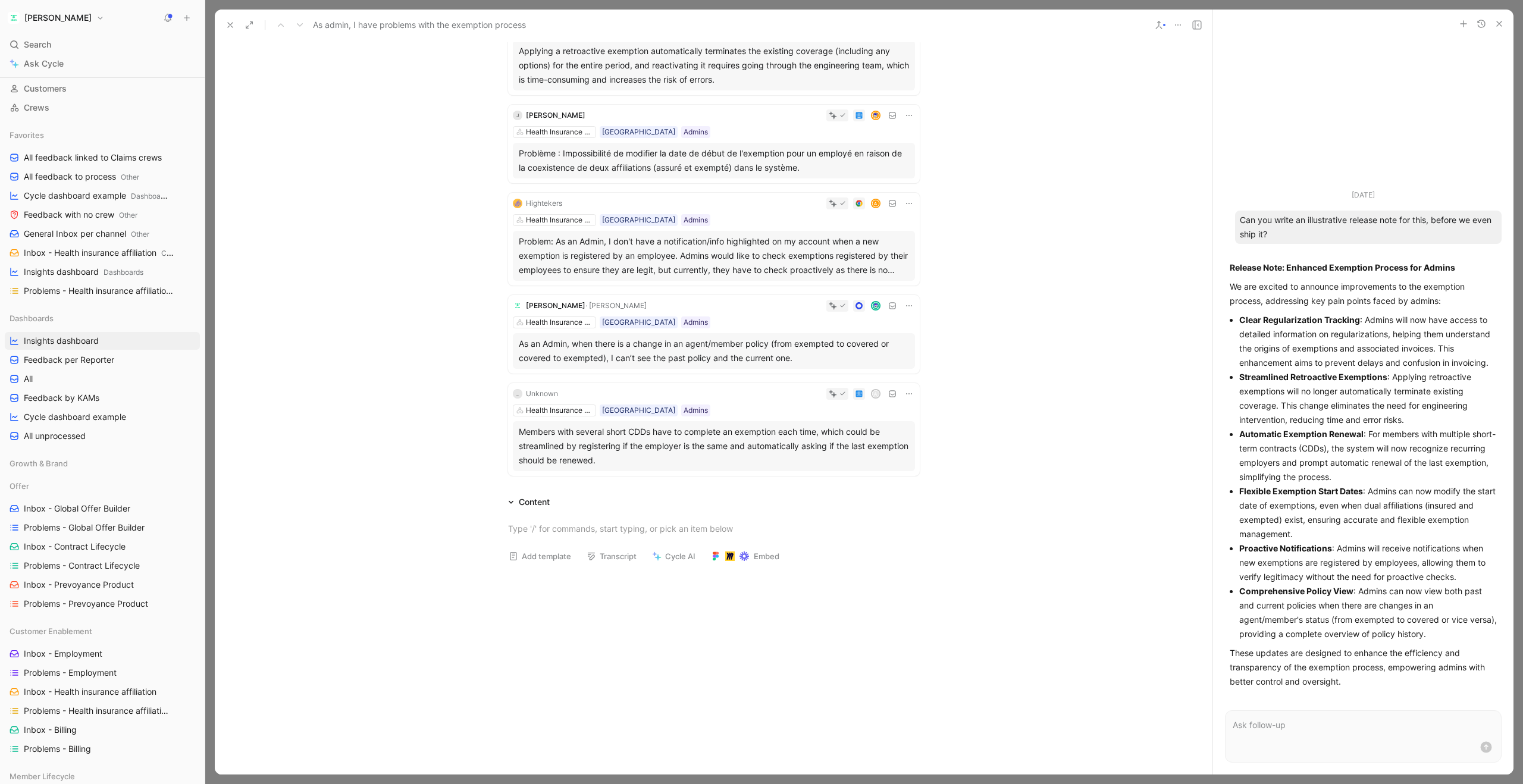
scroll to position [240, 0]
click at [704, 258] on div "Problem: As an Admin, I don't have a notification/info highlighted on my accoun…" at bounding box center [714, 253] width 391 height 43
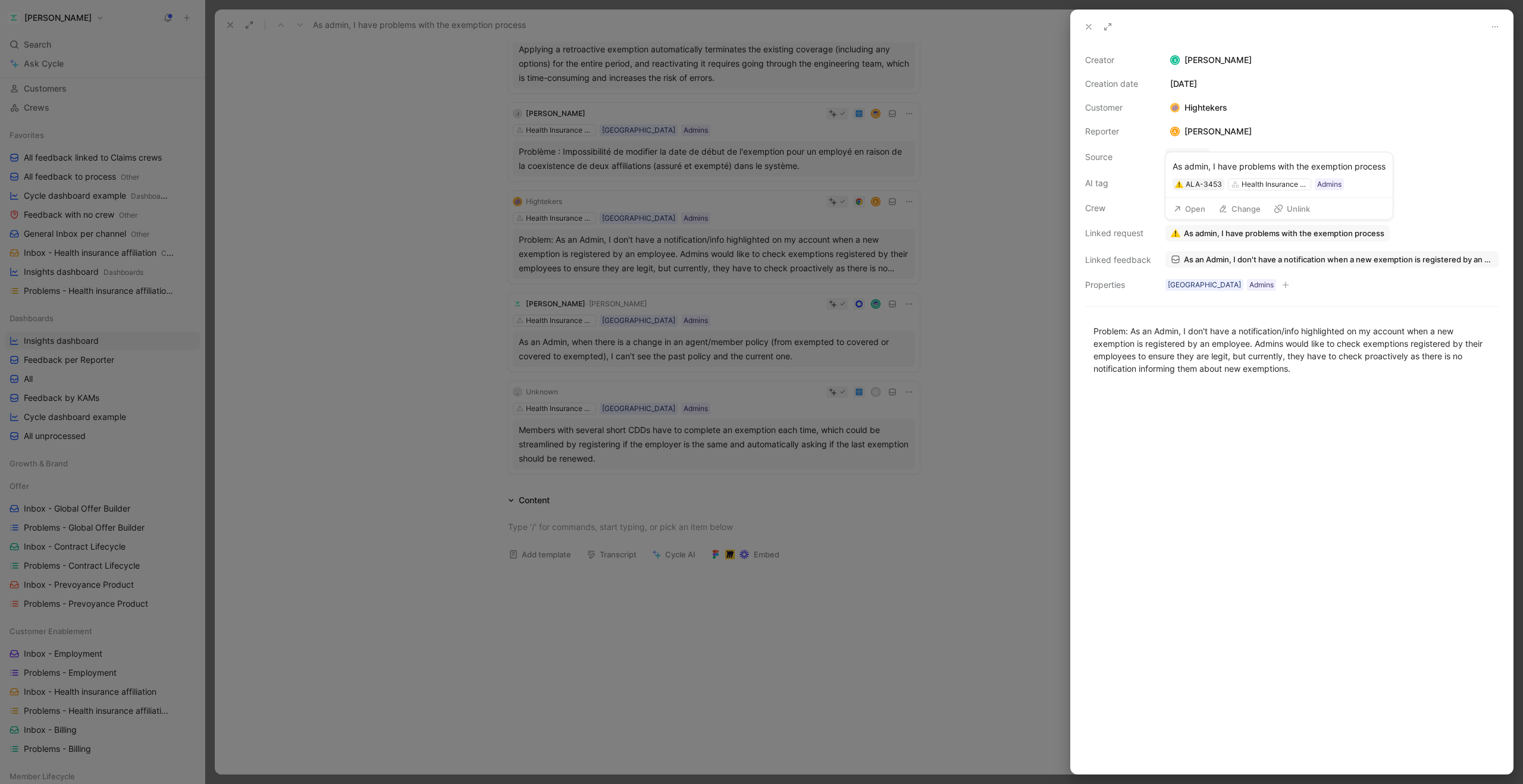
click at [1240, 209] on button "Change" at bounding box center [1240, 209] width 53 height 17
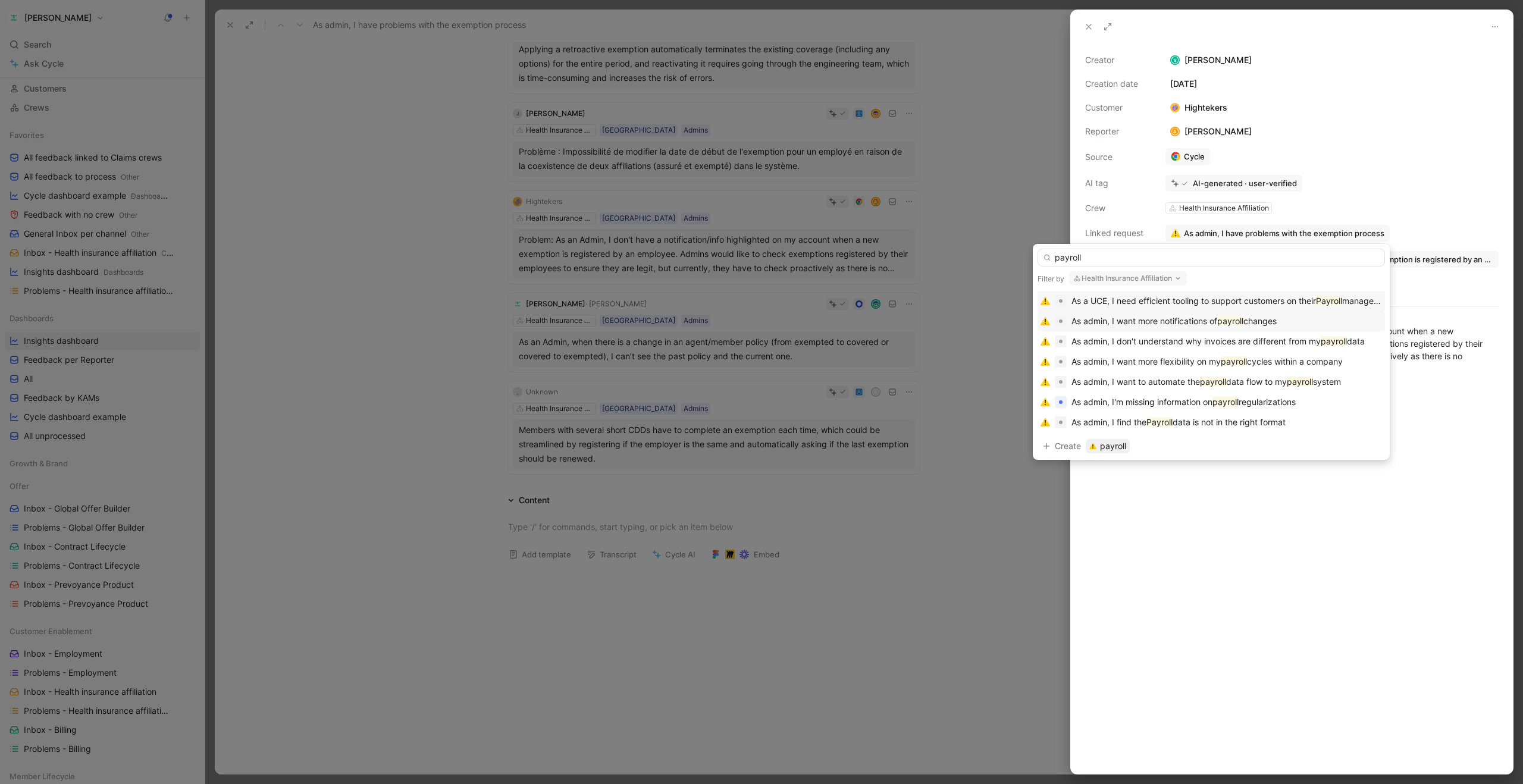
type input "payroll"
click at [1193, 321] on span "As admin, I want more notifications of" at bounding box center [1144, 321] width 145 height 10
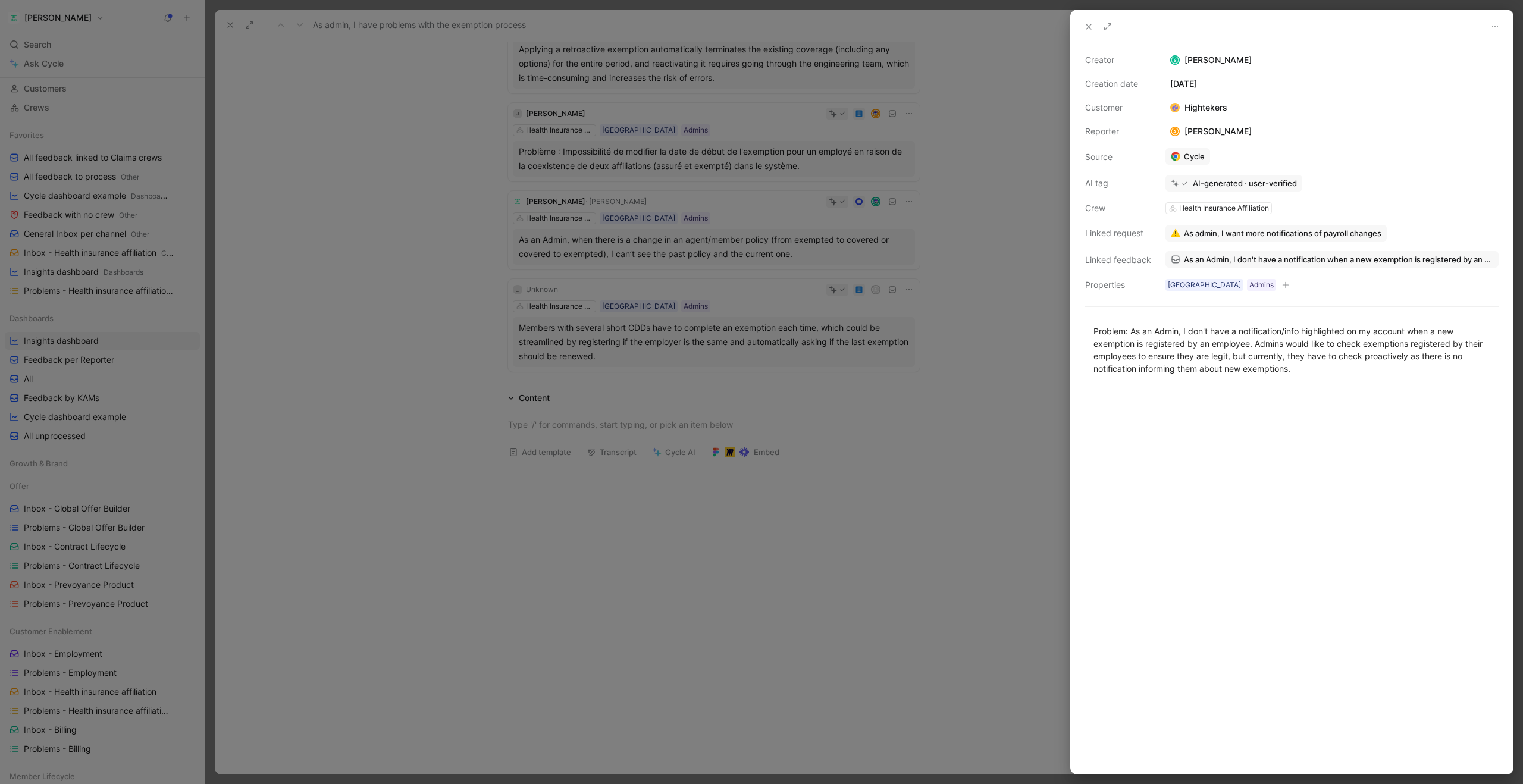
click at [1090, 25] on icon at bounding box center [1088, 26] width 9 height 9
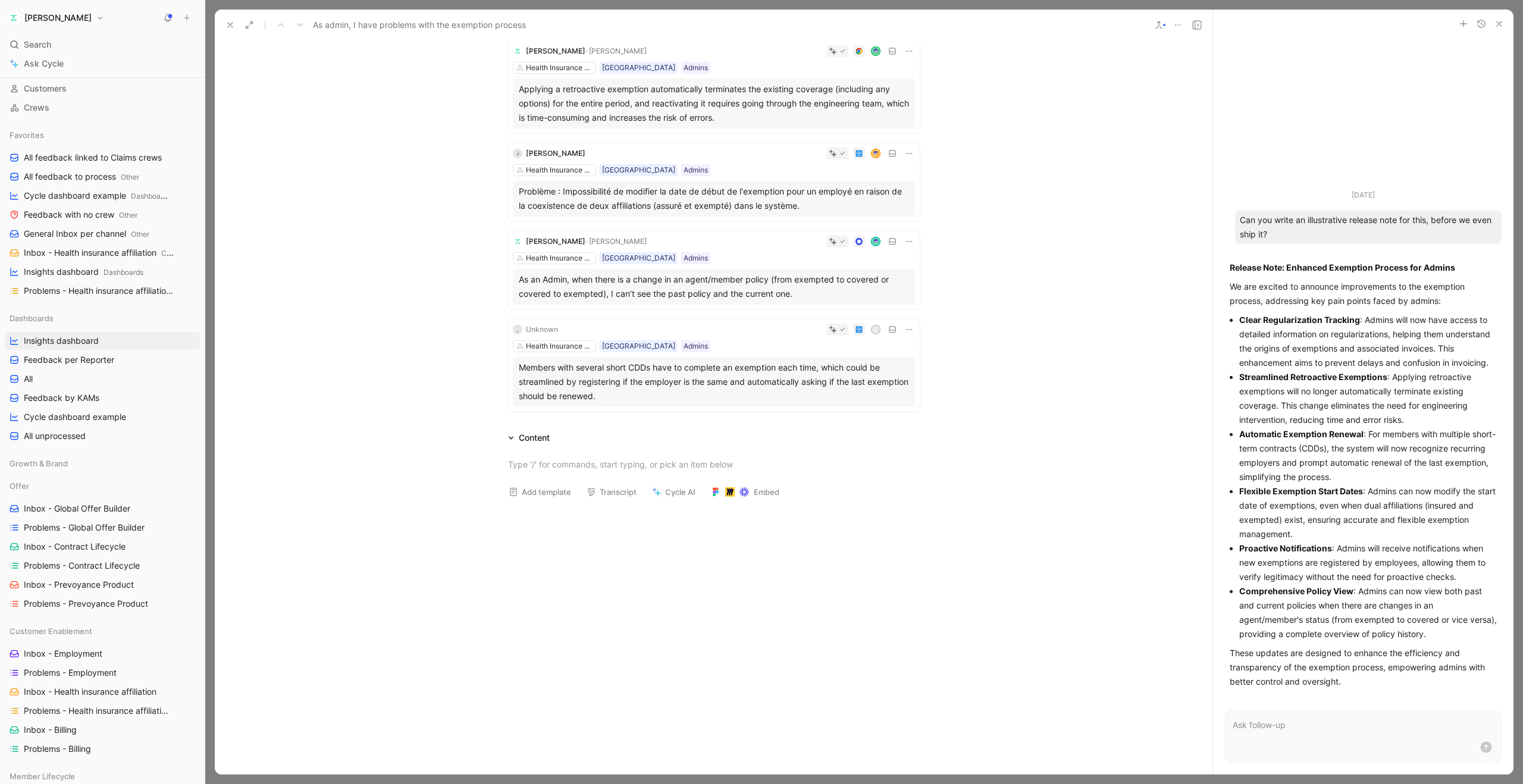
scroll to position [219, 0]
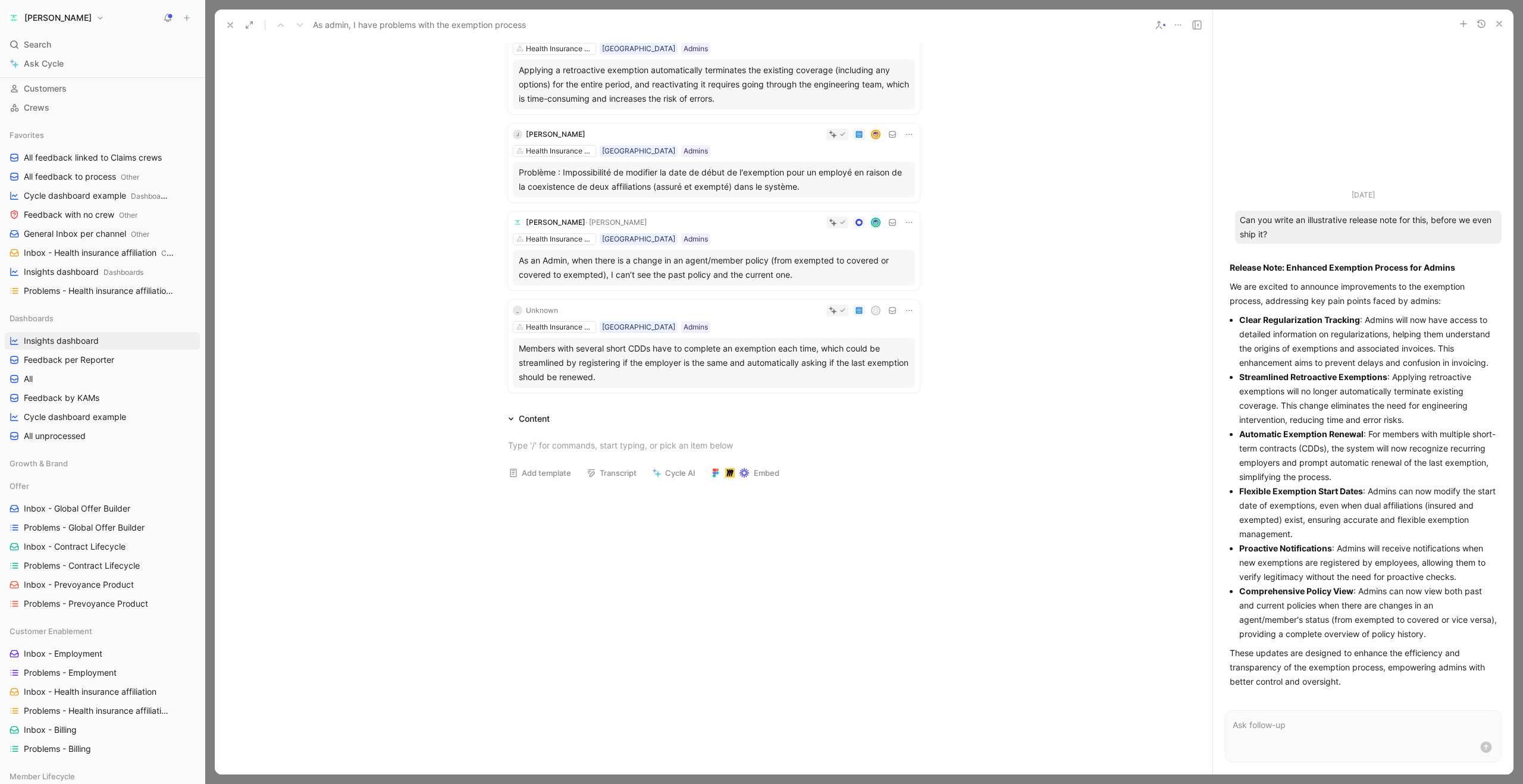
click at [667, 264] on div "As an Admin, when there is a change in an agent/member policy (from exempted to…" at bounding box center [714, 268] width 391 height 29
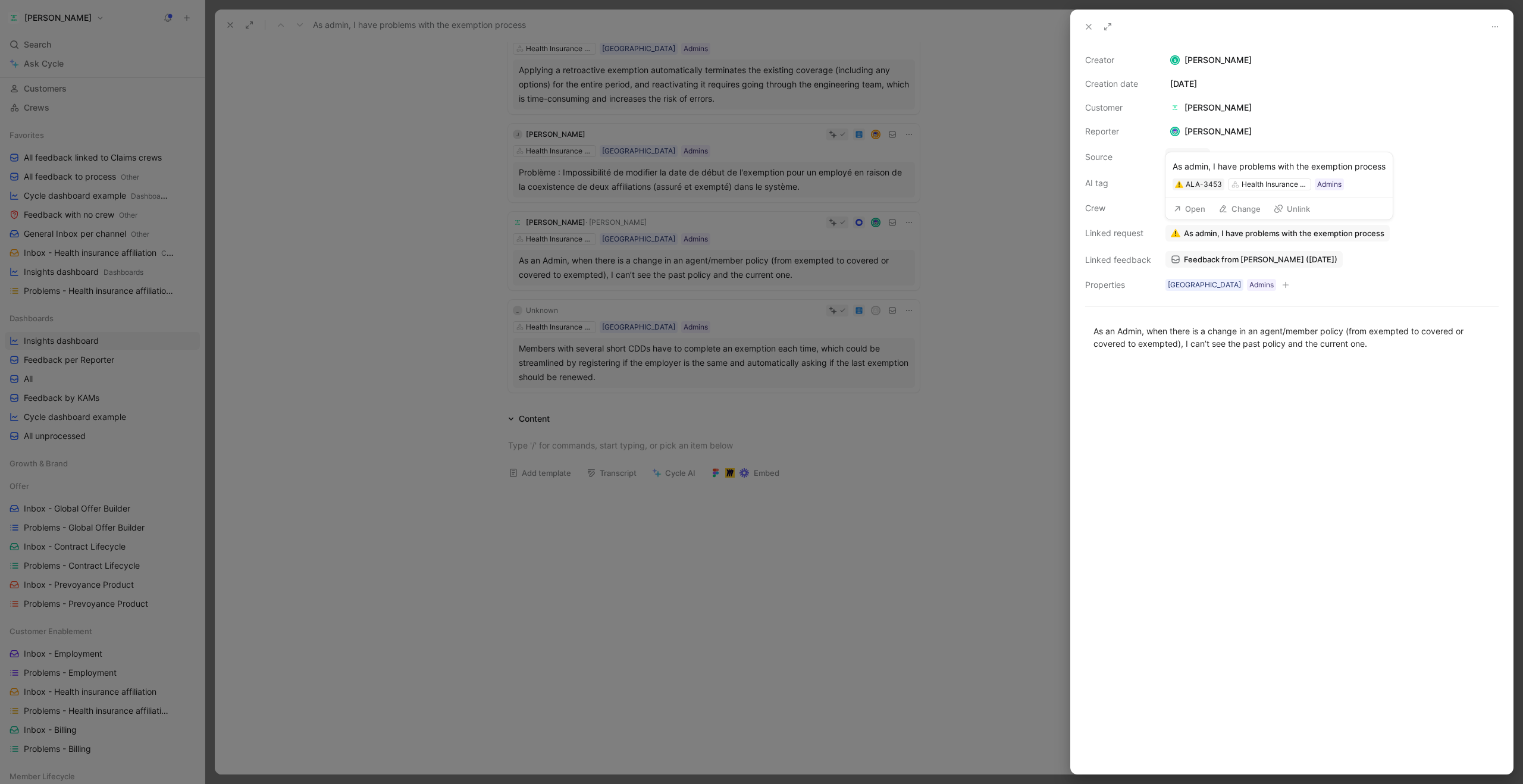
click at [1195, 233] on span "As admin, I have problems with the exemption process" at bounding box center [1285, 233] width 201 height 11
click at [1210, 263] on span "Feedback from [PERSON_NAME] ([DATE])" at bounding box center [1261, 259] width 153 height 11
click at [883, 466] on div at bounding box center [762, 392] width 1523 height 784
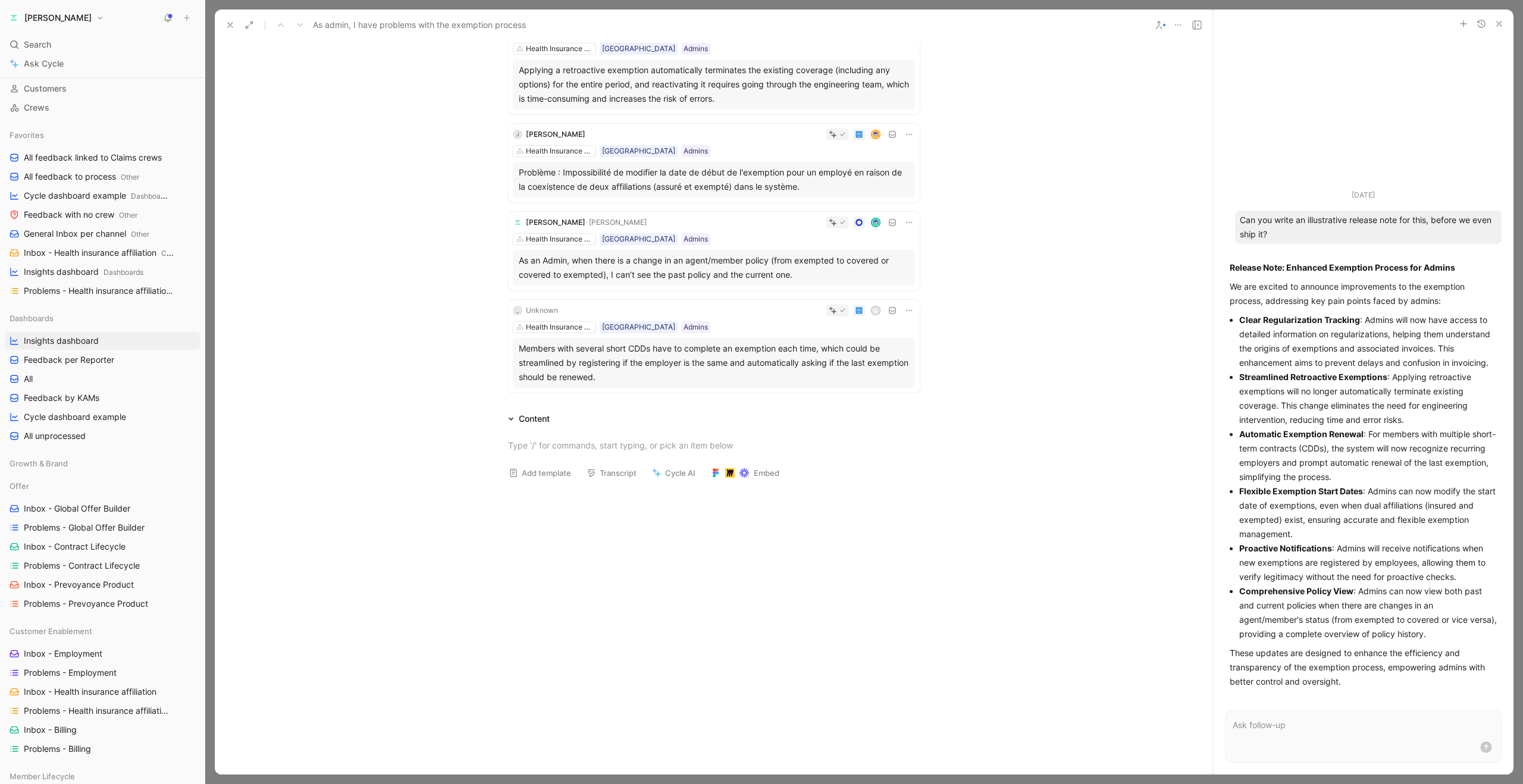
click at [804, 361] on div "Members with several short CDDs have to complete an exemption each time, which …" at bounding box center [714, 362] width 391 height 43
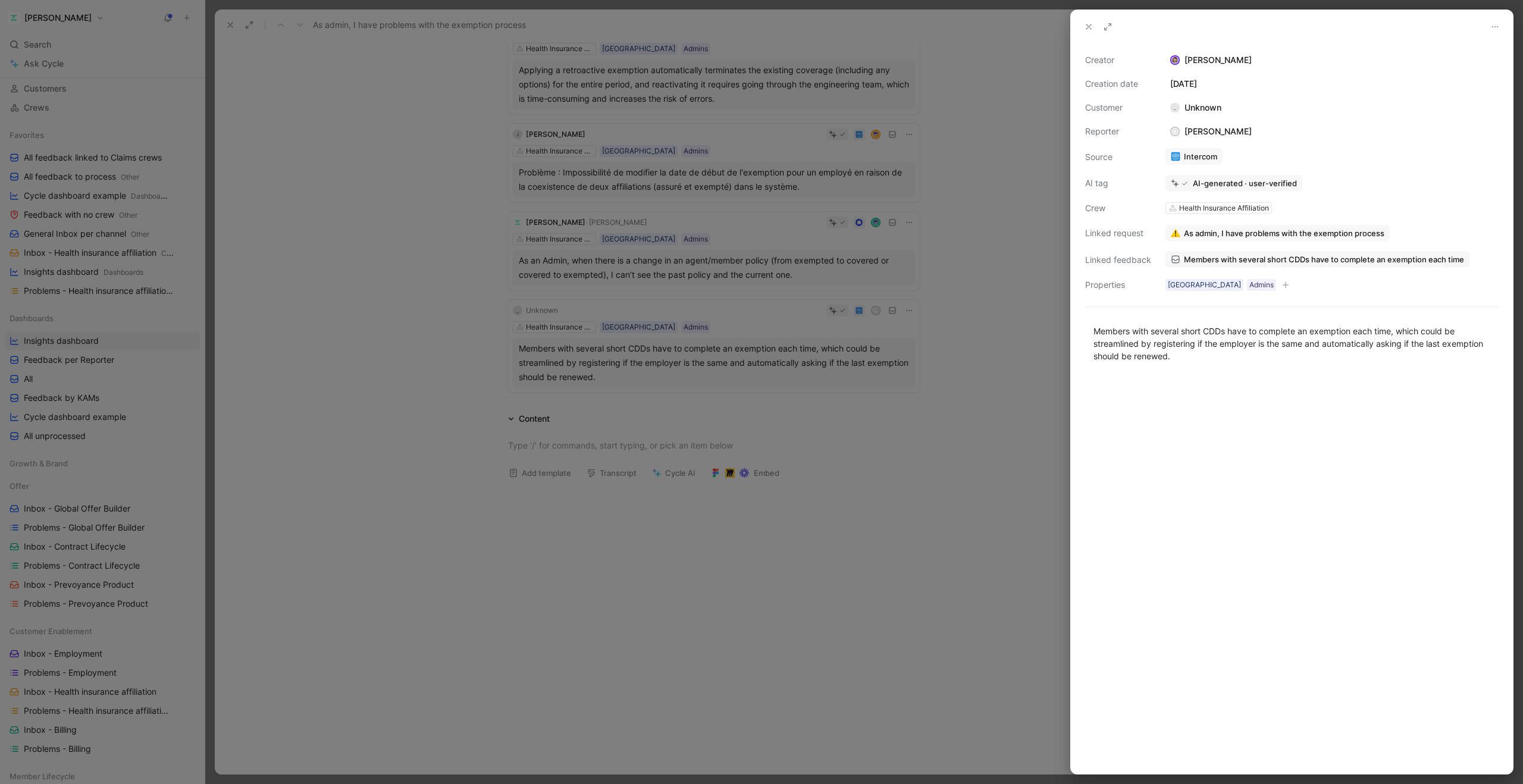
click at [1089, 30] on icon at bounding box center [1088, 26] width 9 height 9
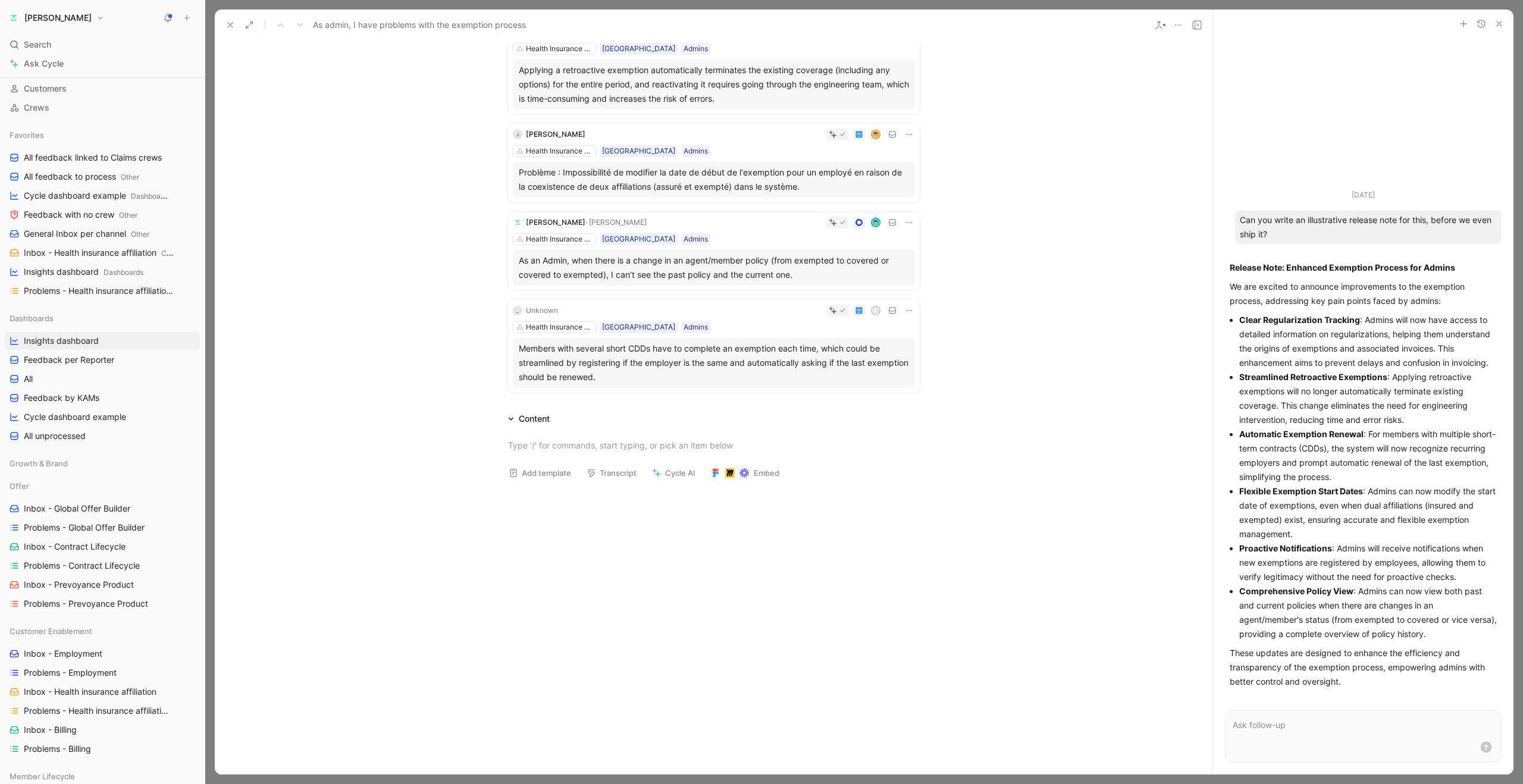
click at [232, 30] on button at bounding box center [231, 26] width 17 height 17
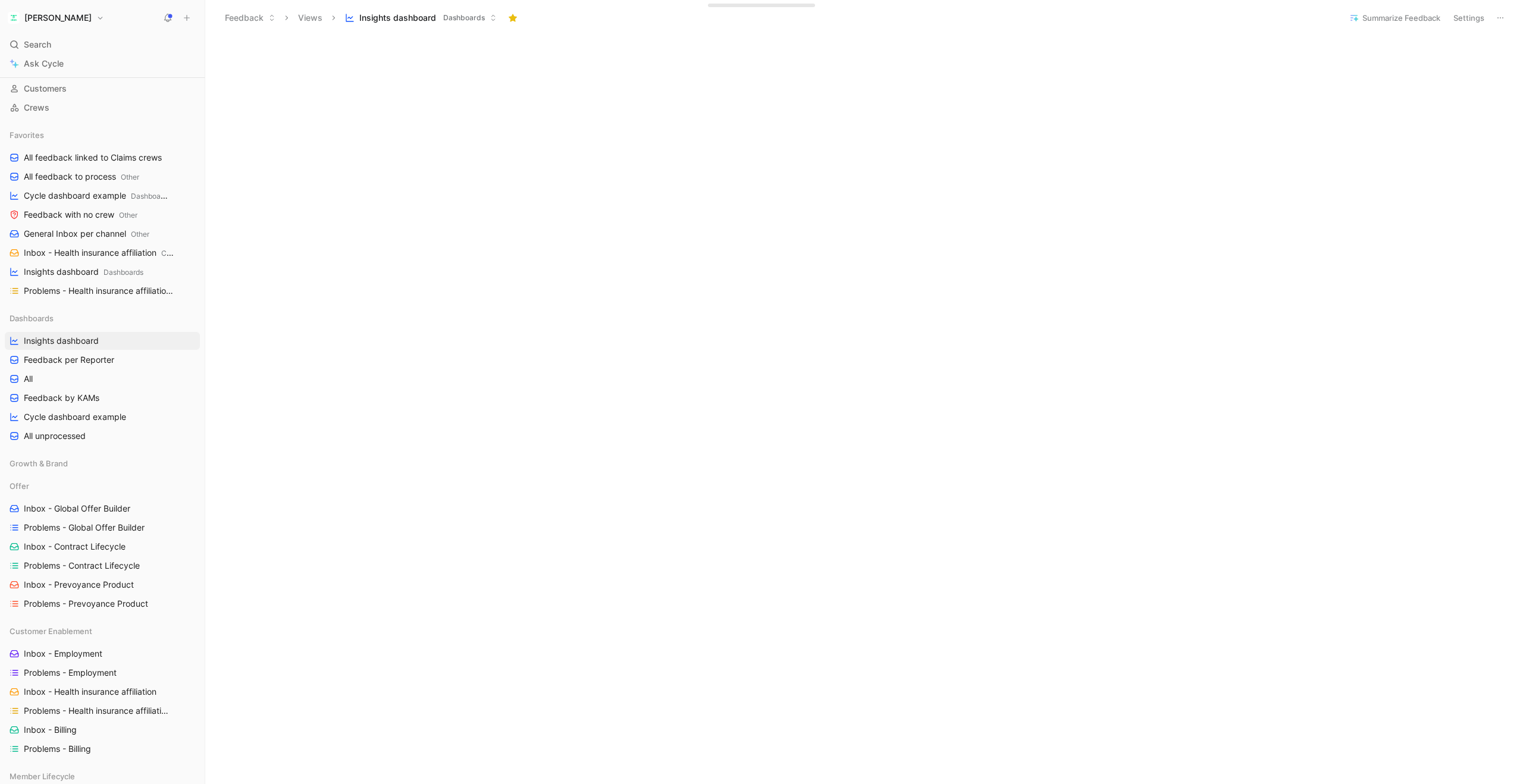
scroll to position [1100, 0]
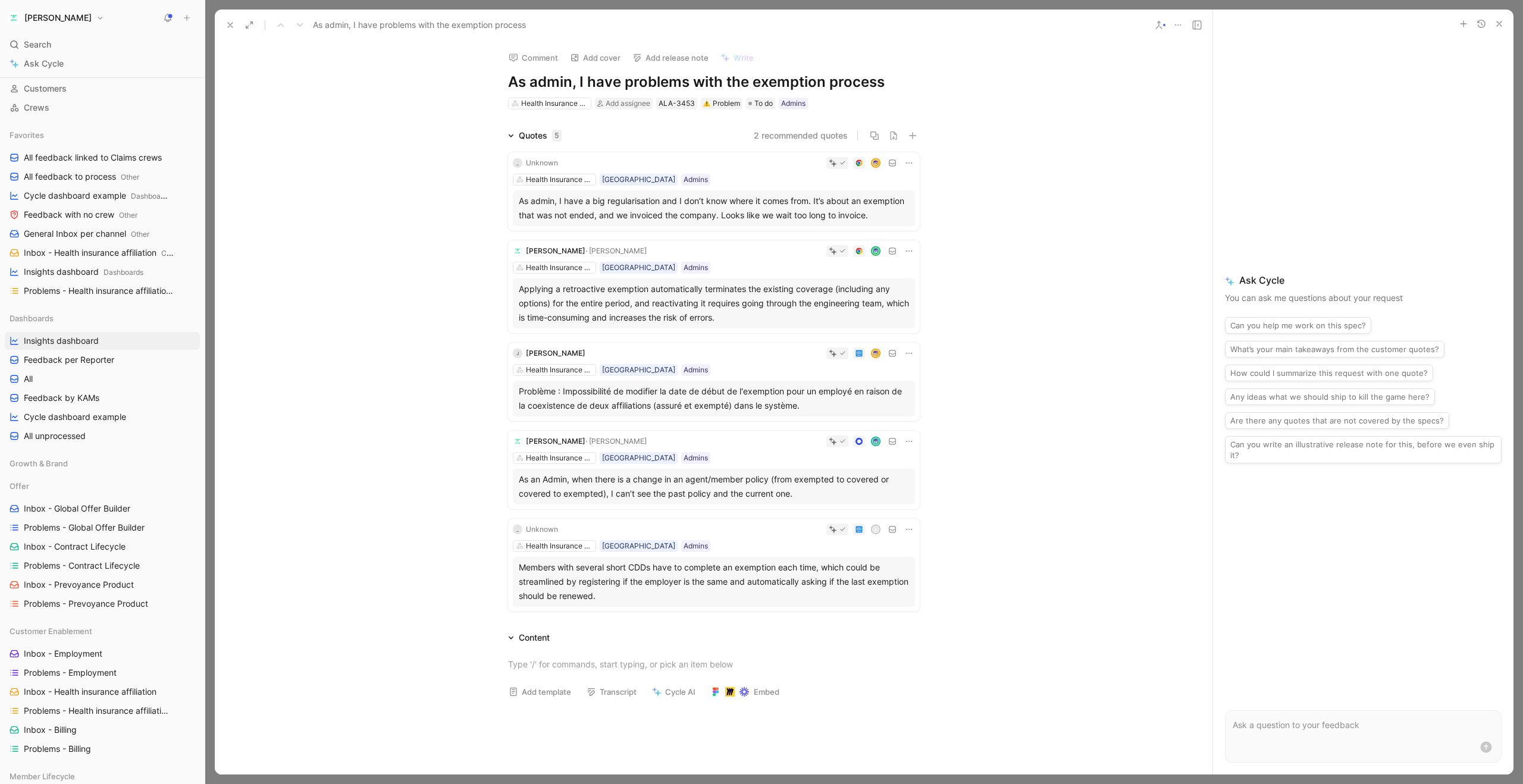
click at [769, 582] on div "Members with several short CDDs have to complete an exemption each time, which …" at bounding box center [714, 582] width 391 height 43
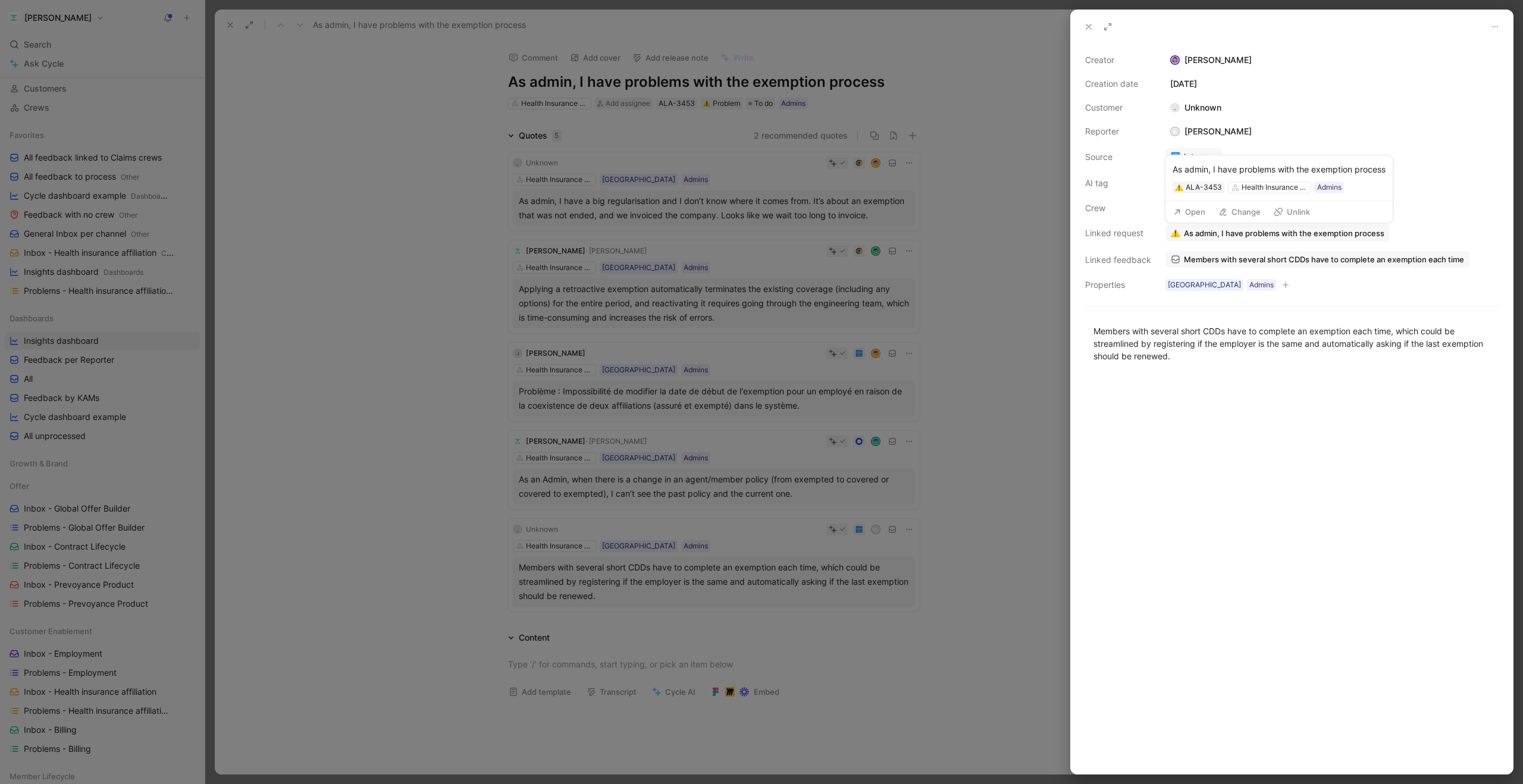
click at [1198, 232] on span "As admin, I have problems with the exemption process" at bounding box center [1285, 233] width 201 height 11
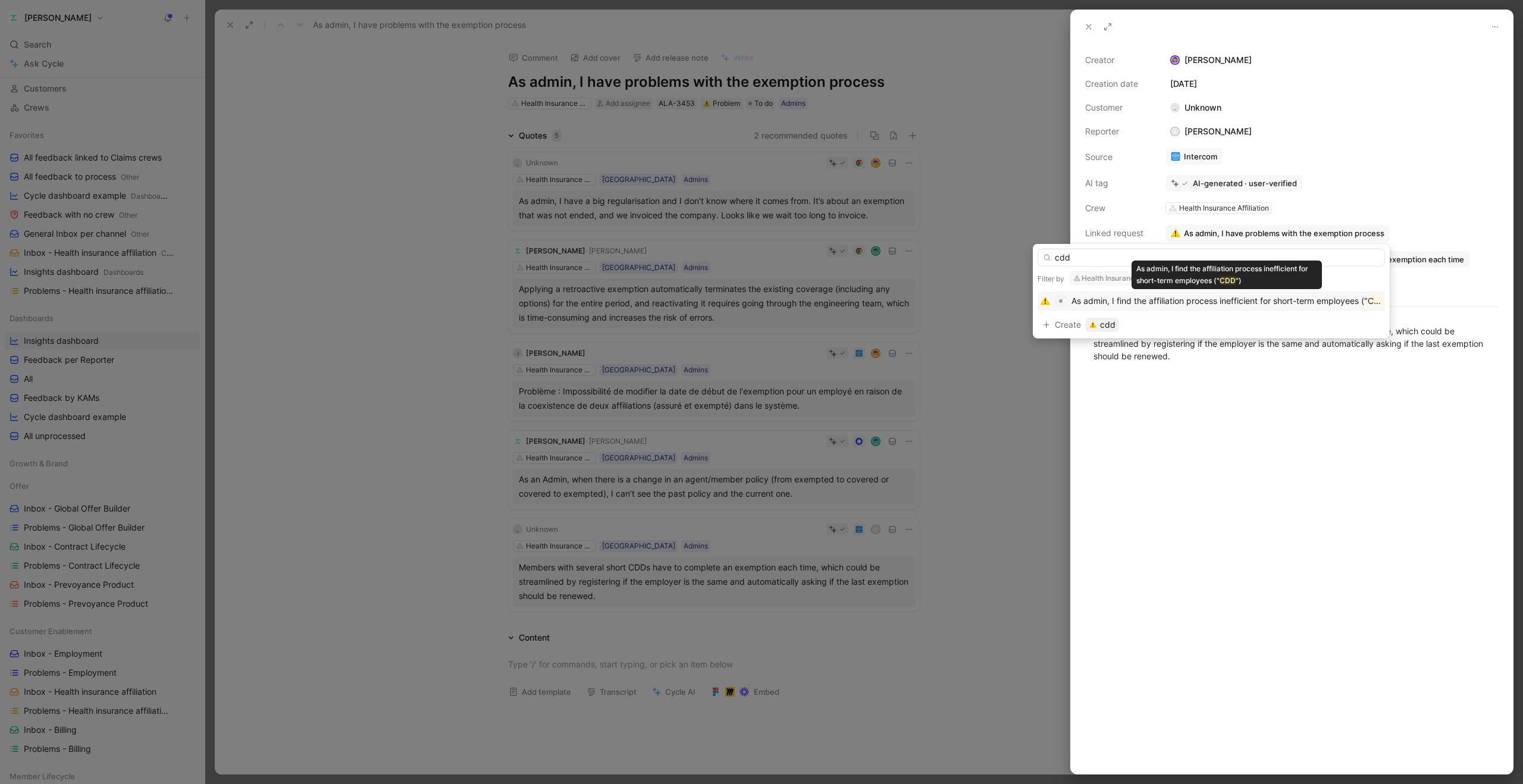
type input "cdd"
click at [1227, 304] on span "As admin, I find the affiliation process inefficient for short-term employees ("" at bounding box center [1220, 301] width 296 height 10
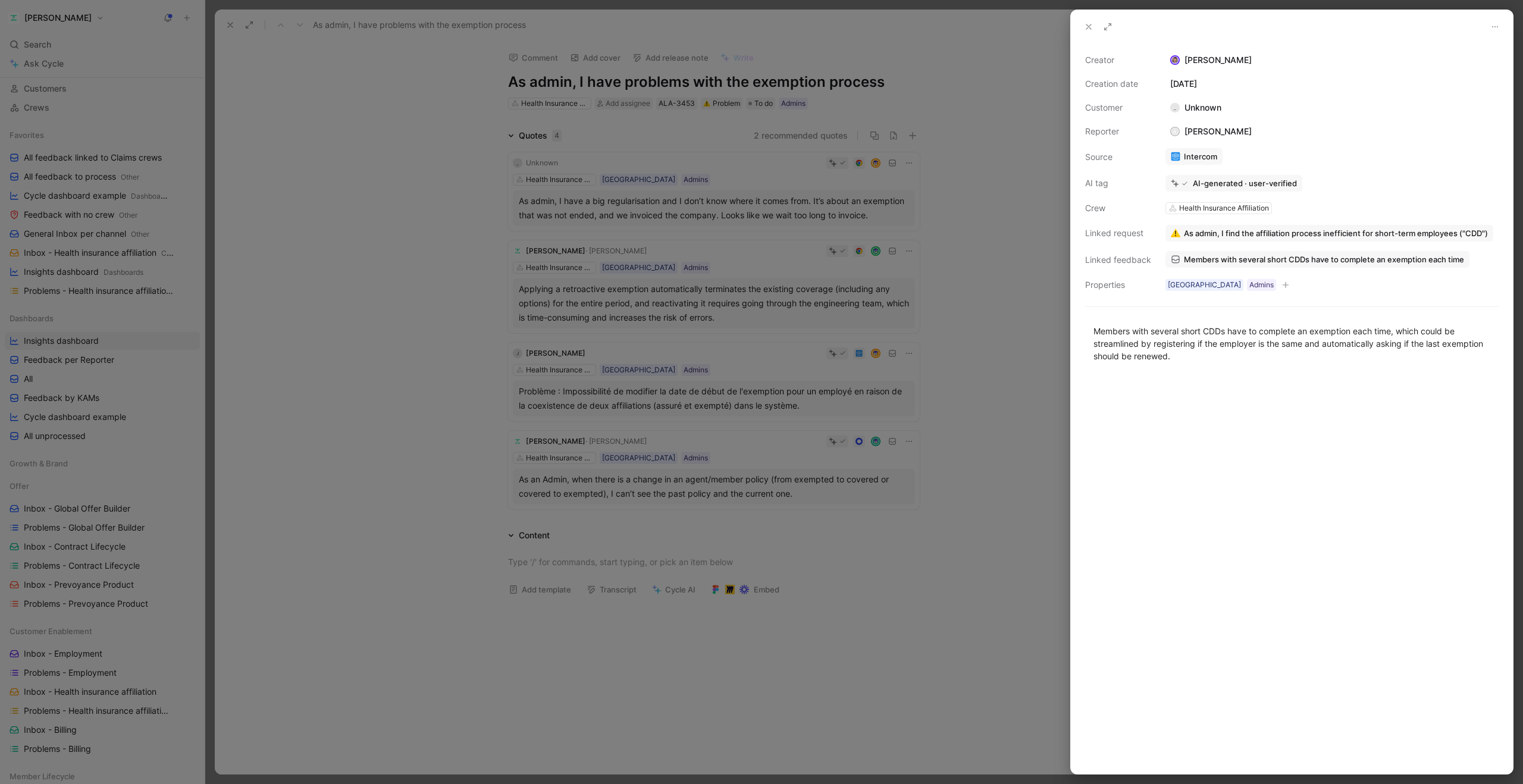
click at [1090, 25] on use at bounding box center [1089, 27] width 5 height 5
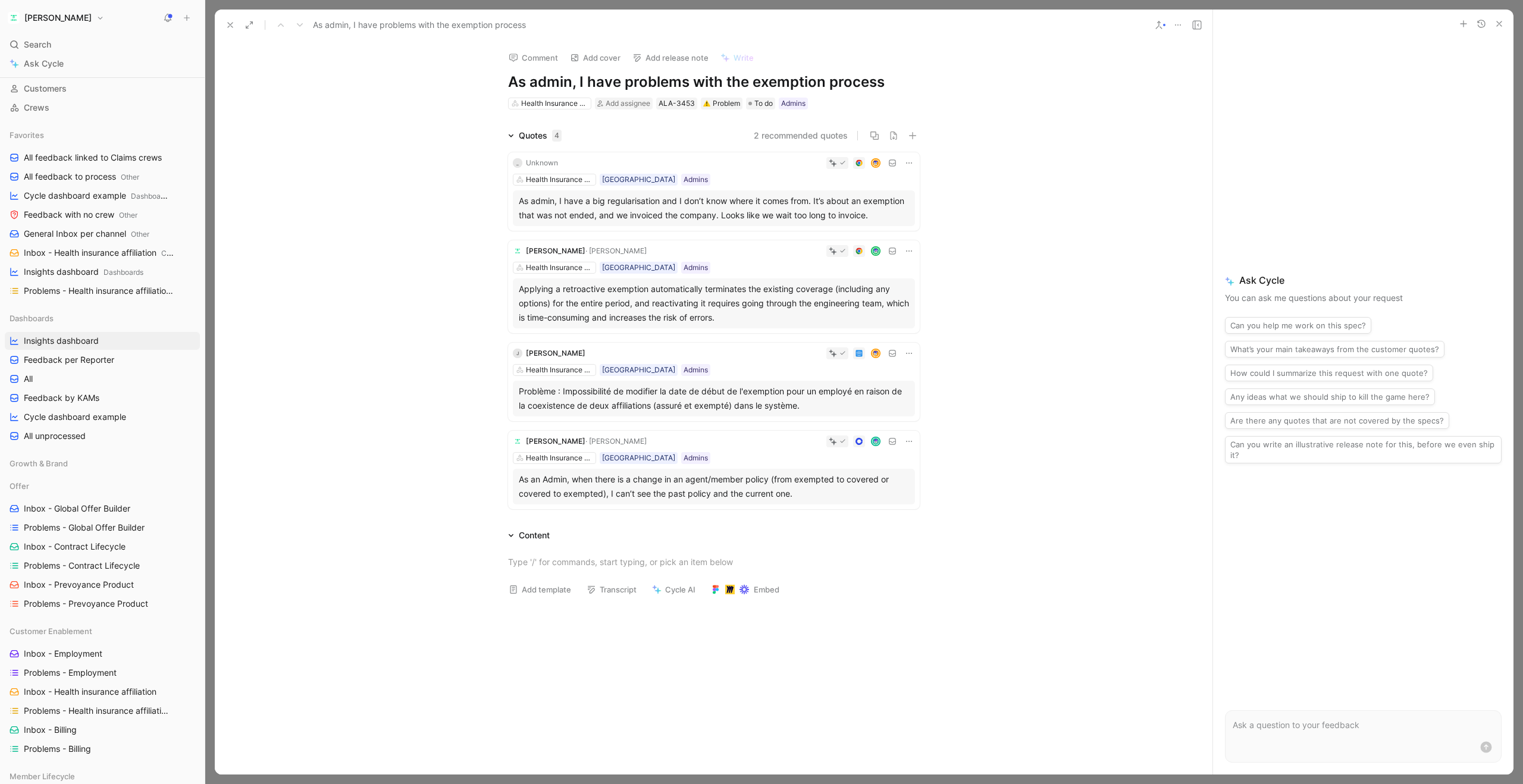
click at [230, 24] on use at bounding box center [231, 26] width 5 height 5
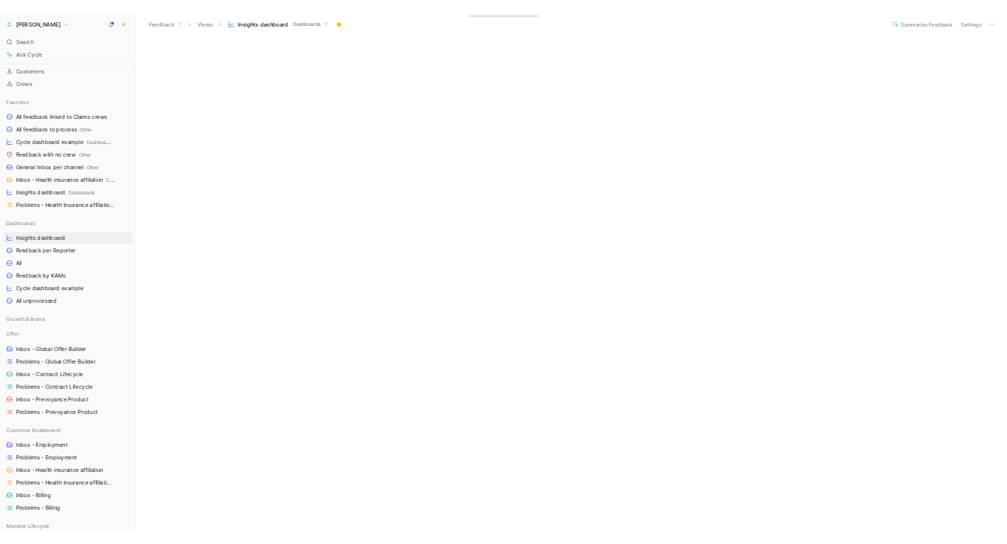
scroll to position [1294, 0]
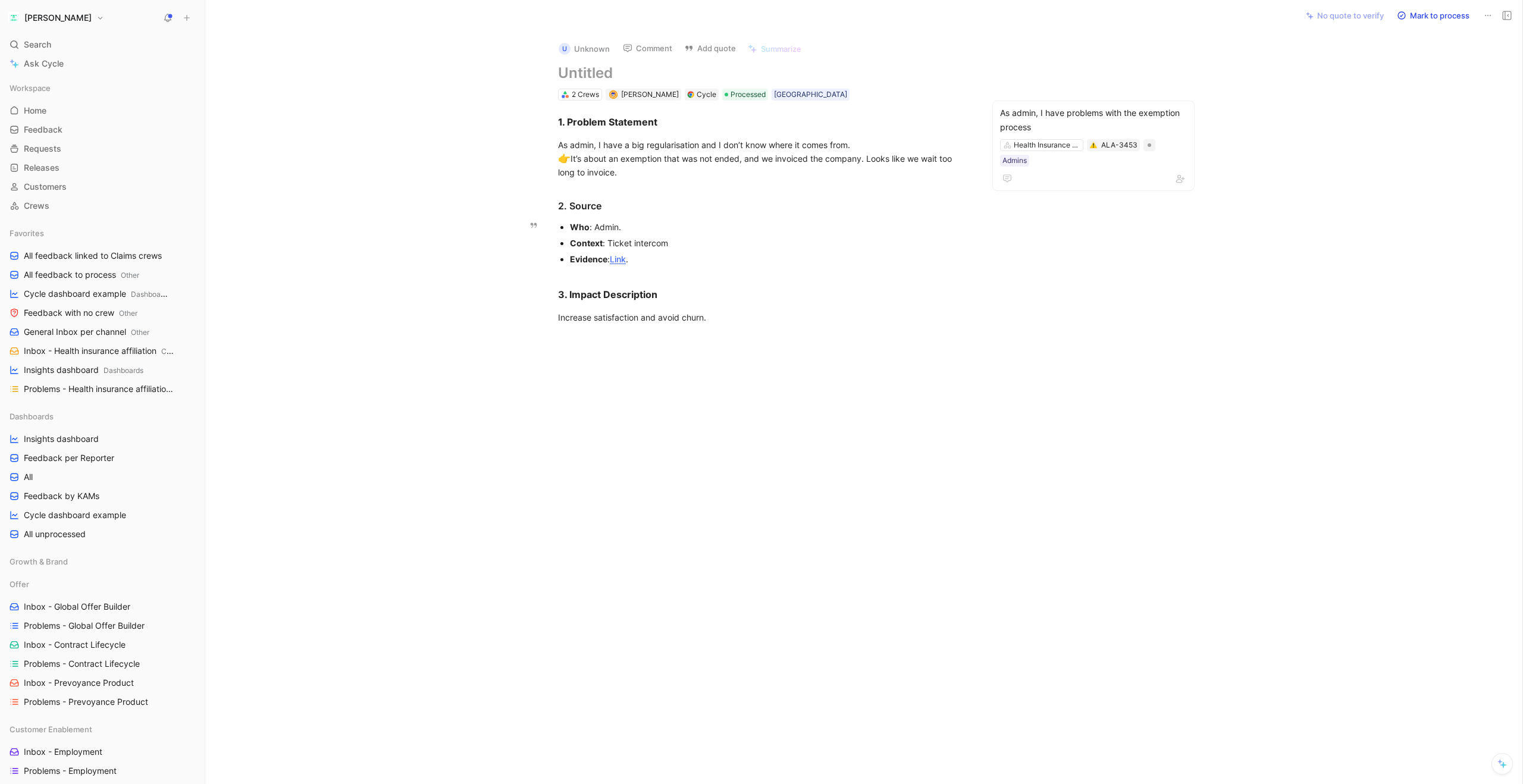
click at [623, 262] on link "Link" at bounding box center [618, 259] width 16 height 10
click at [653, 44] on button "Comment" at bounding box center [647, 48] width 60 height 17
click at [658, 45] on button "Comment" at bounding box center [647, 48] width 60 height 17
click at [611, 101] on span "Romain" at bounding box center [638, 105] width 67 height 10
click at [726, 128] on span "Send" at bounding box center [722, 124] width 18 height 12
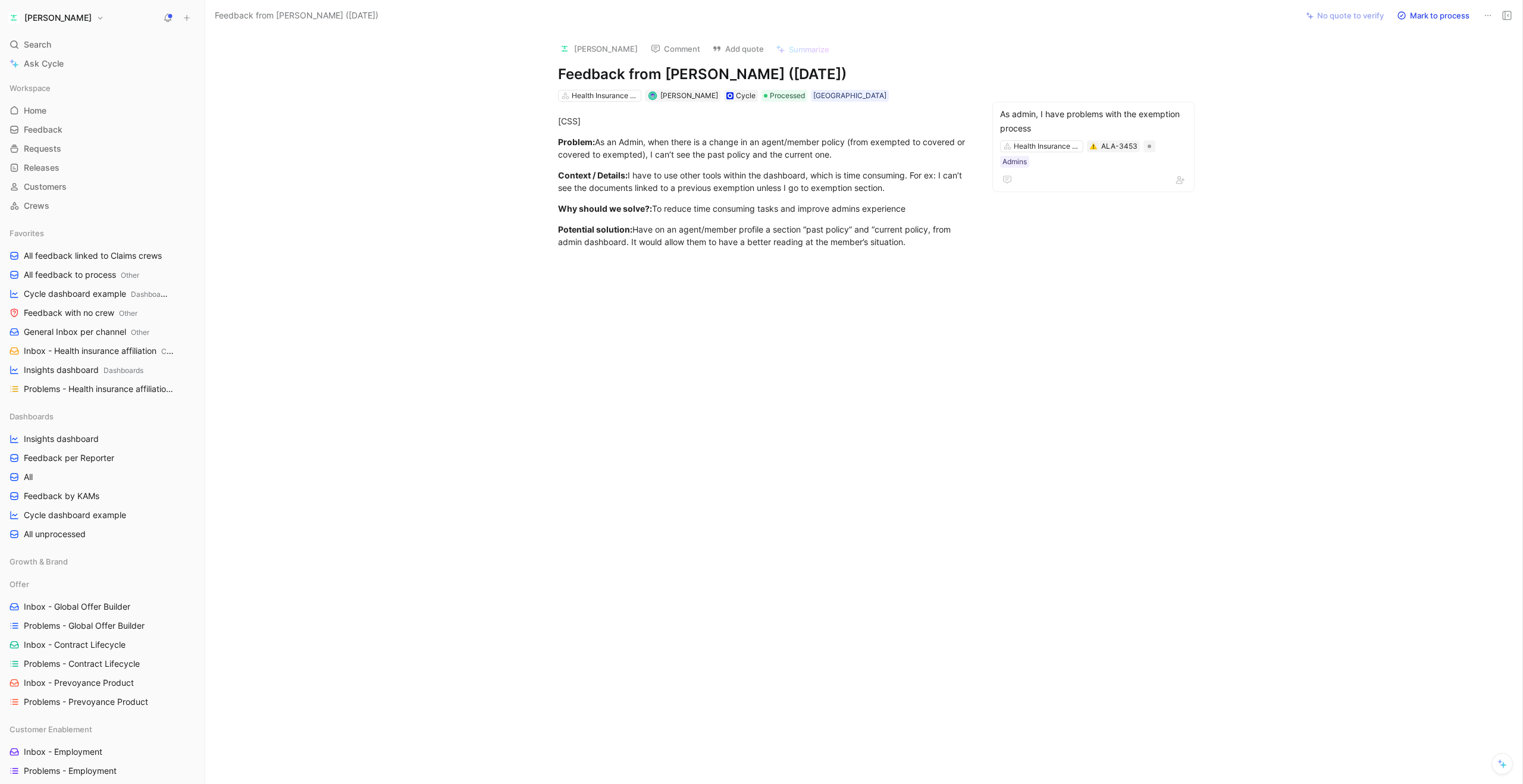
click at [664, 51] on button "Comment" at bounding box center [676, 49] width 60 height 17
click at [656, 108] on span "e [PERSON_NAME]" at bounding box center [673, 105] width 74 height 10
click at [710, 95] on p "@coralie what would an admin like to see here? The full history of the employee…" at bounding box center [667, 93] width 163 height 39
click at [696, 106] on p "@coralie what would an admin like to see here? The full history of their employ…" at bounding box center [667, 93] width 163 height 39
click at [727, 124] on span "Send" at bounding box center [734, 125] width 18 height 12
